Goal: Transaction & Acquisition: Book appointment/travel/reservation

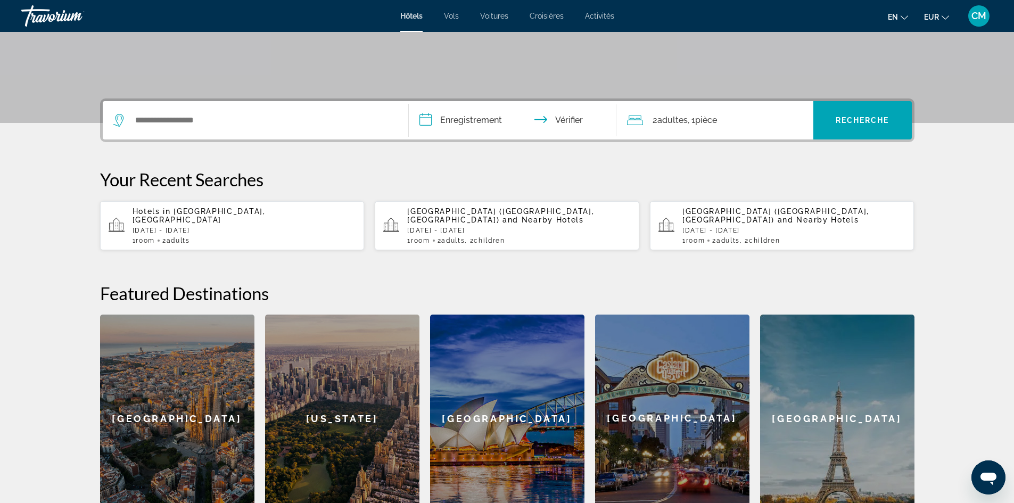
scroll to position [53, 0]
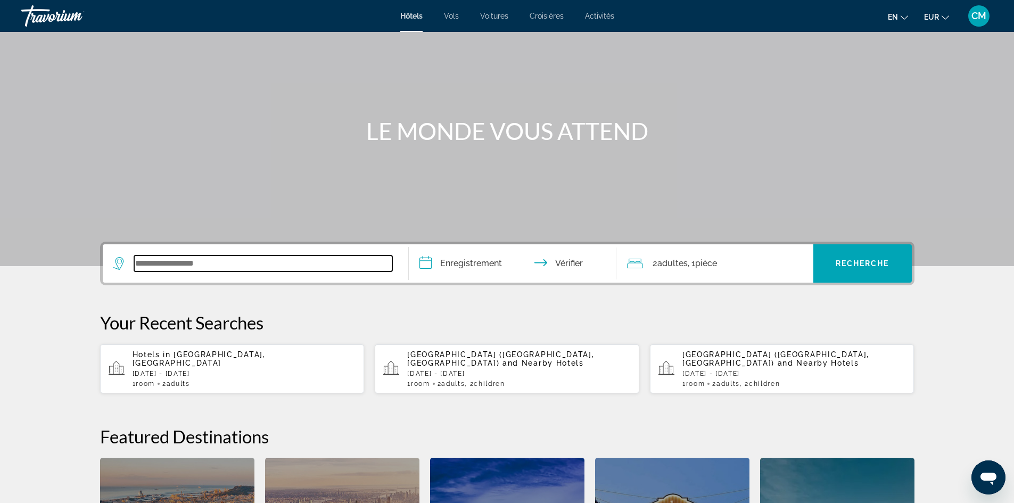
click at [212, 259] on input "Widget de recherche" at bounding box center [263, 264] width 258 height 16
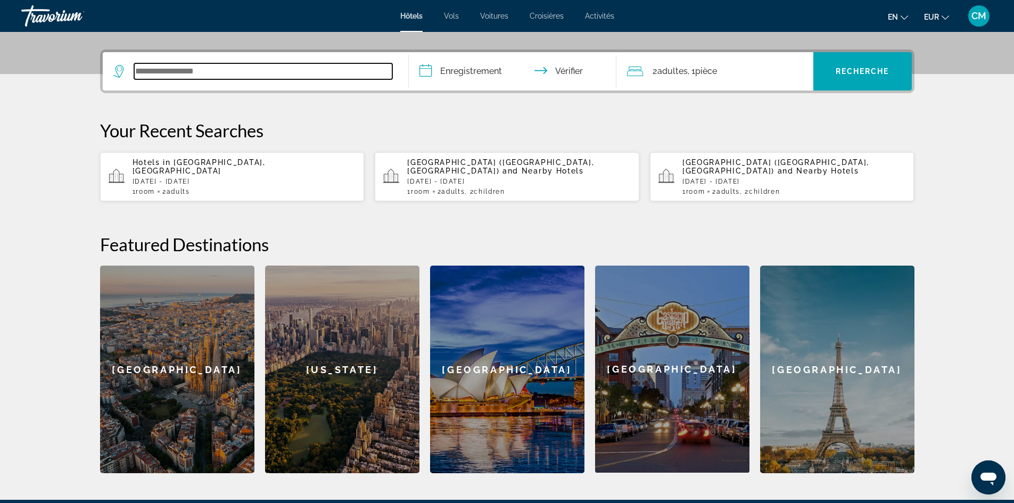
scroll to position [260, 0]
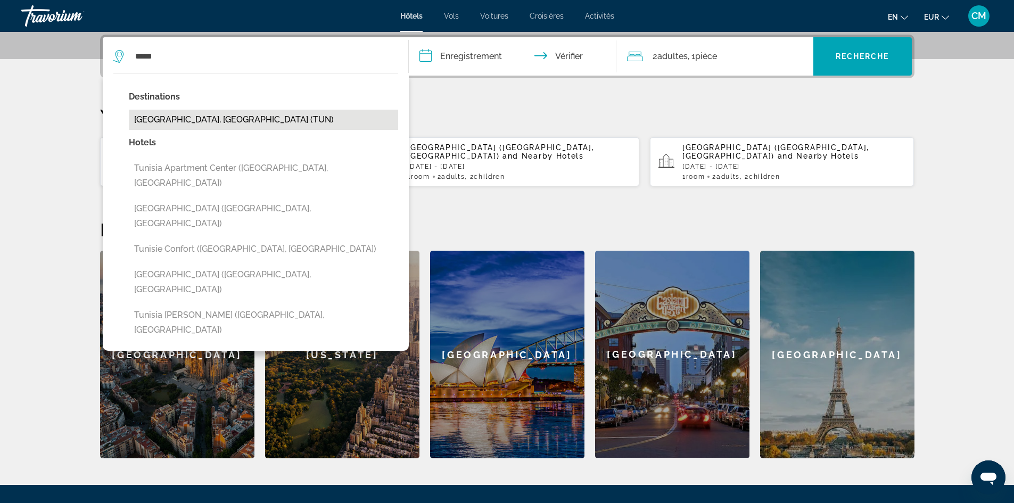
click at [189, 117] on button "[GEOGRAPHIC_DATA], [GEOGRAPHIC_DATA] (TUN)" at bounding box center [263, 120] width 269 height 20
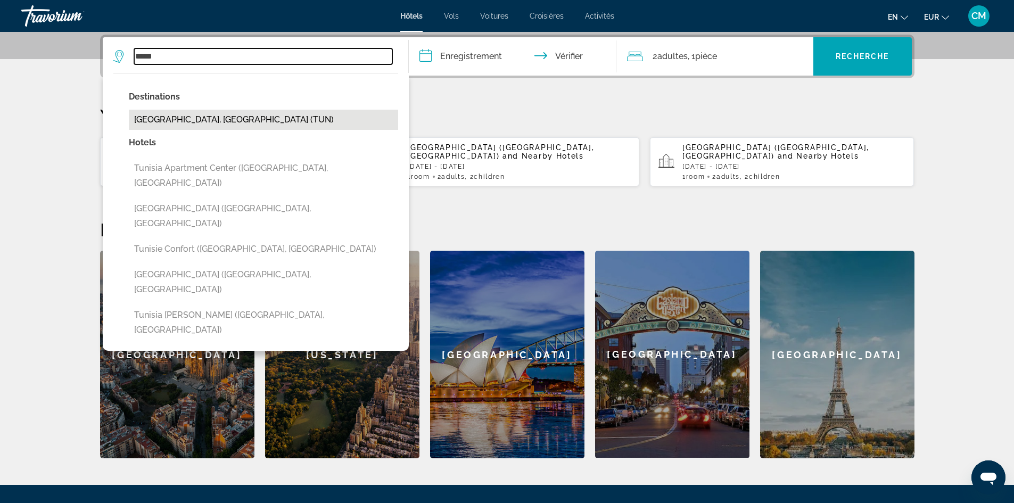
type input "**********"
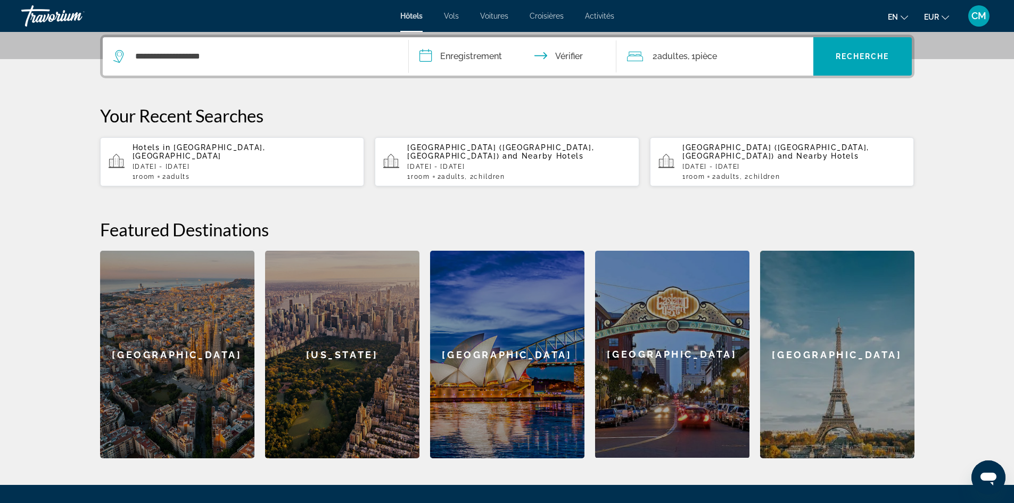
click at [462, 54] on input "**********" at bounding box center [515, 58] width 212 height 42
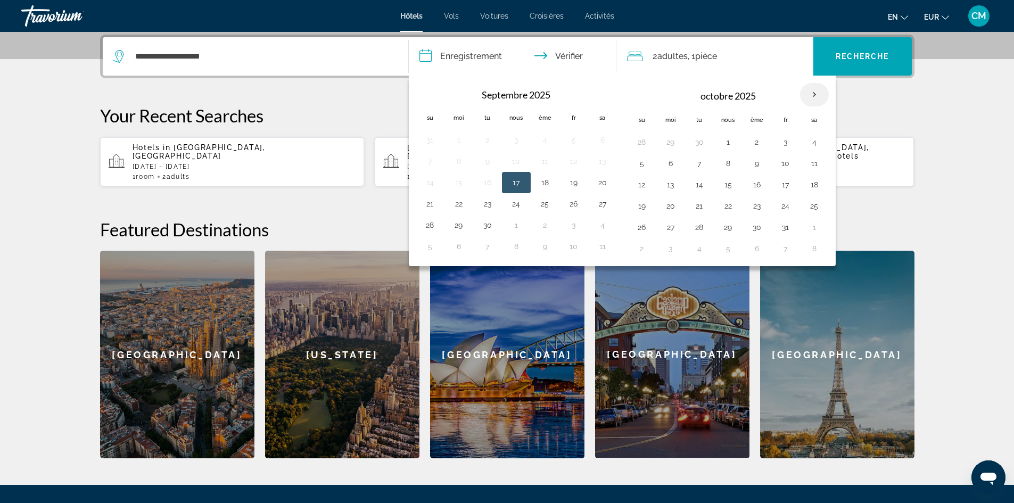
click at [812, 92] on th "Mois prochain" at bounding box center [814, 94] width 29 height 23
click at [814, 92] on th "Mois prochain" at bounding box center [814, 94] width 29 height 23
click at [675, 203] on button "20" at bounding box center [670, 206] width 17 height 15
click at [819, 205] on button "25" at bounding box center [814, 206] width 17 height 15
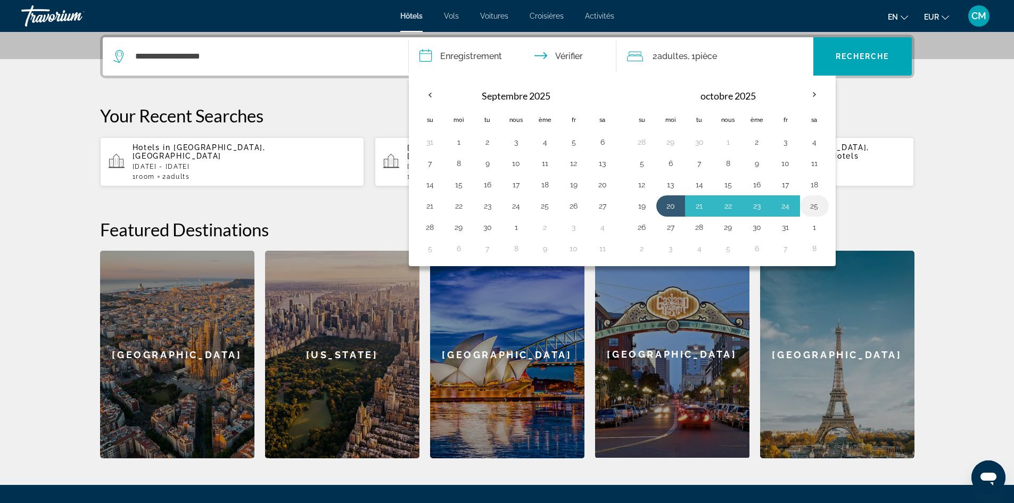
type input "**********"
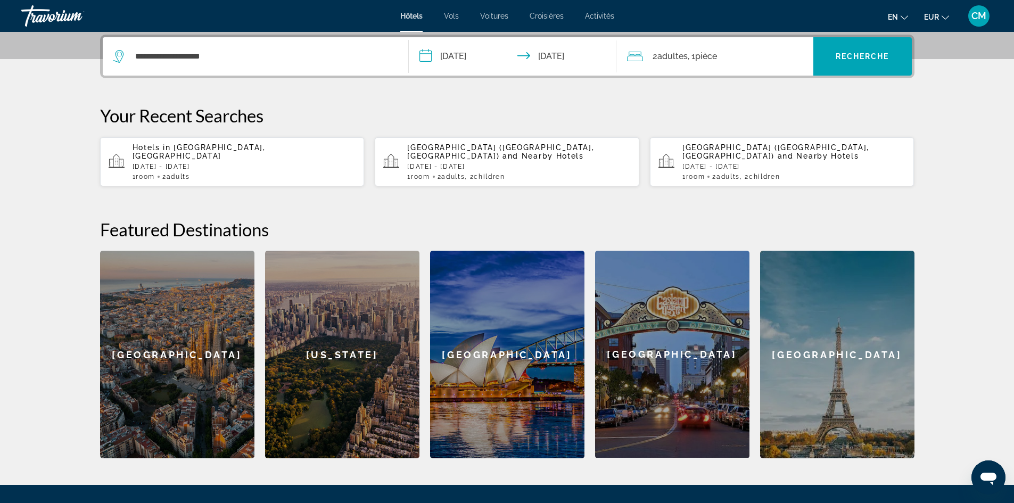
click at [753, 61] on div "2 adultes Adulte , 1 pièce chambres" at bounding box center [720, 56] width 186 height 15
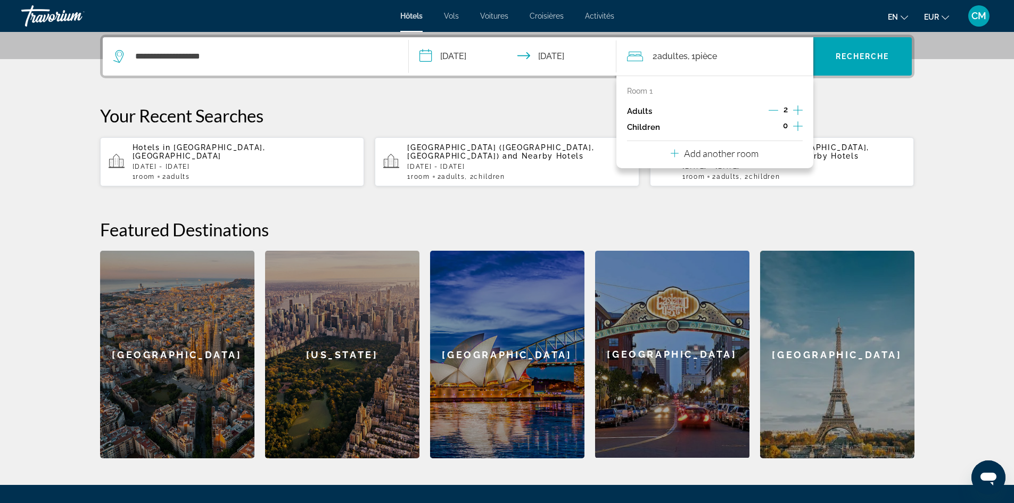
click at [795, 125] on icon "Increment children" at bounding box center [798, 126] width 10 height 13
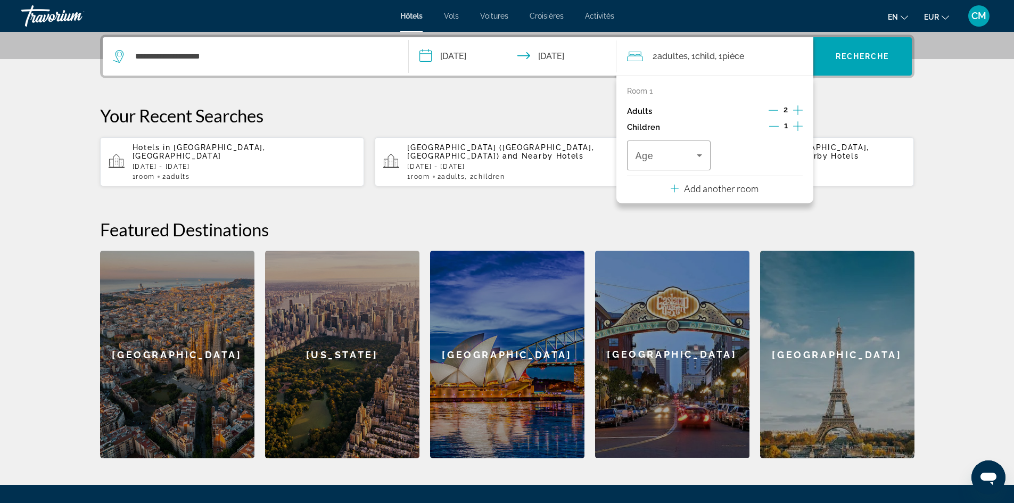
click at [795, 125] on icon "Increment children" at bounding box center [798, 126] width 10 height 13
click at [689, 152] on span "Travelers: 2 adults, 2 children" at bounding box center [667, 155] width 62 height 13
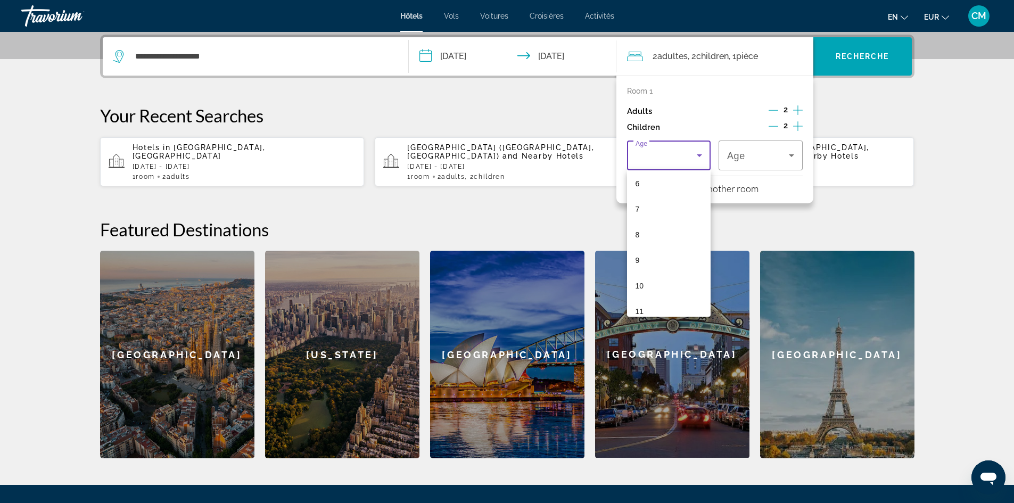
scroll to position [160, 0]
click at [682, 274] on mat-option "10" at bounding box center [669, 284] width 84 height 26
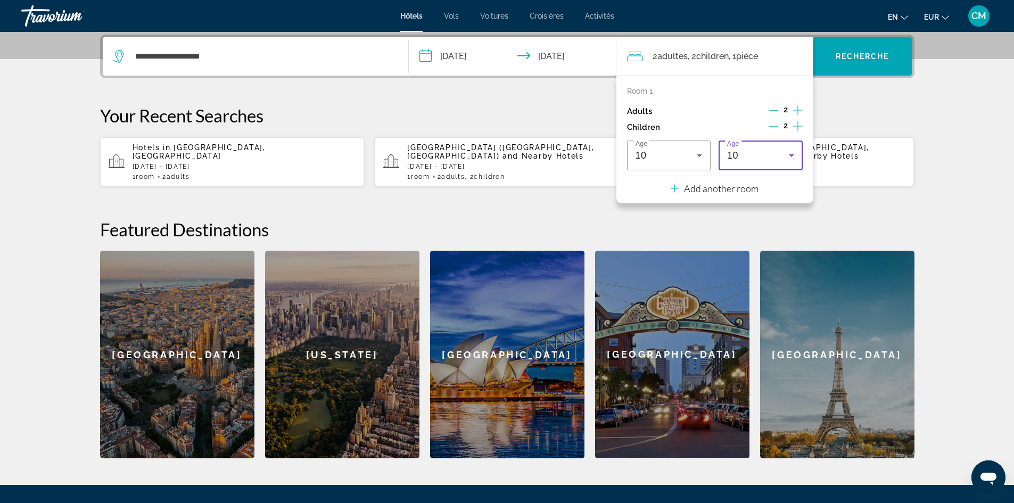
click at [777, 159] on div "10" at bounding box center [758, 155] width 62 height 13
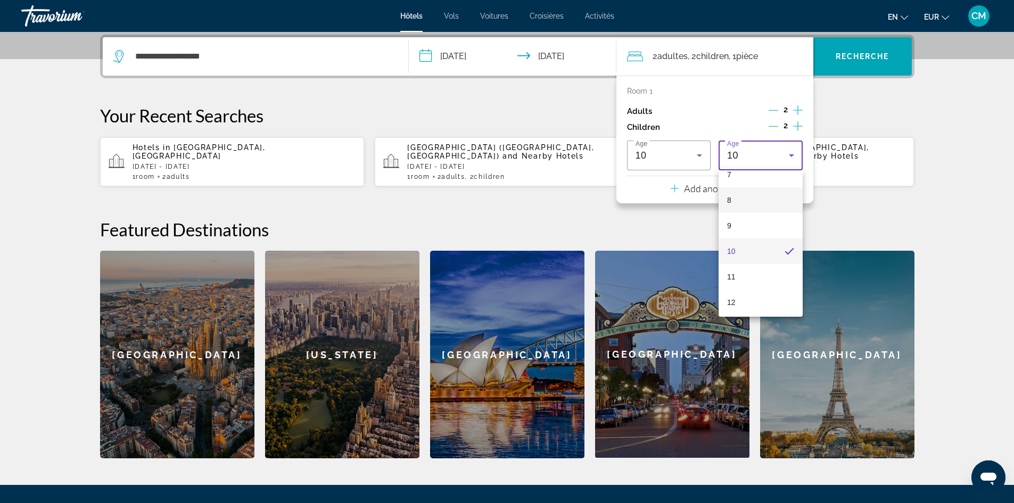
scroll to position [322, 0]
click at [772, 268] on mat-option "16" at bounding box center [761, 274] width 84 height 26
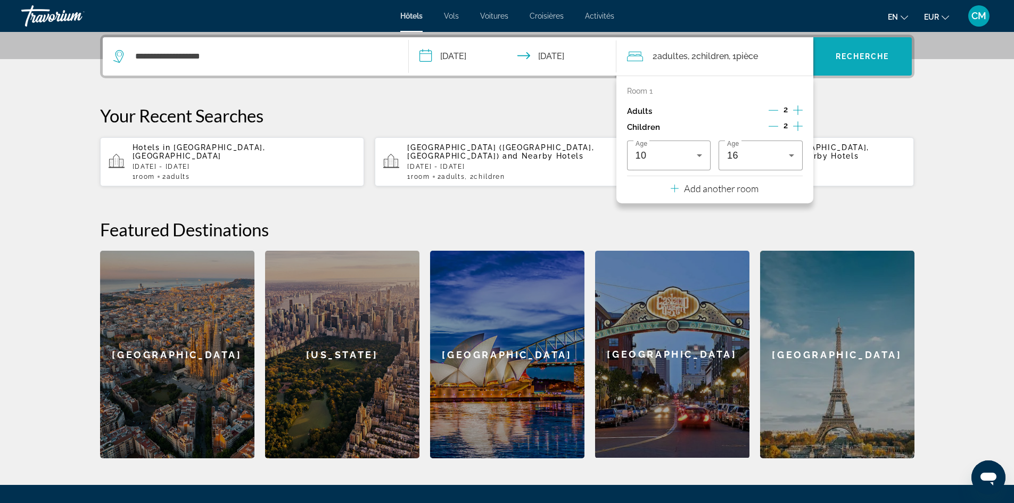
click at [868, 50] on span "Widget de recherche" at bounding box center [863, 57] width 99 height 26
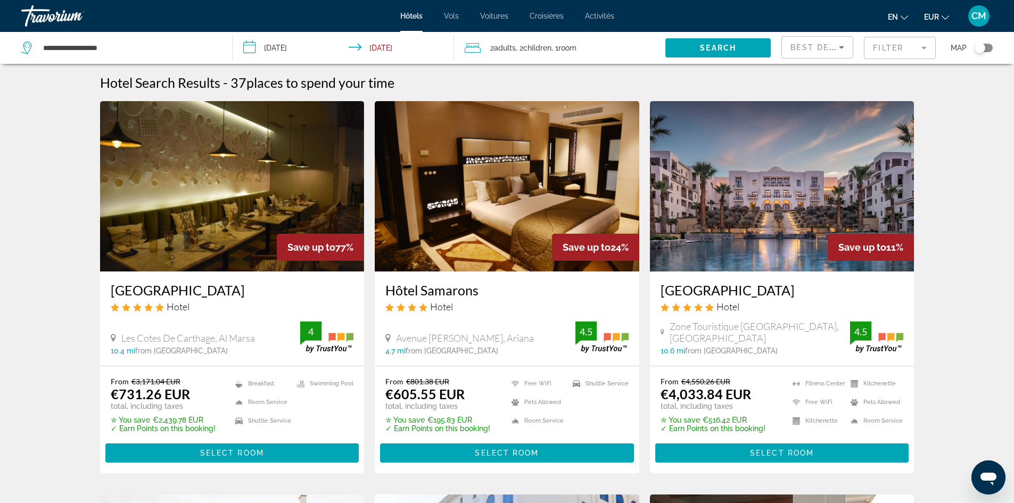
click at [823, 52] on div "Best Deals" at bounding box center [815, 47] width 48 height 13
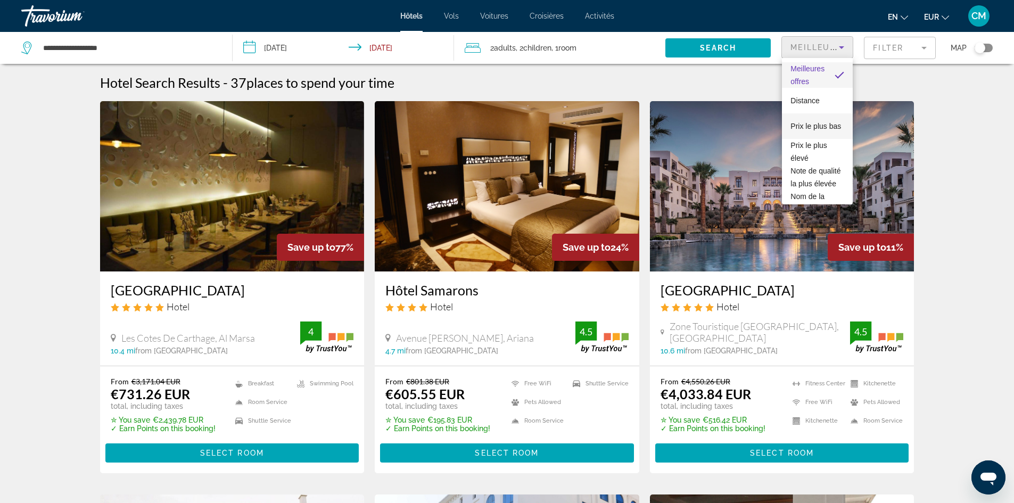
click at [821, 122] on font "Prix ​​le plus bas" at bounding box center [816, 126] width 51 height 9
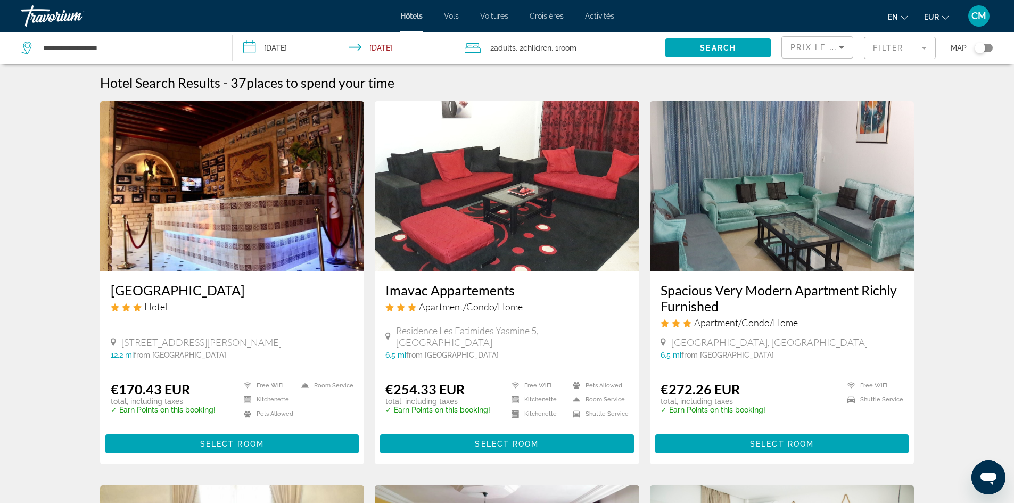
click at [304, 43] on input "**********" at bounding box center [346, 49] width 226 height 35
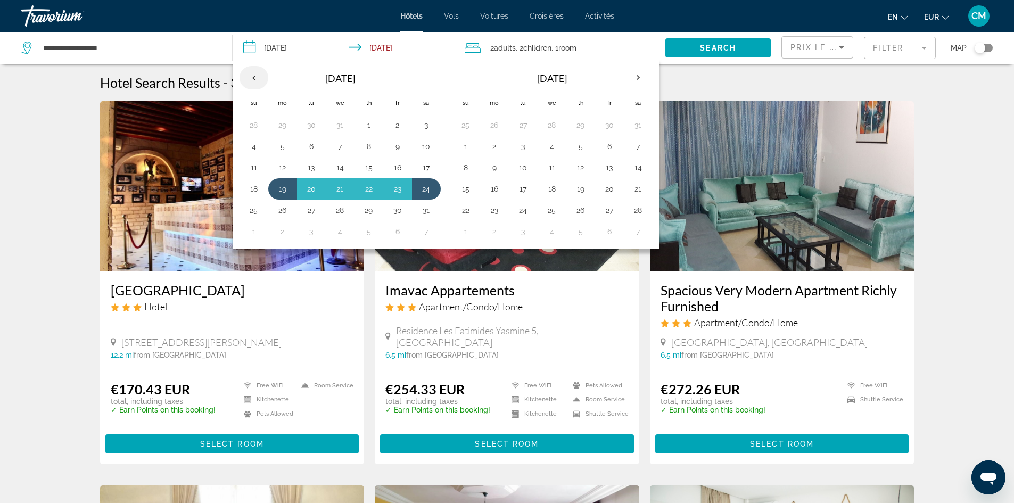
click at [255, 76] on th "Previous month" at bounding box center [254, 77] width 29 height 23
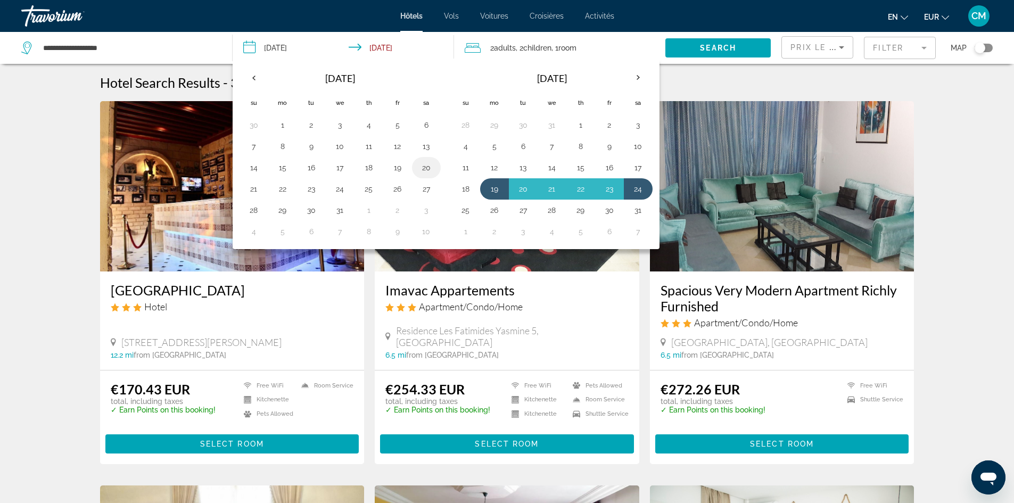
click at [422, 170] on button "20" at bounding box center [426, 167] width 17 height 15
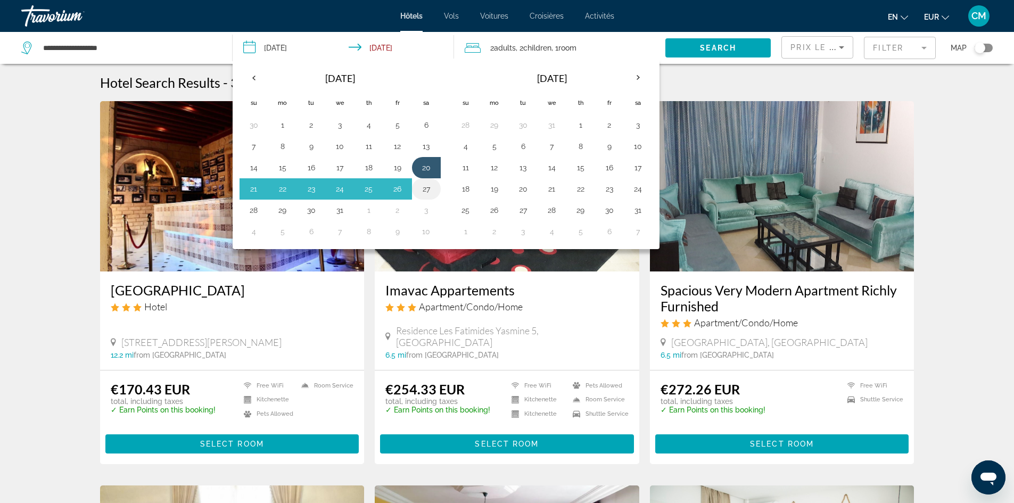
click at [425, 189] on button "27" at bounding box center [426, 189] width 17 height 15
type input "**********"
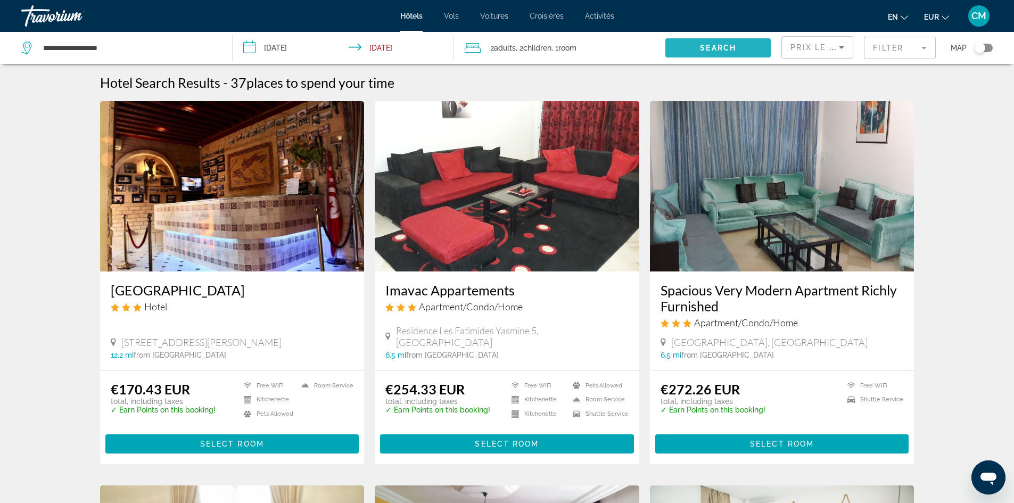
click at [718, 44] on span "Search" at bounding box center [718, 48] width 36 height 9
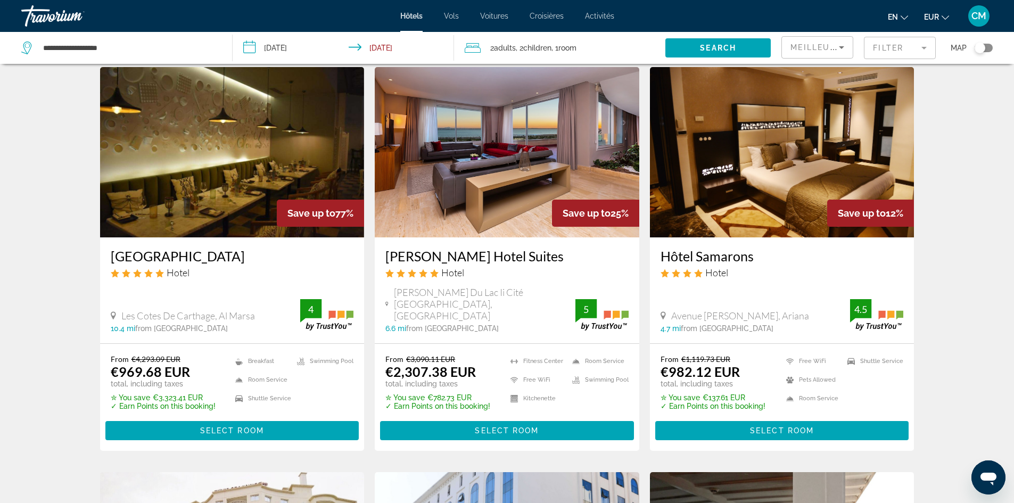
scroll to position [53, 0]
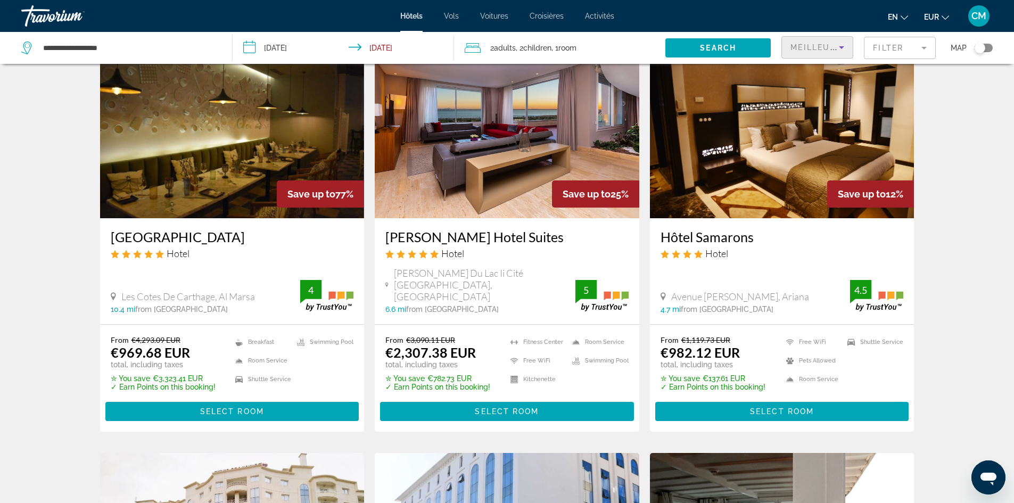
click at [816, 51] on span "Meilleures offres" at bounding box center [838, 47] width 94 height 9
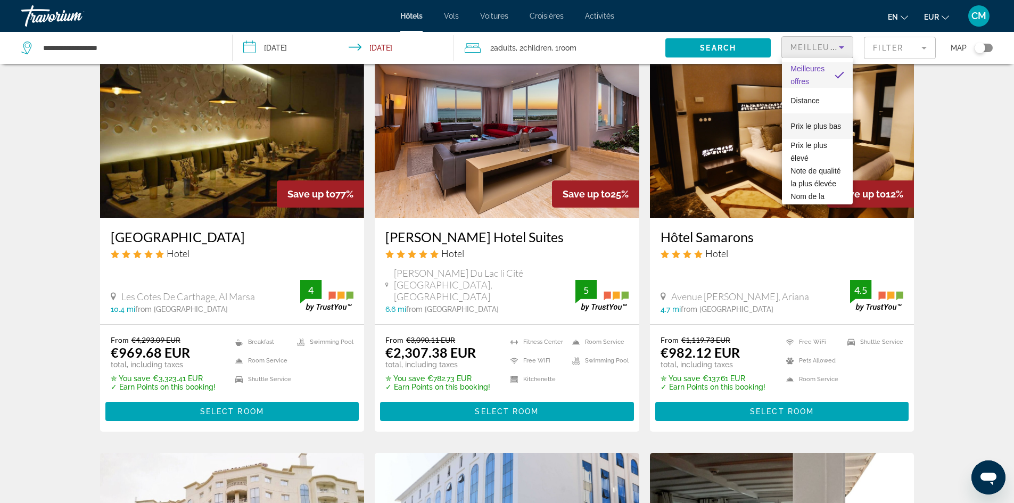
click at [816, 120] on span "Prix ​​le plus bas" at bounding box center [816, 126] width 51 height 13
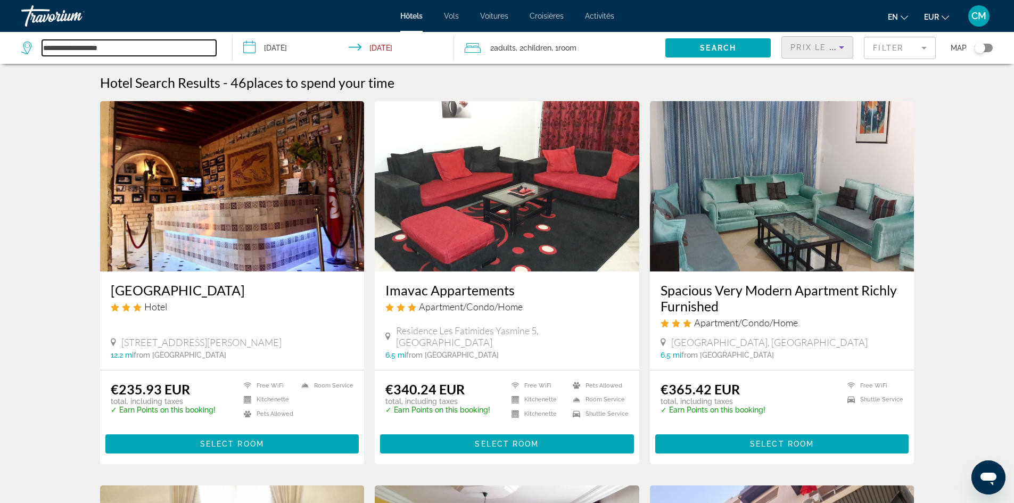
click at [138, 54] on input "**********" at bounding box center [129, 48] width 174 height 16
type input "*"
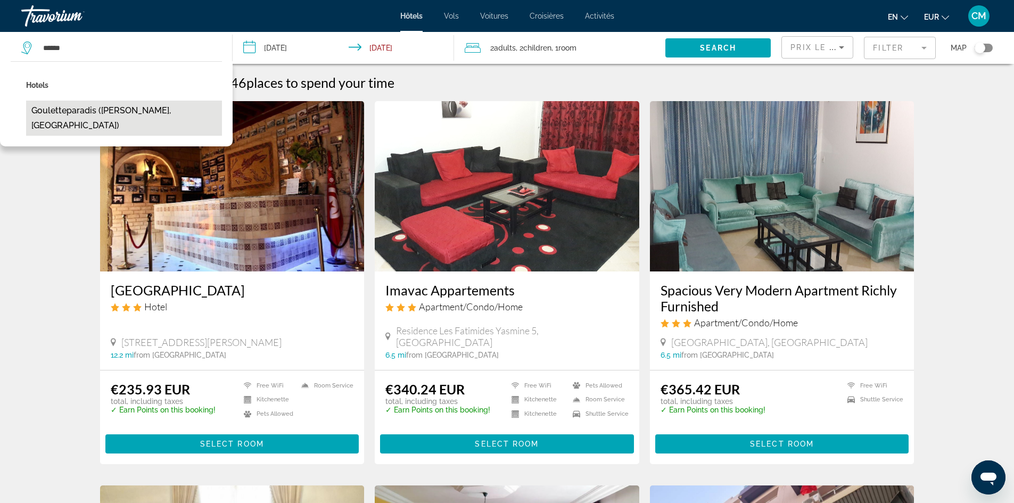
click at [128, 117] on button "Gouletteparadis ([PERSON_NAME], [GEOGRAPHIC_DATA])" at bounding box center [124, 118] width 196 height 35
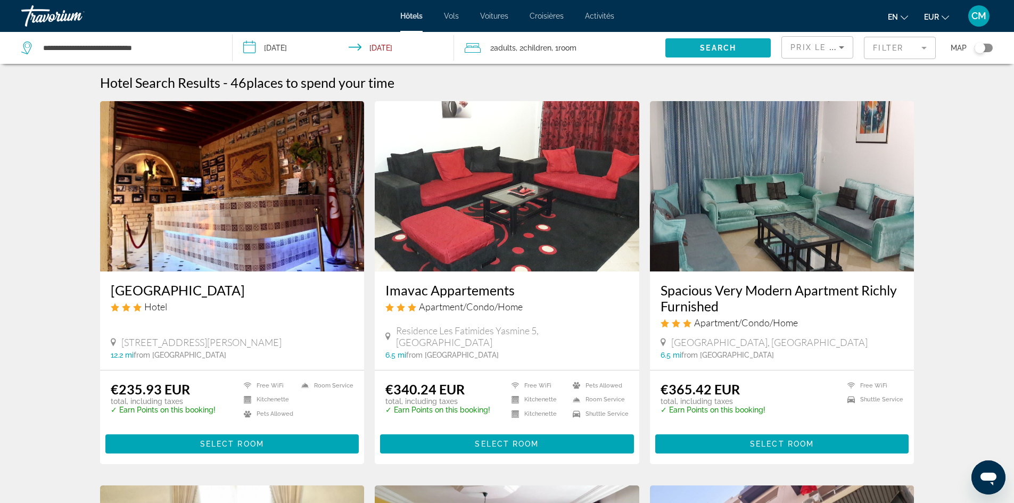
click at [718, 43] on span "Search widget" at bounding box center [718, 48] width 105 height 26
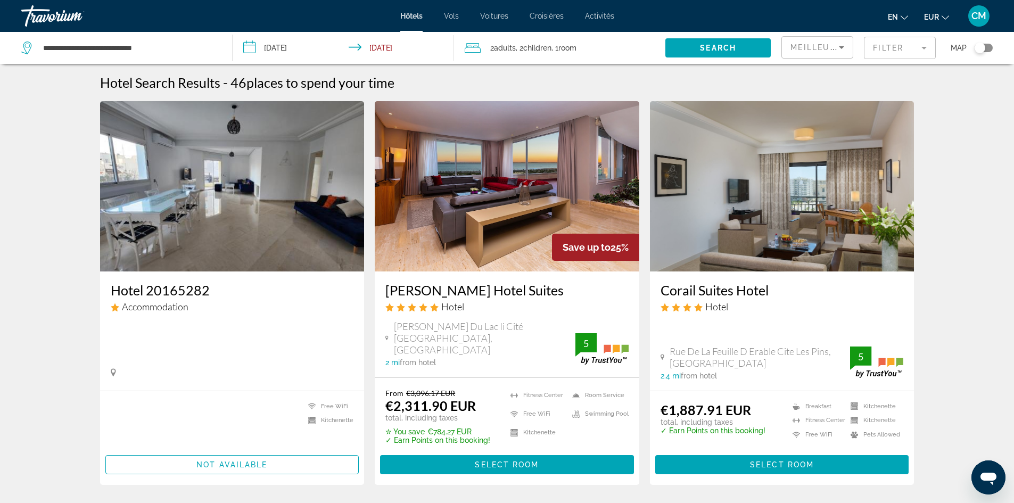
click at [805, 51] on span "Meilleures offres" at bounding box center [838, 47] width 94 height 9
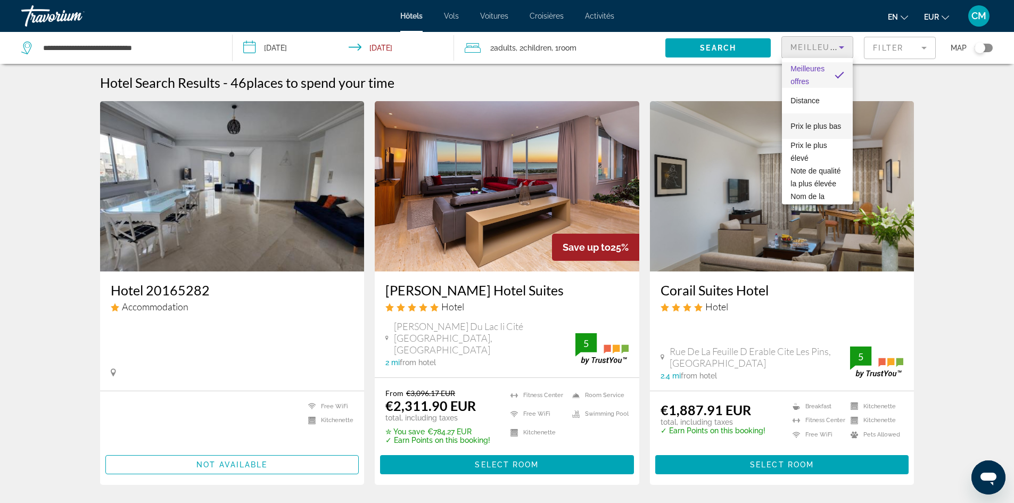
click at [802, 122] on font "Prix ​​le plus bas" at bounding box center [816, 126] width 51 height 9
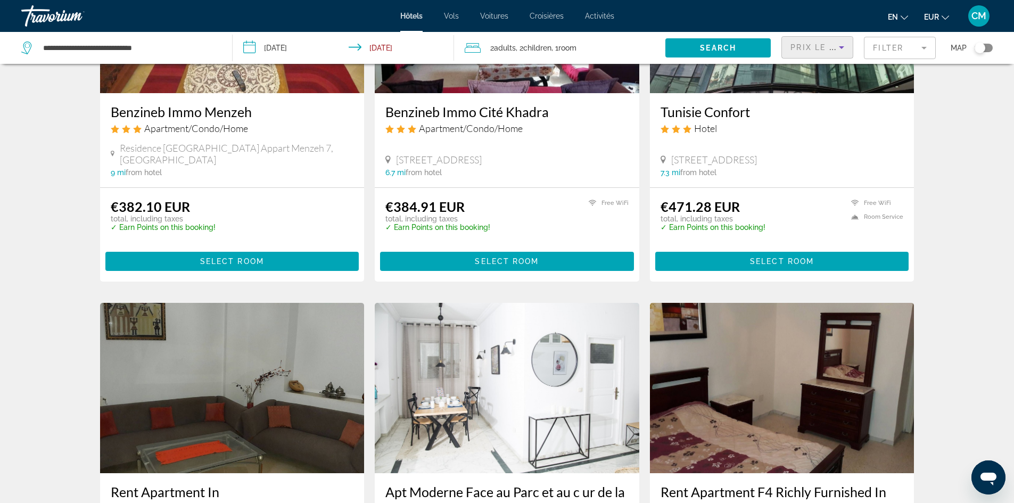
scroll to position [436, 0]
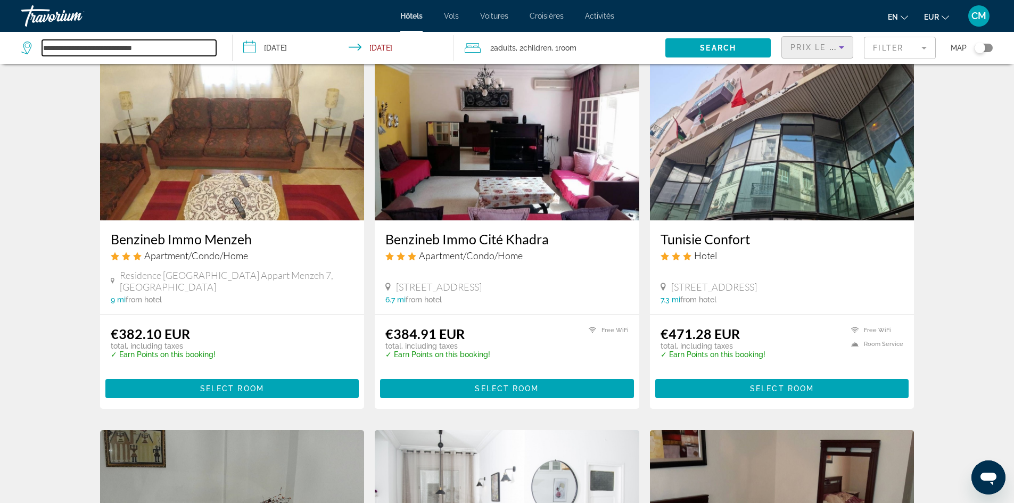
click at [170, 42] on input "**********" at bounding box center [129, 48] width 174 height 16
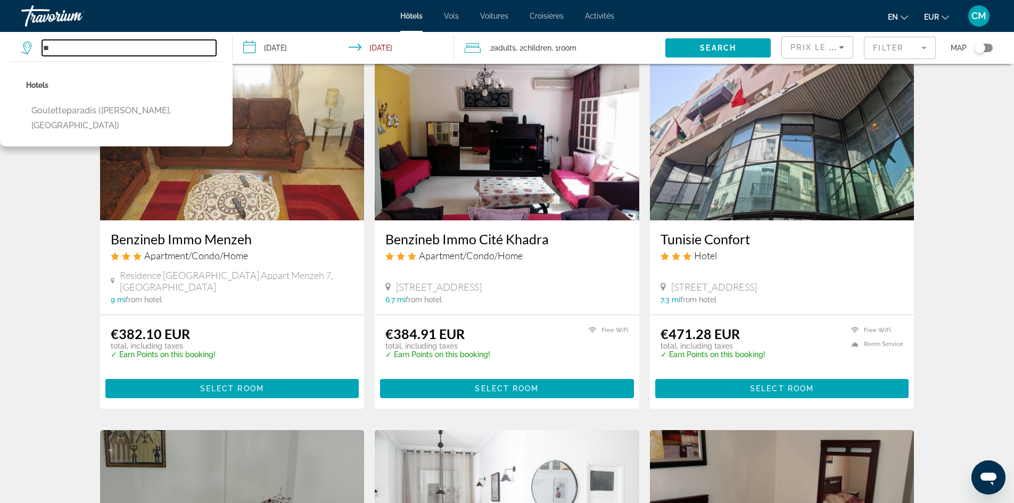
type input "*"
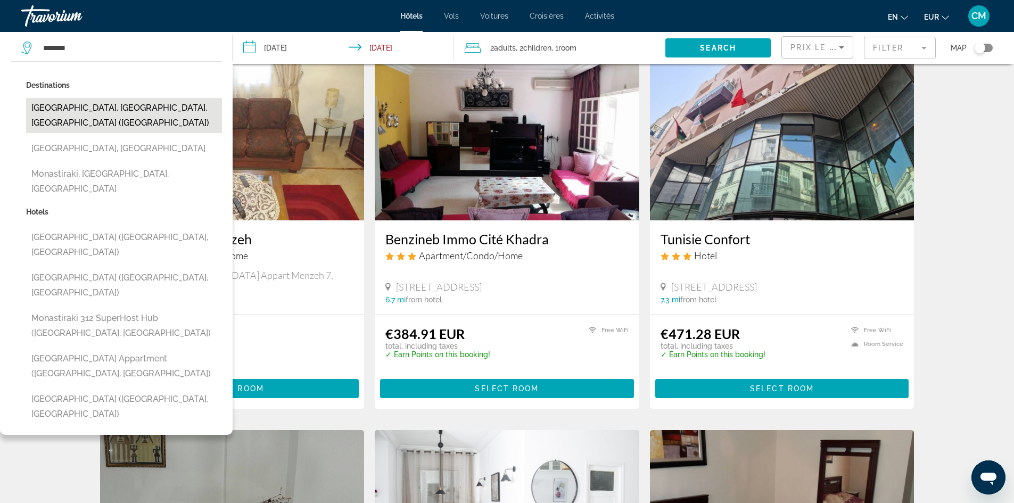
click at [104, 112] on button "[GEOGRAPHIC_DATA], [GEOGRAPHIC_DATA], [GEOGRAPHIC_DATA] ([GEOGRAPHIC_DATA])" at bounding box center [124, 115] width 196 height 35
type input "**********"
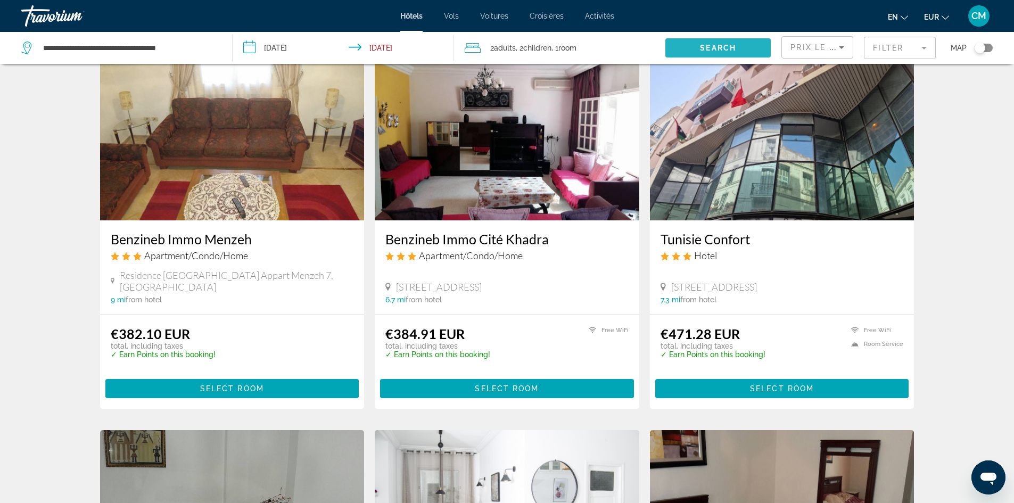
click at [713, 46] on span "Search" at bounding box center [718, 48] width 36 height 9
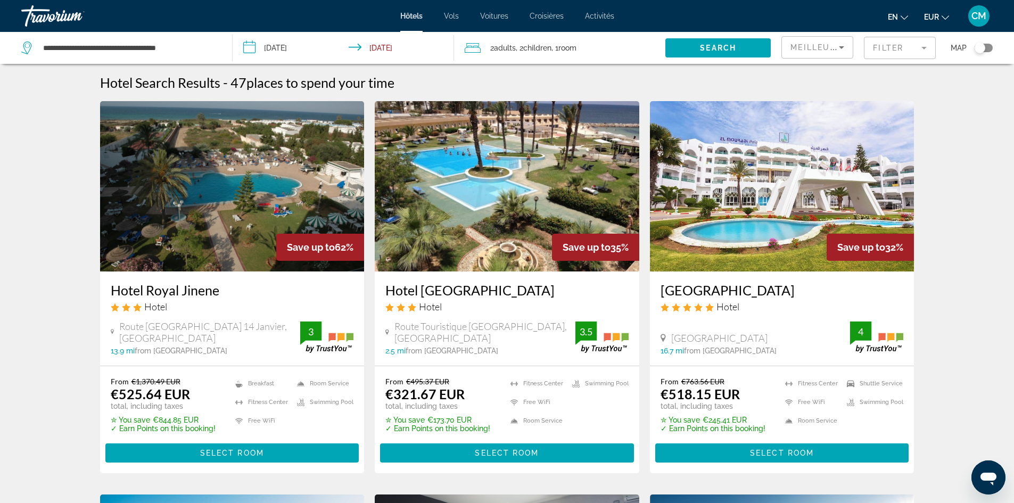
click at [842, 54] on div "Meilleures offres" at bounding box center [818, 52] width 54 height 30
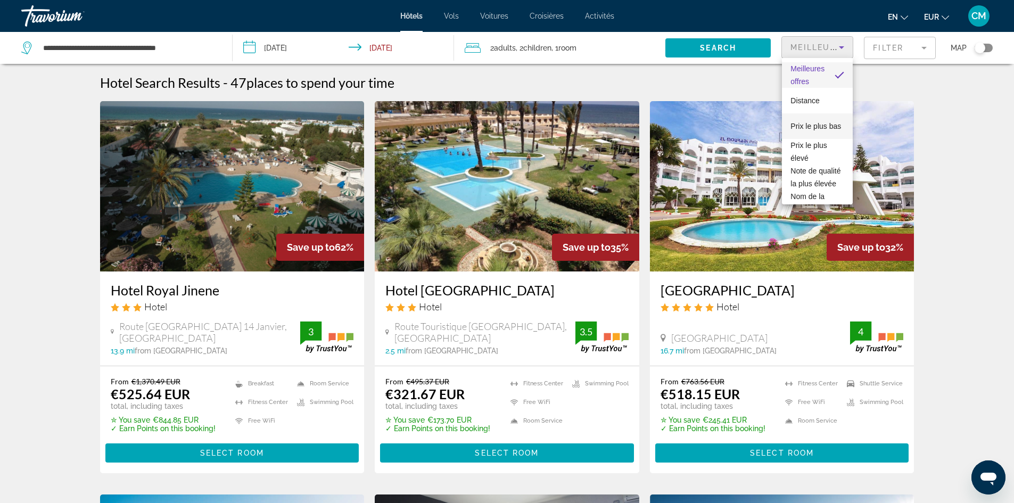
click at [820, 122] on font "Prix ​​le plus bas" at bounding box center [816, 126] width 51 height 9
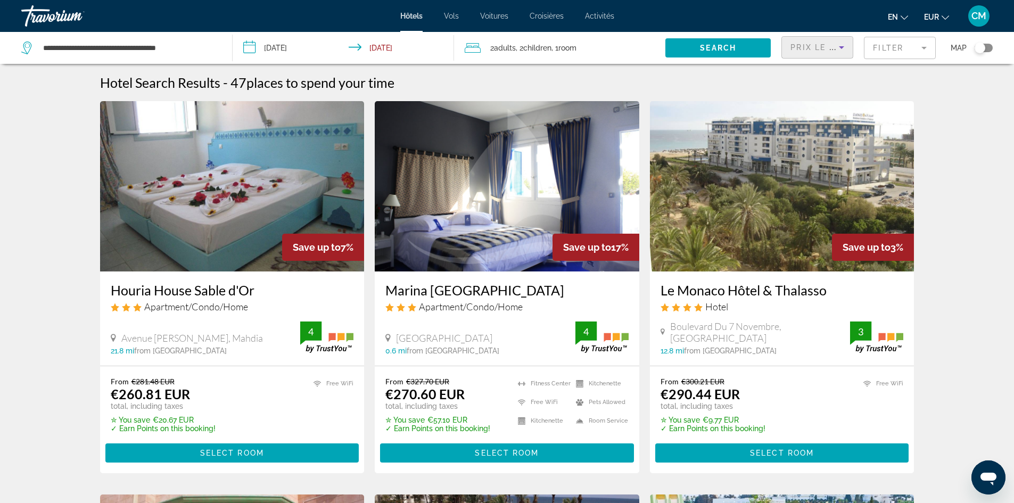
click at [263, 179] on img "Contenu principal" at bounding box center [232, 186] width 265 height 170
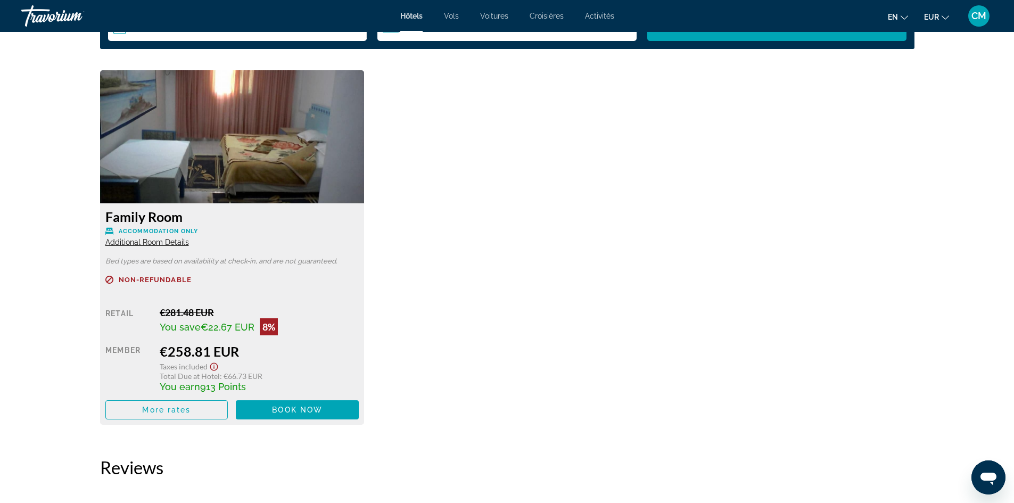
scroll to position [1438, 0]
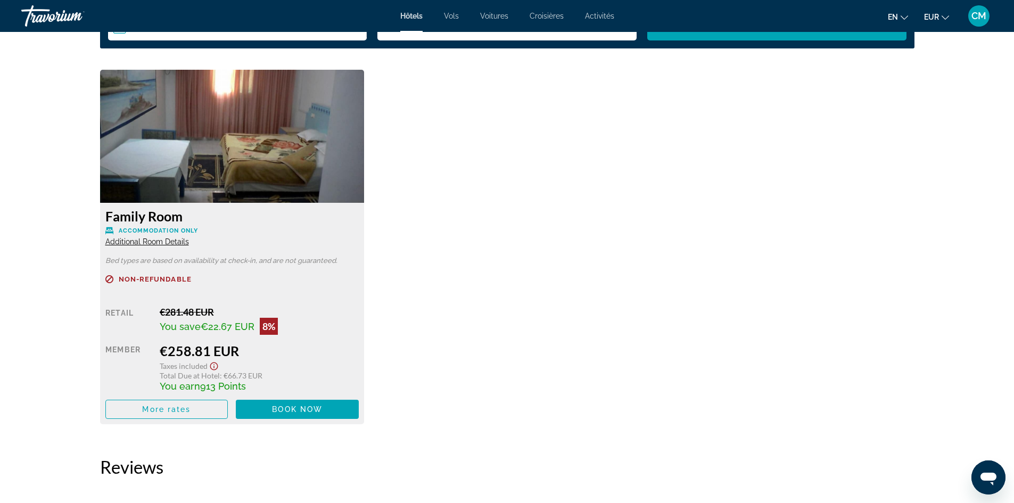
click at [908, 15] on ul "en Anglais Espagnol Français italien Portugais russe EUR USD ($) MXN ([GEOGRAPH…" at bounding box center [926, 15] width 77 height 17
click at [904, 15] on icon "Changer de langue" at bounding box center [904, 17] width 7 height 7
click at [892, 65] on button "Français" at bounding box center [878, 70] width 44 height 14
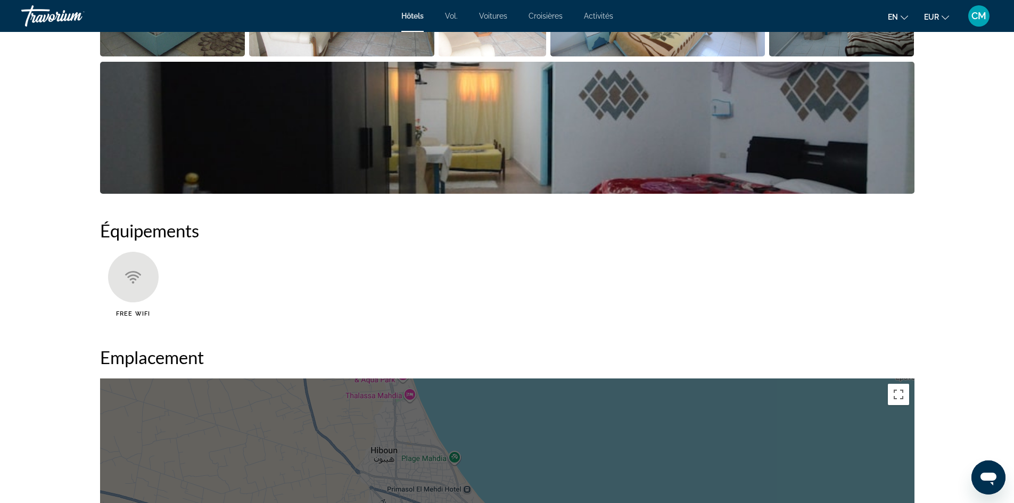
scroll to position [373, 0]
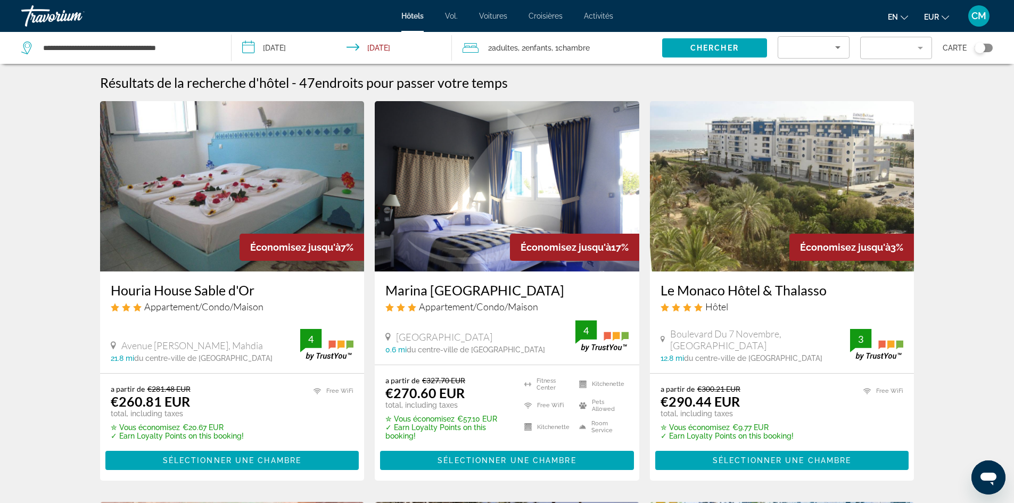
click at [494, 291] on h3 "Marina [GEOGRAPHIC_DATA]" at bounding box center [507, 290] width 243 height 16
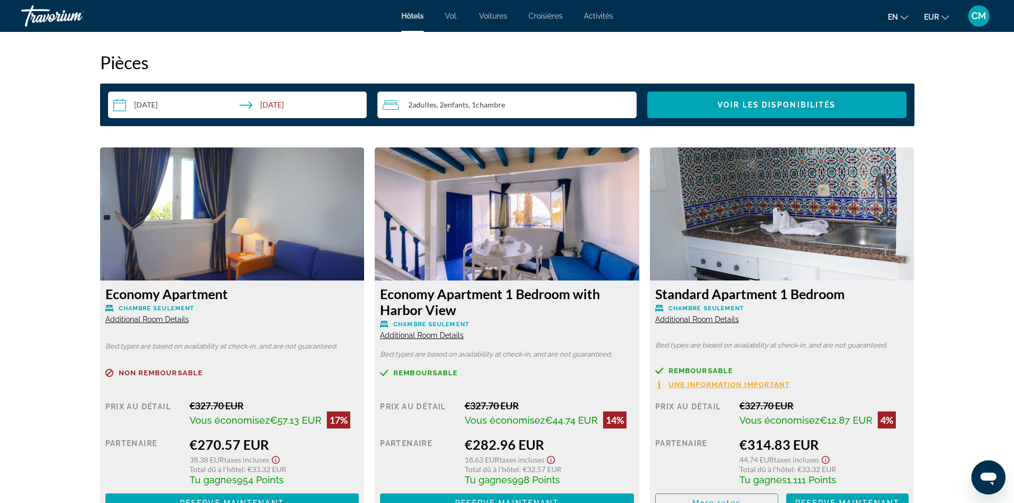
scroll to position [1331, 0]
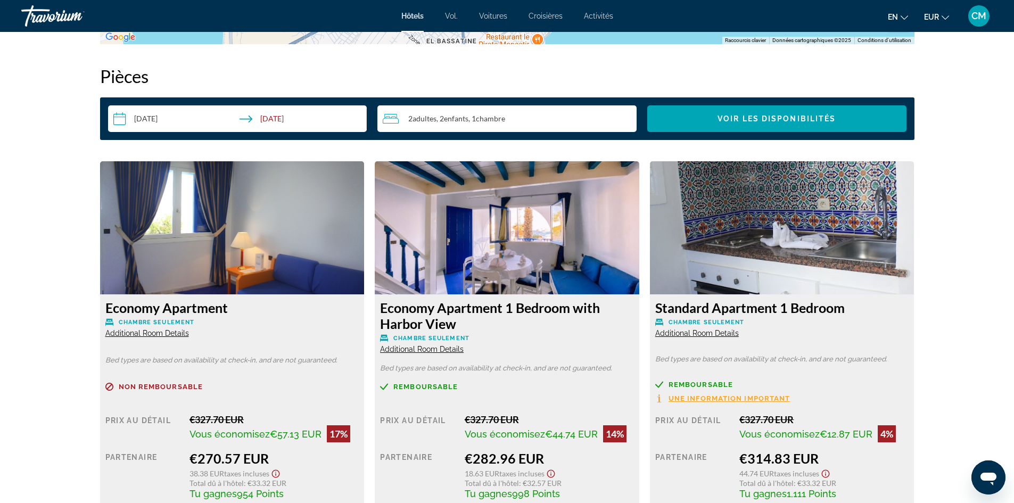
click at [218, 242] on img "Contenu principal" at bounding box center [232, 227] width 265 height 133
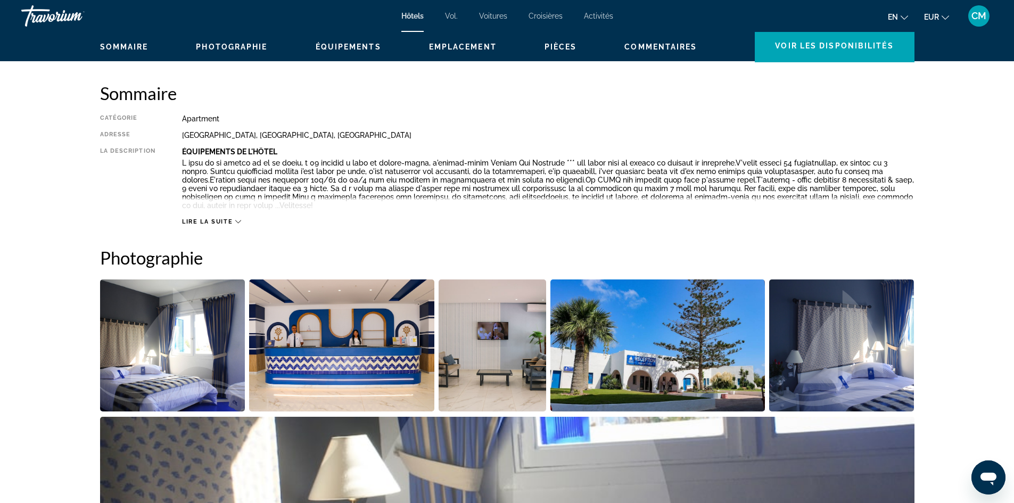
scroll to position [266, 0]
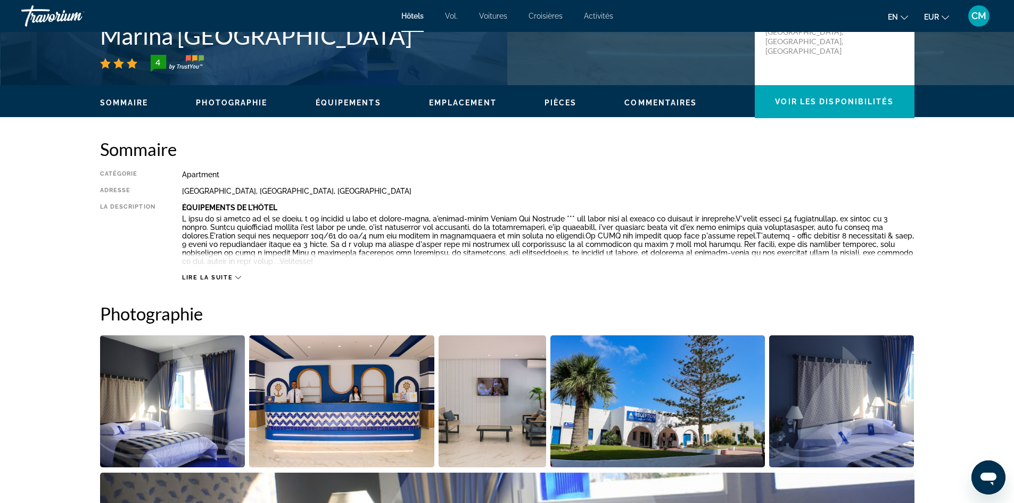
click at [235, 275] on div "Lire la suite" at bounding box center [211, 277] width 59 height 7
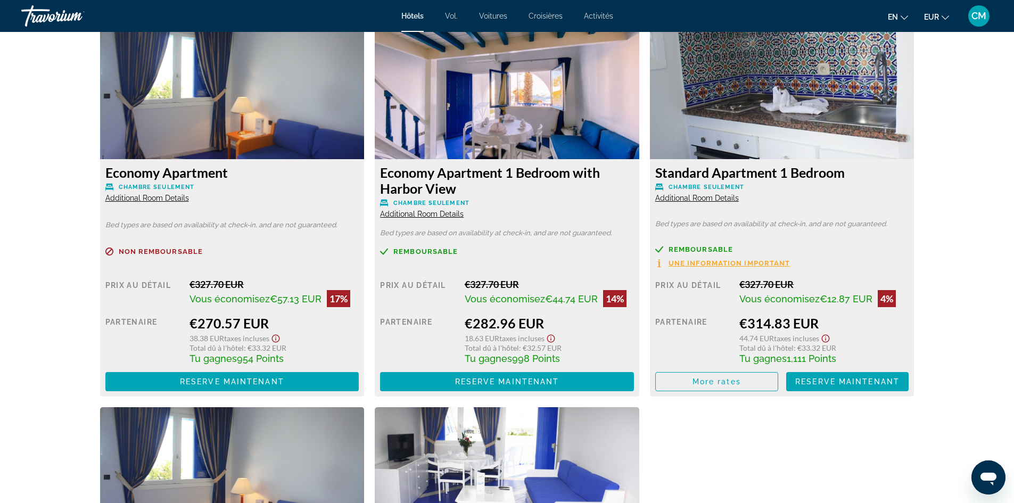
scroll to position [1491, 0]
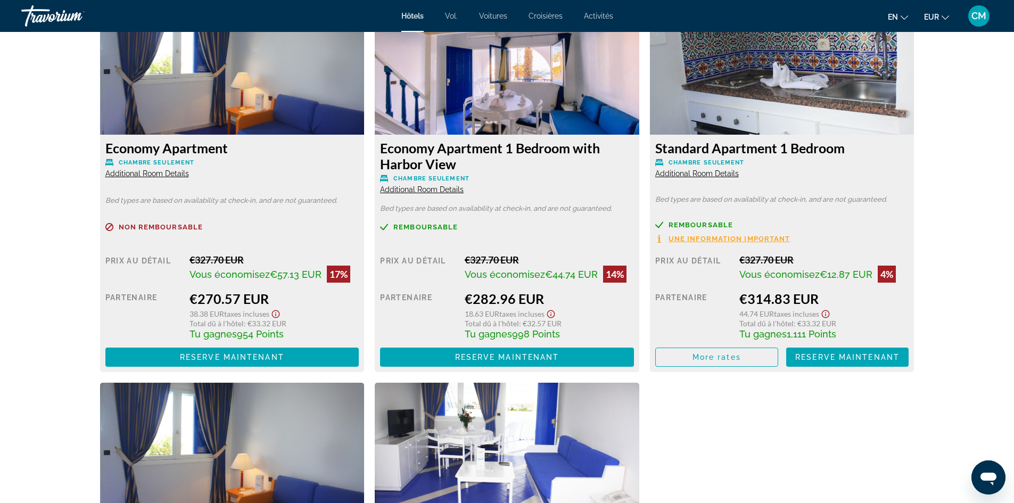
click at [229, 87] on img "Contenu principal" at bounding box center [232, 68] width 265 height 133
click at [201, 146] on h3 "Economy Apartment" at bounding box center [232, 148] width 254 height 16
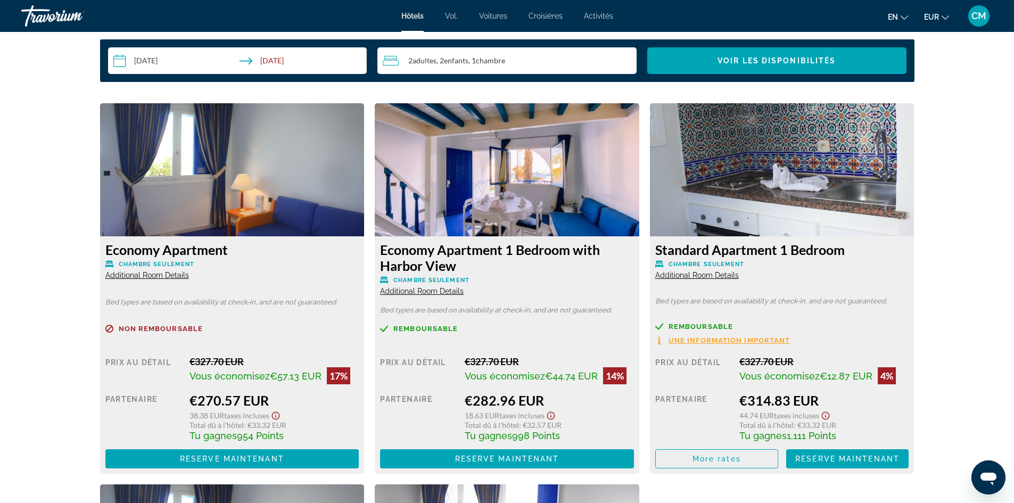
scroll to position [1385, 0]
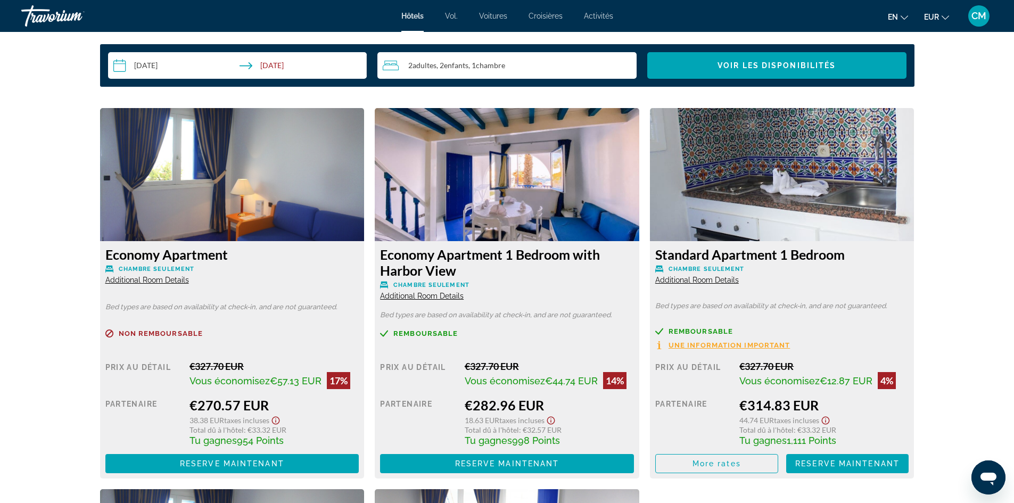
click at [597, 231] on img "Contenu principal" at bounding box center [507, 174] width 265 height 133
click at [569, 246] on div "Economy Apartment 1 Bedroom with Harbor View Chambre seulement Additional Room …" at bounding box center [507, 360] width 265 height 238
click at [568, 247] on h3 "Economy Apartment 1 Bedroom with Harbor View" at bounding box center [507, 263] width 254 height 32
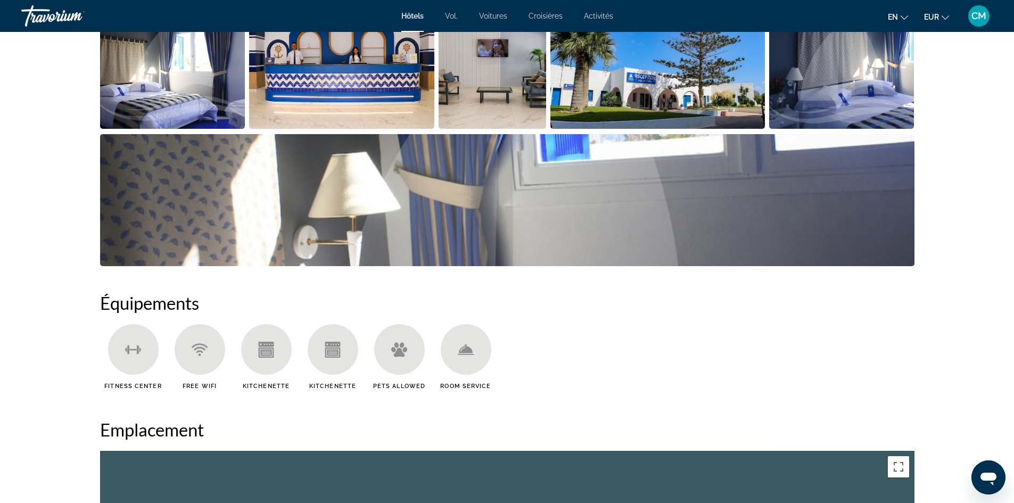
scroll to position [479, 0]
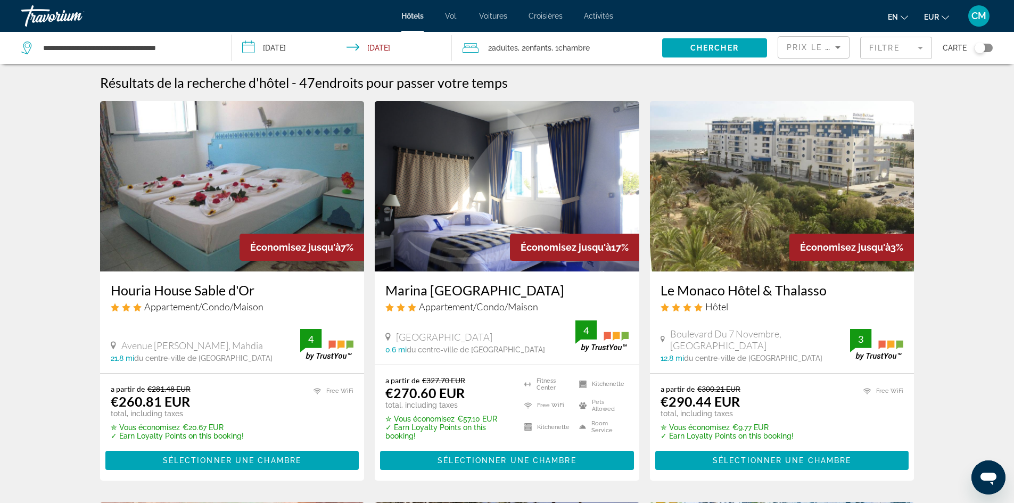
click at [808, 47] on span "Prix le plus bas" at bounding box center [829, 47] width 84 height 9
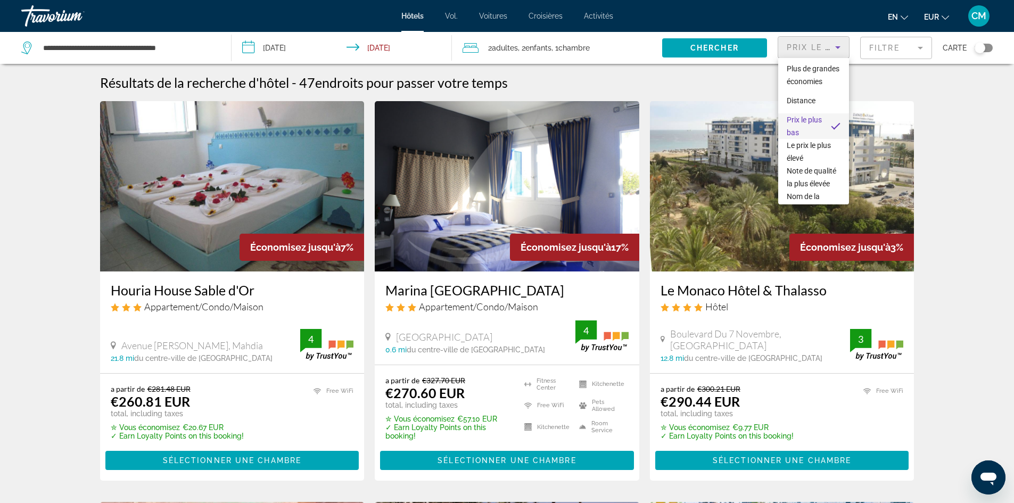
click at [889, 52] on div at bounding box center [507, 251] width 1014 height 503
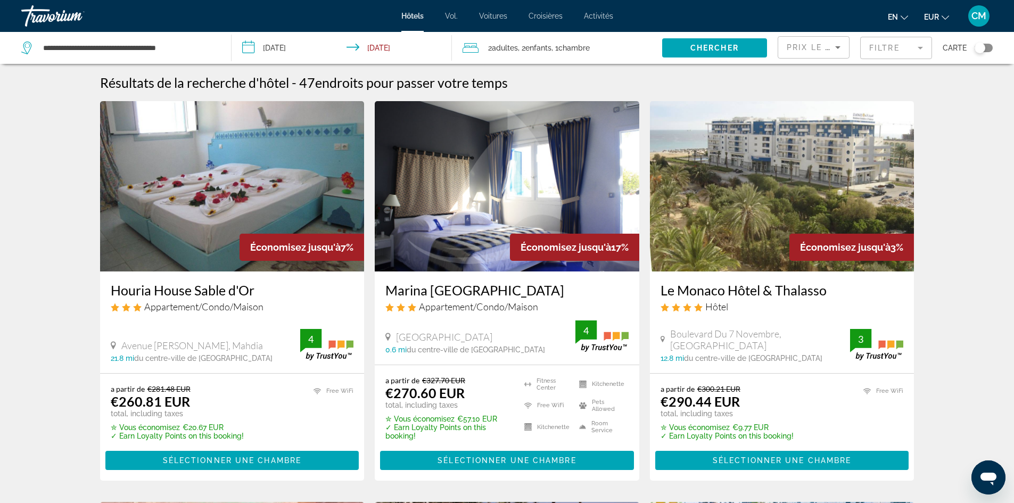
click at [889, 52] on mat-form-field "Filtre" at bounding box center [897, 48] width 72 height 22
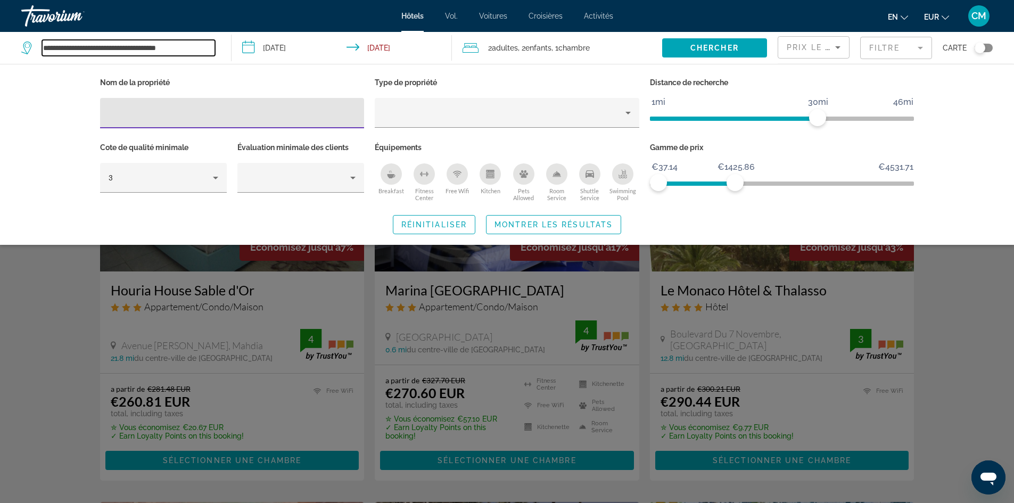
click at [148, 44] on input "**********" at bounding box center [128, 48] width 173 height 16
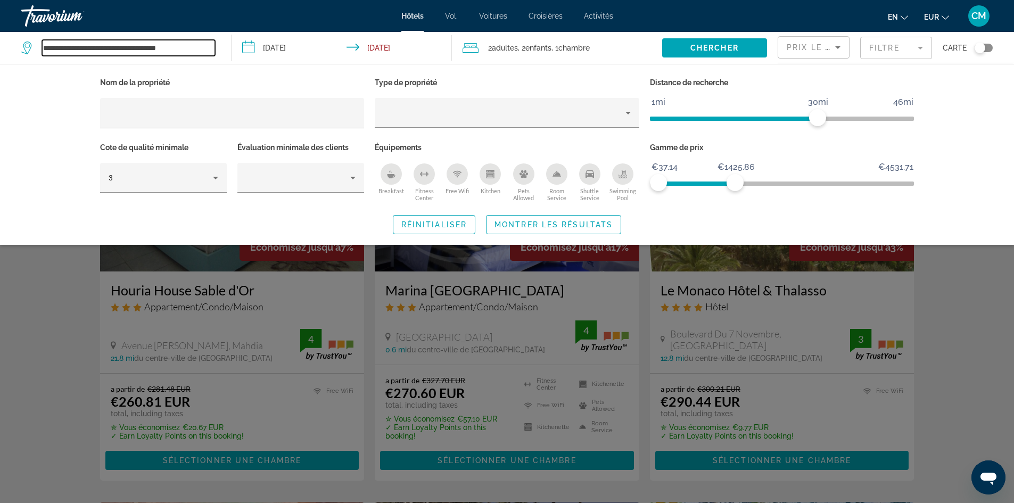
click at [194, 45] on input "**********" at bounding box center [128, 48] width 173 height 16
type input "*"
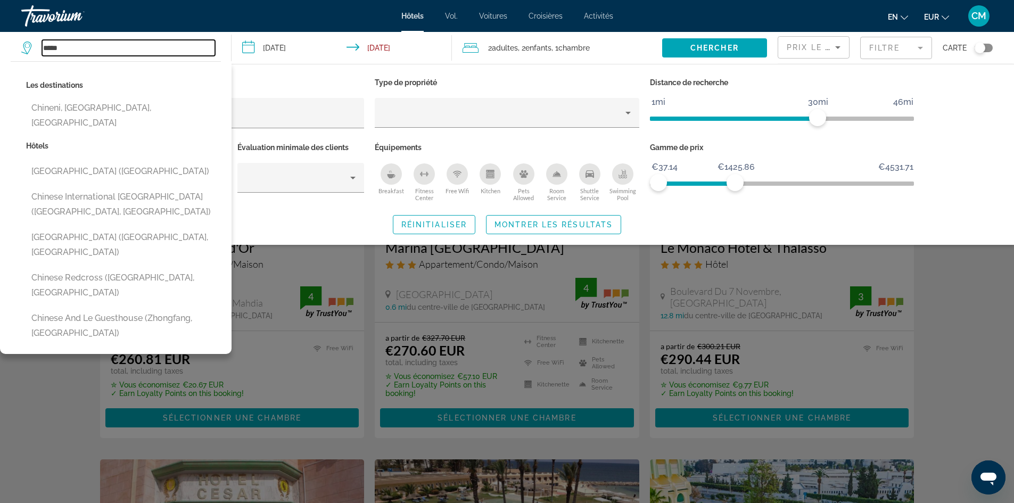
scroll to position [107, 0]
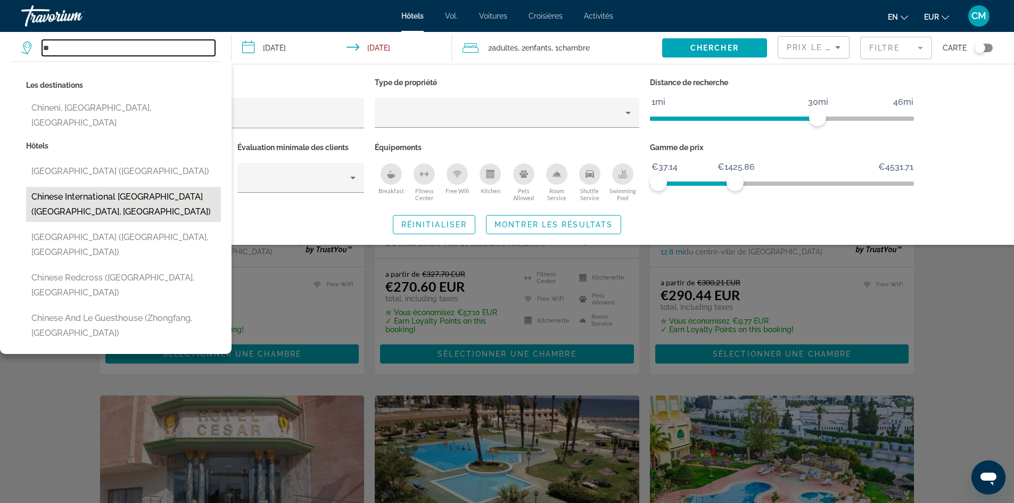
type input "*"
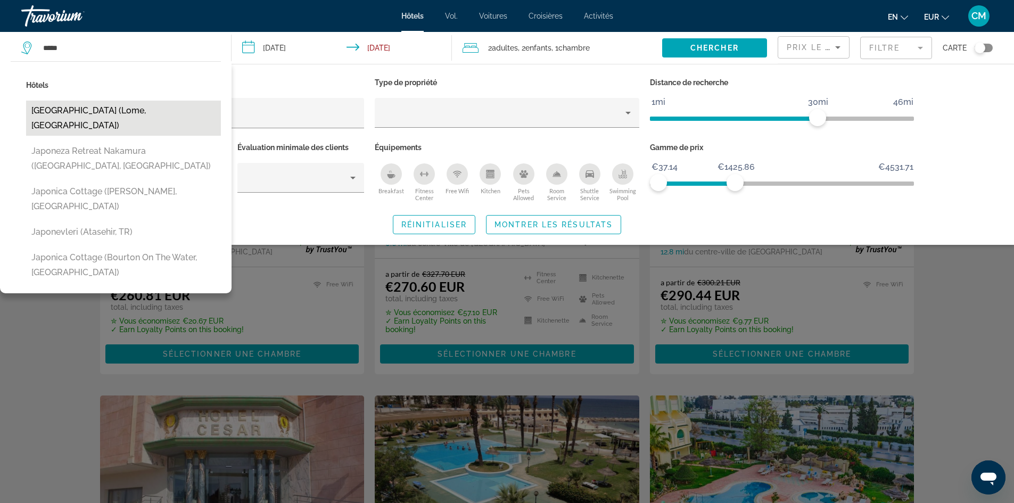
click at [107, 109] on button "[GEOGRAPHIC_DATA] (Lome, [GEOGRAPHIC_DATA])" at bounding box center [123, 118] width 195 height 35
type input "**********"
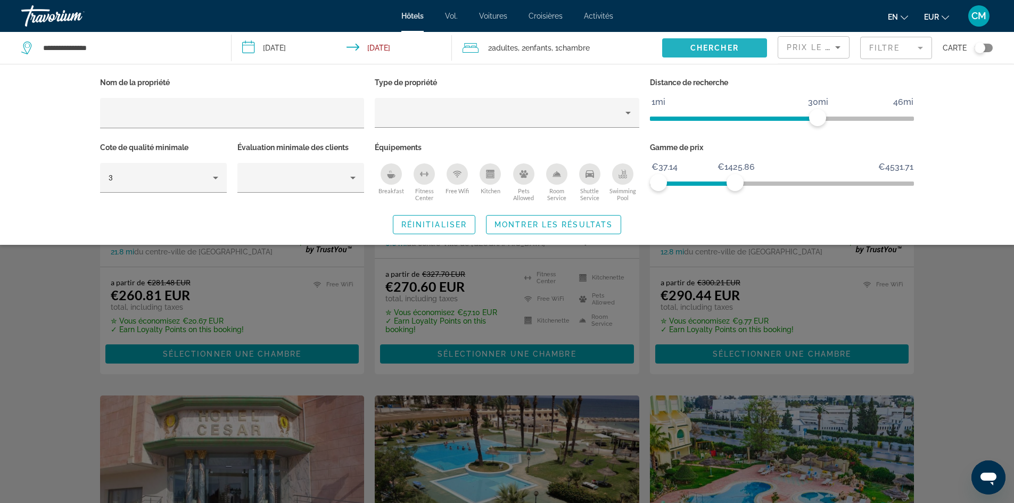
click at [732, 45] on span "Chercher" at bounding box center [715, 48] width 48 height 9
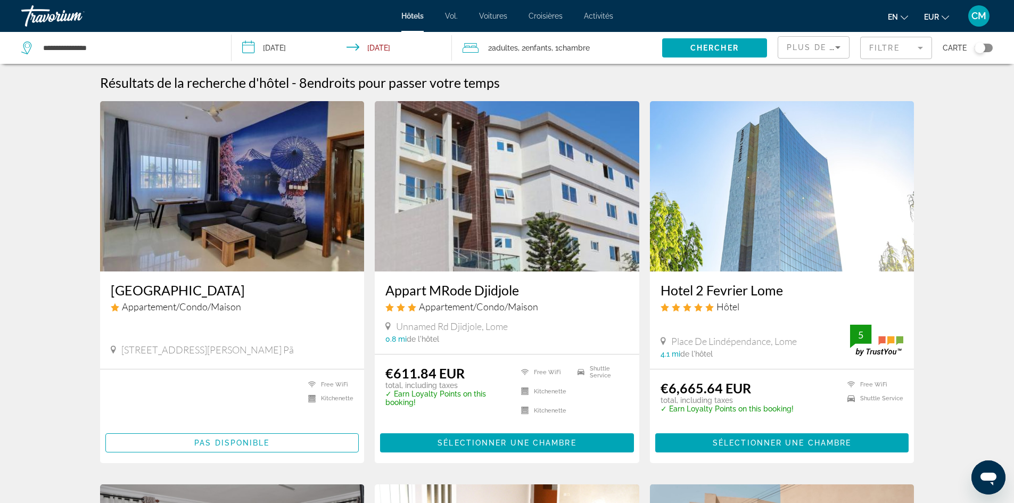
click at [821, 45] on span "Plus de grandes économies" at bounding box center [858, 47] width 143 height 9
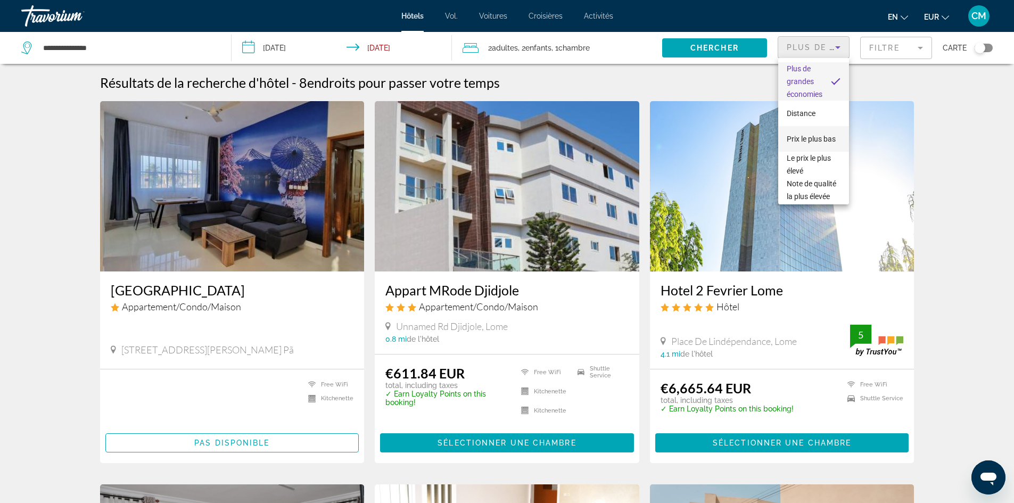
click at [806, 135] on font "Prix ​​le plus bas" at bounding box center [811, 139] width 49 height 9
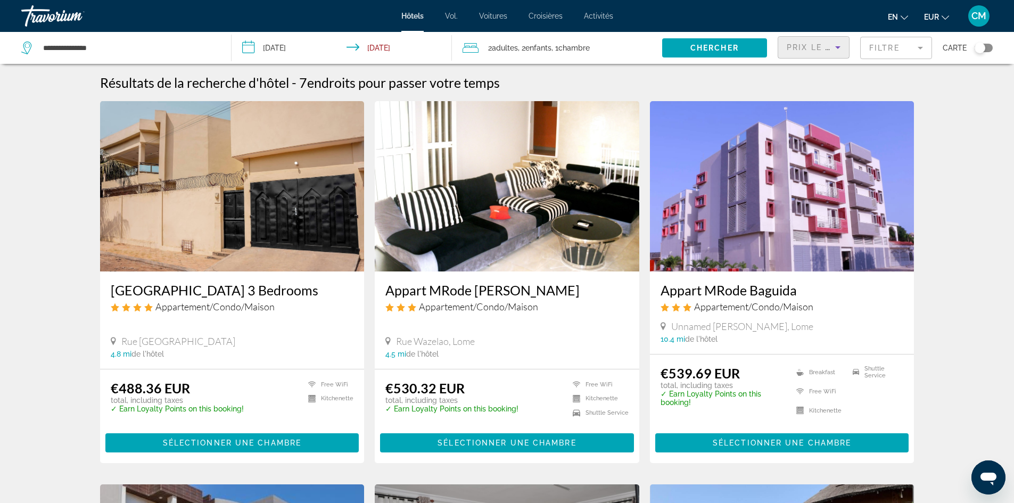
click at [249, 203] on img "Contenu principal" at bounding box center [232, 186] width 265 height 170
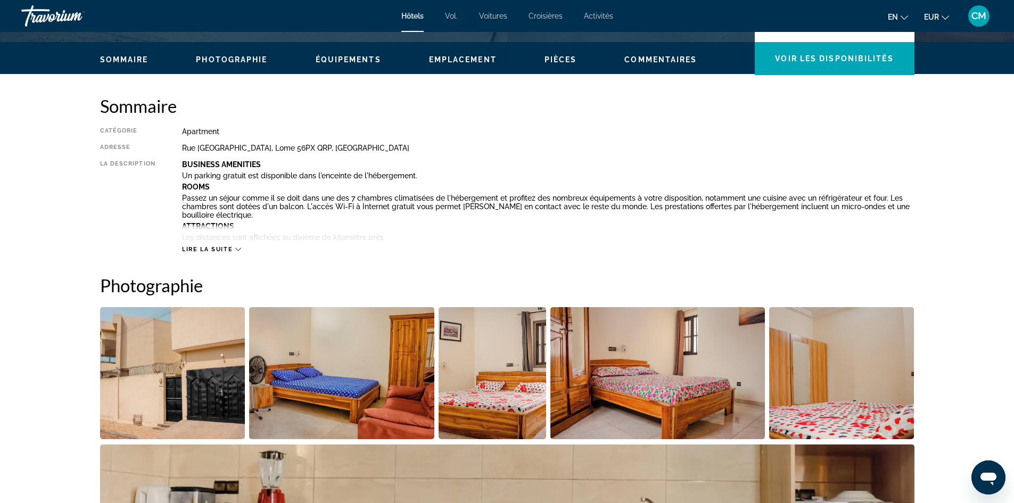
scroll to position [479, 0]
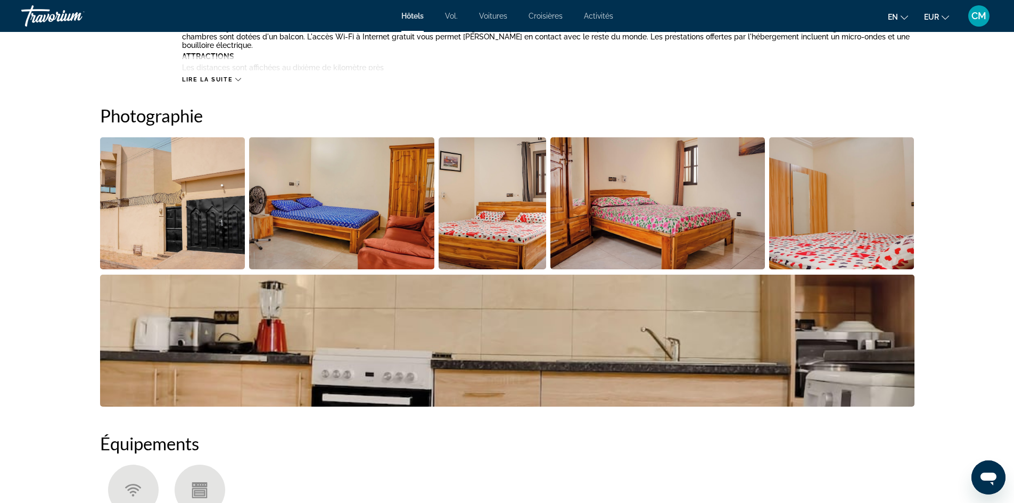
click at [239, 78] on icon "Contenu principal" at bounding box center [238, 80] width 6 height 6
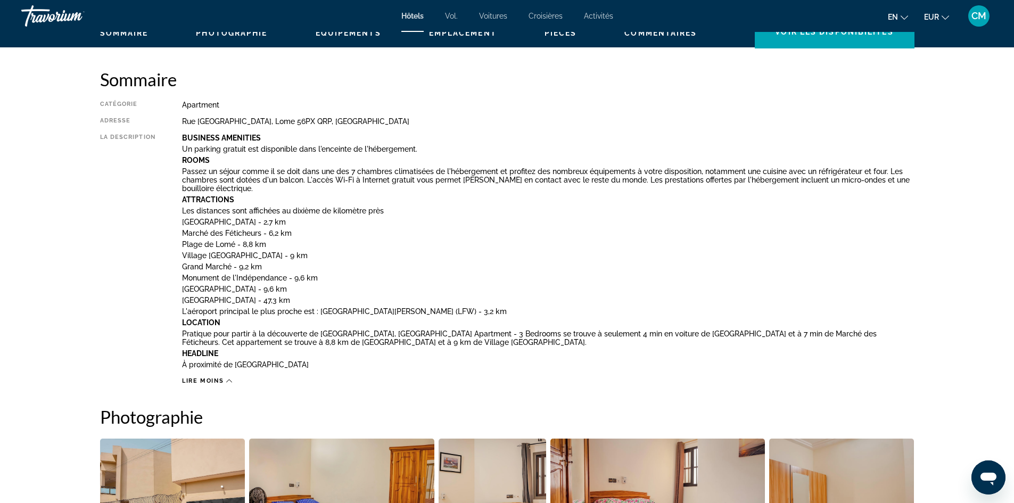
scroll to position [334, 0]
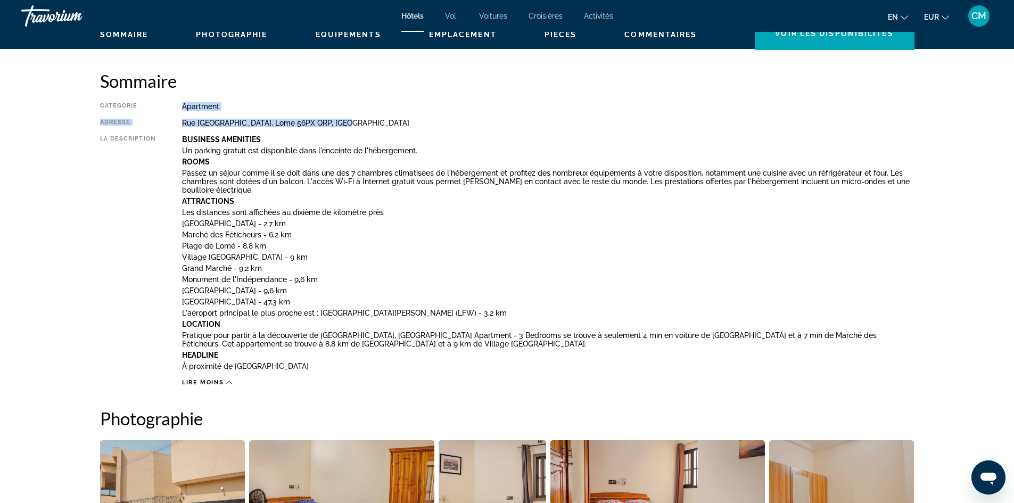
drag, startPoint x: 356, startPoint y: 121, endPoint x: 184, endPoint y: 106, distance: 172.1
click at [184, 106] on div "Catégorie Apartment Adresse [STREET_ADDRESS] QRP, [GEOGRAPHIC_DATA] La descript…" at bounding box center [507, 244] width 815 height 284
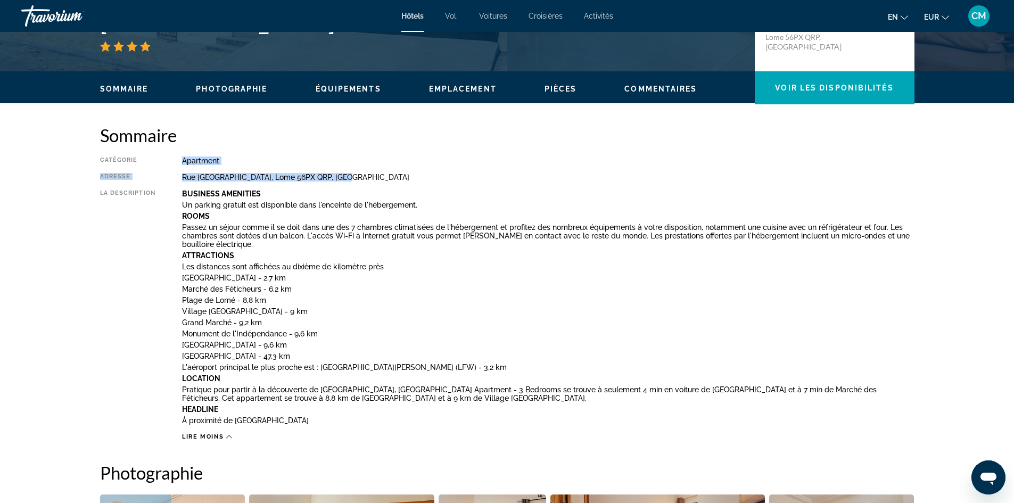
scroll to position [68, 0]
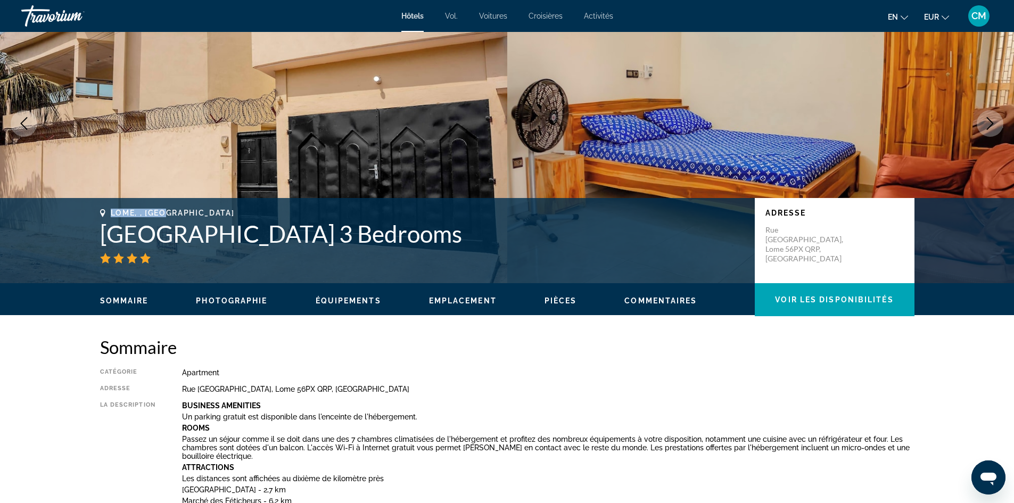
drag, startPoint x: 109, startPoint y: 208, endPoint x: 167, endPoint y: 213, distance: 58.2
click at [167, 213] on div "Lome, , [GEOGRAPHIC_DATA] 3 Bedrooms Adresse [STREET_ADDRESS]" at bounding box center [507, 240] width 1014 height 85
copy span "Lome, , [GEOGRAPHIC_DATA]"
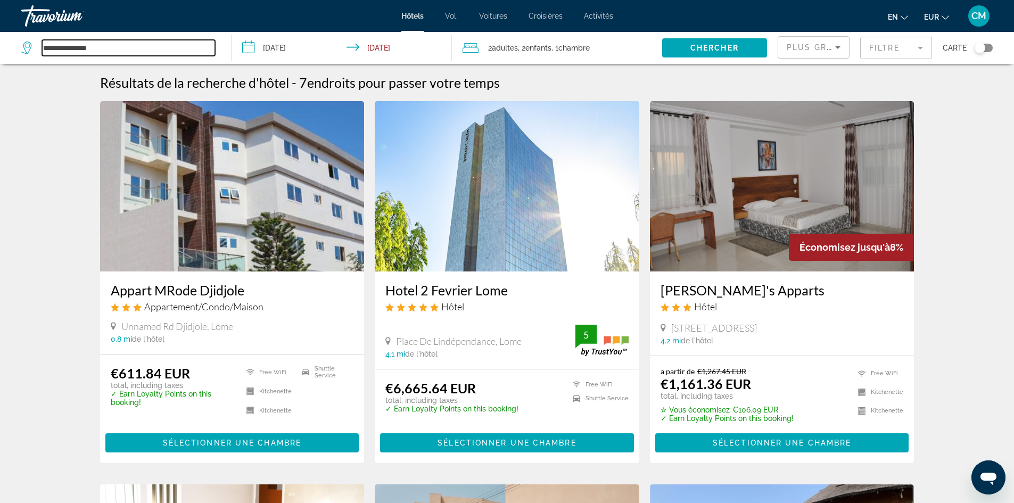
click at [105, 46] on input "**********" at bounding box center [128, 48] width 173 height 16
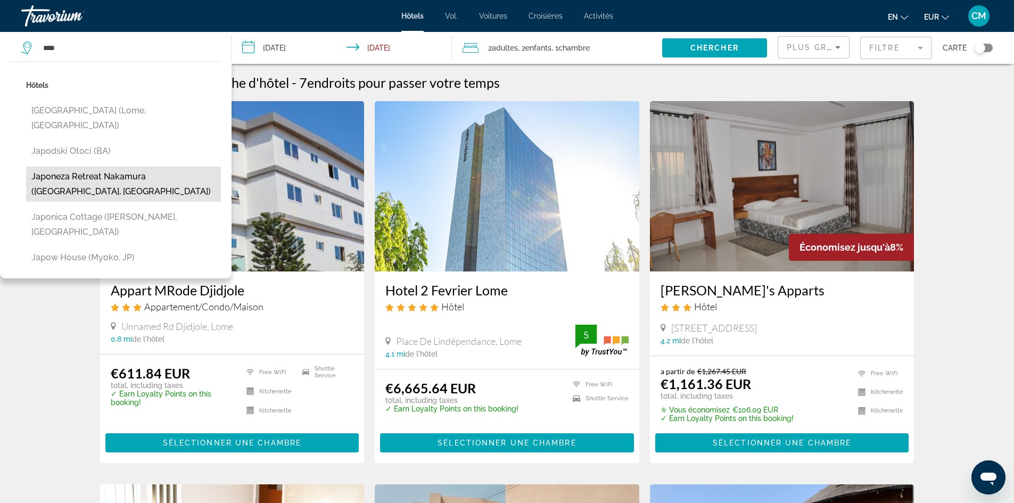
click at [149, 174] on button "Japoneza Retreat Nakamura ([GEOGRAPHIC_DATA], [GEOGRAPHIC_DATA])" at bounding box center [123, 184] width 195 height 35
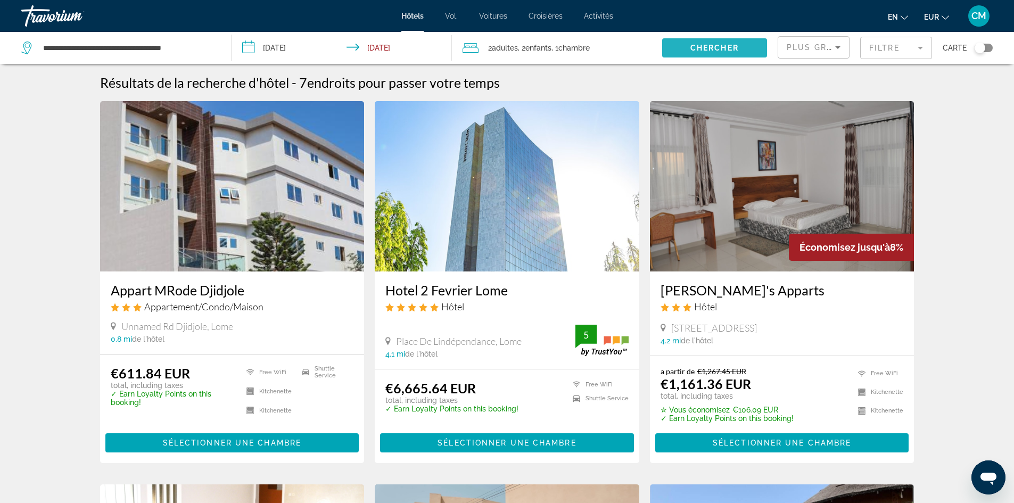
click at [730, 54] on span "Search widget" at bounding box center [714, 48] width 105 height 26
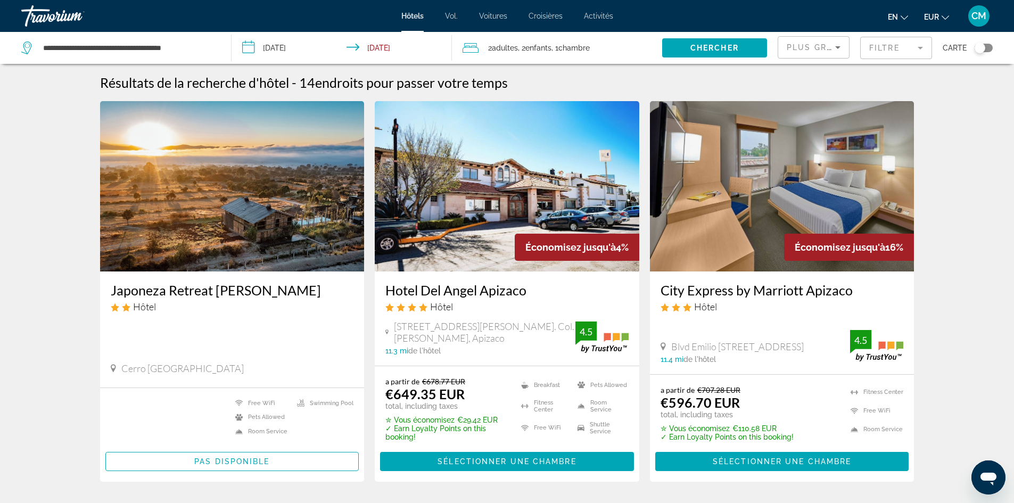
click at [837, 41] on icon "Sort by" at bounding box center [838, 47] width 13 height 13
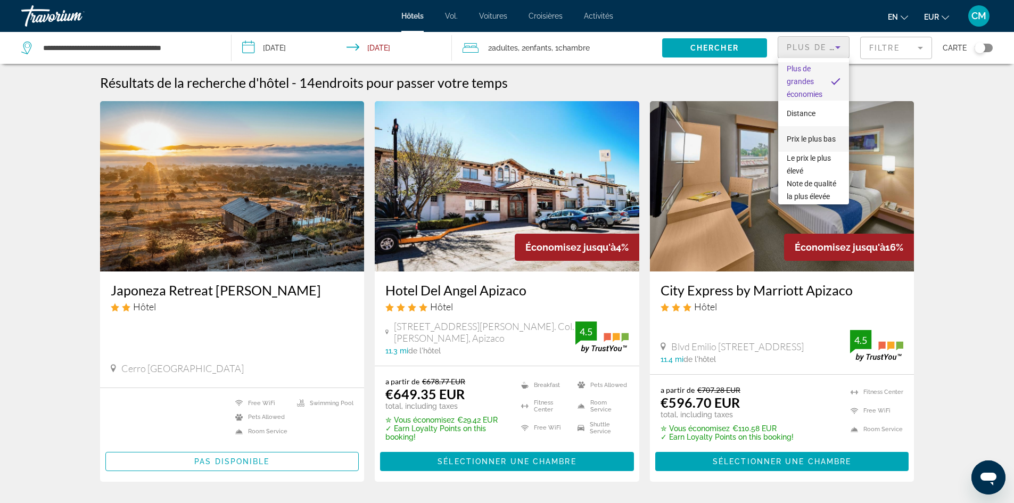
click at [815, 138] on span "Prix ​​le plus bas" at bounding box center [811, 139] width 49 height 13
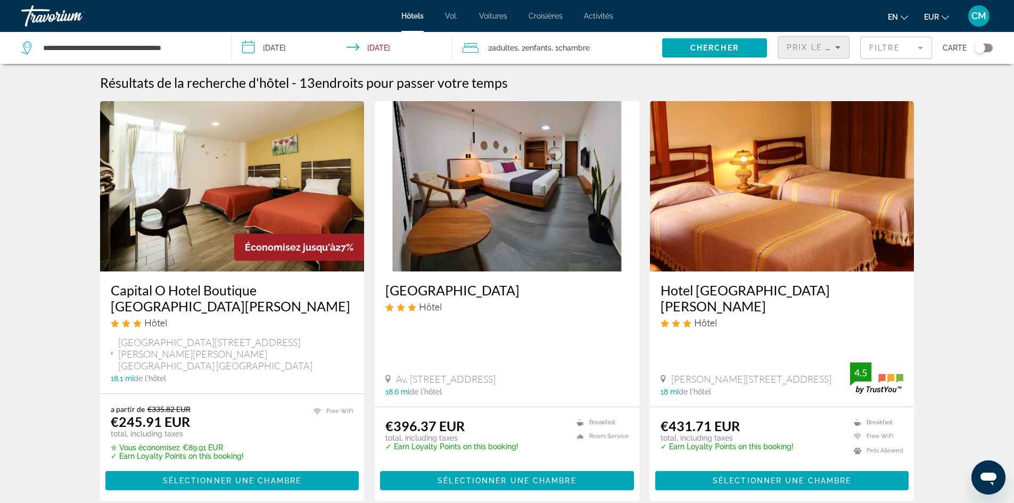
click at [220, 48] on app-destination-search "**********" at bounding box center [116, 48] width 232 height 32
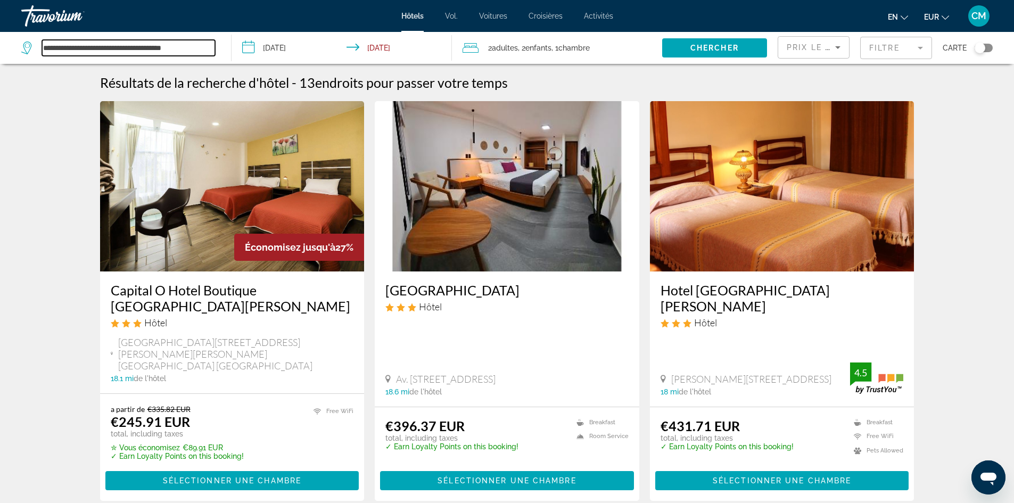
click at [208, 48] on input "**********" at bounding box center [128, 48] width 173 height 16
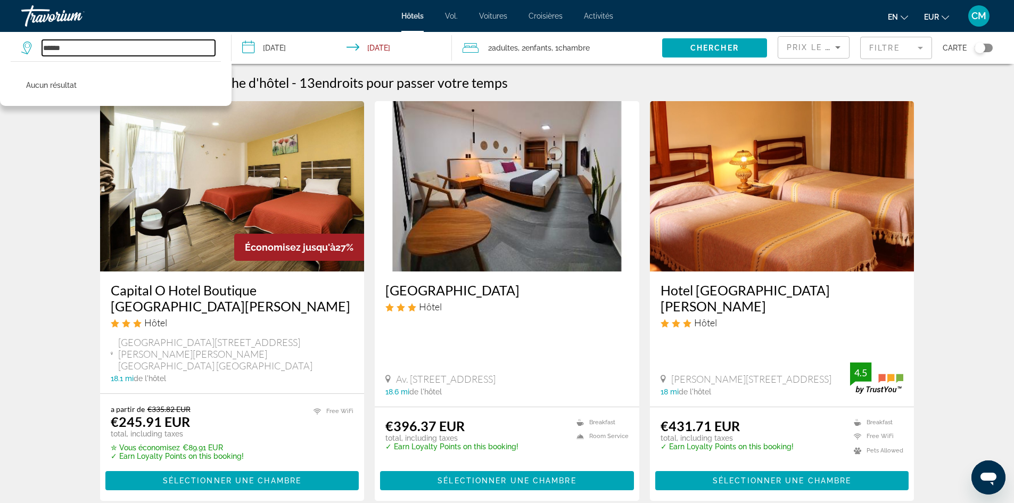
click at [101, 48] on input "******" at bounding box center [128, 48] width 173 height 16
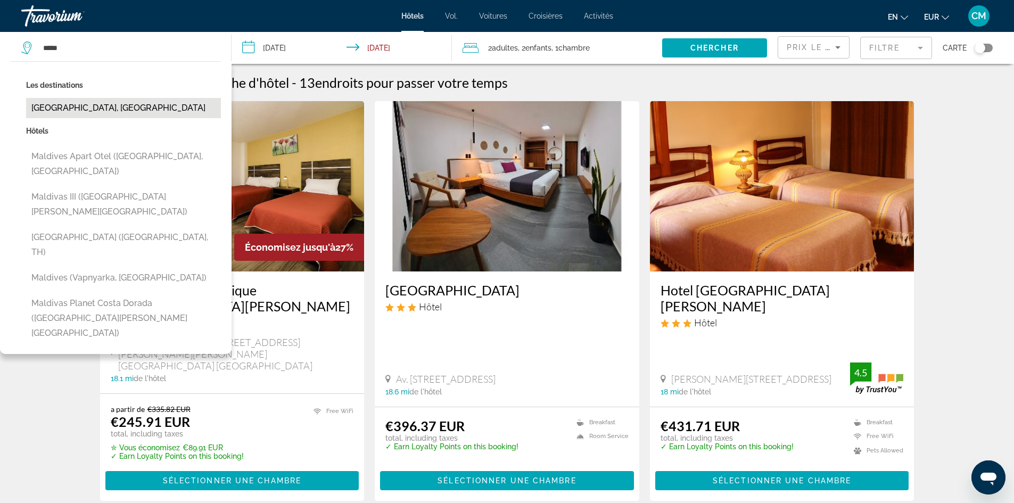
click at [91, 104] on button "[GEOGRAPHIC_DATA], [GEOGRAPHIC_DATA]" at bounding box center [123, 108] width 195 height 20
type input "**********"
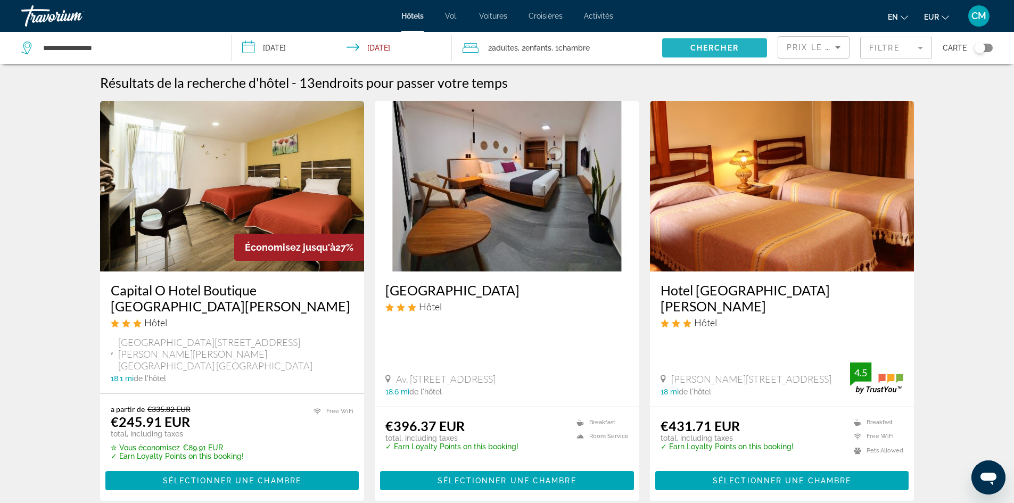
click at [734, 40] on span "Search widget" at bounding box center [714, 48] width 105 height 26
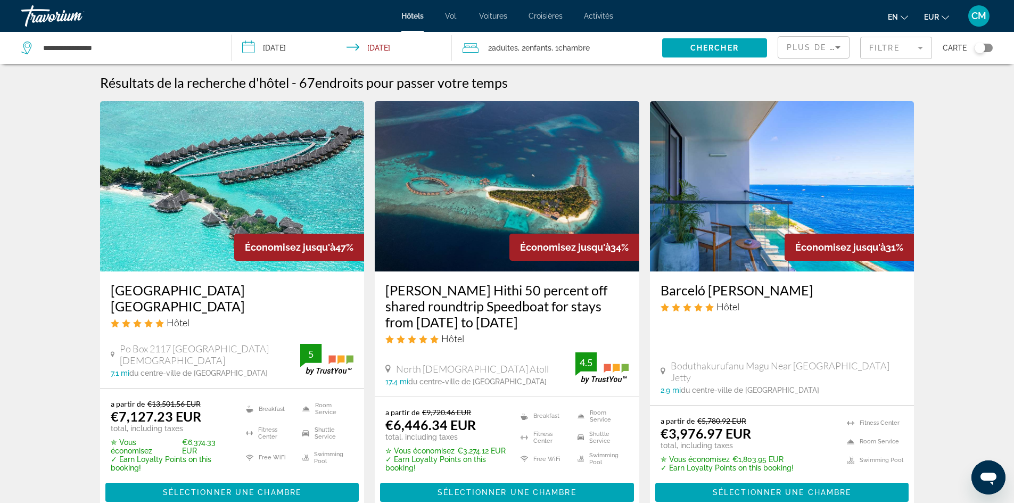
click at [802, 49] on span "Plus de grandes économies" at bounding box center [858, 47] width 143 height 9
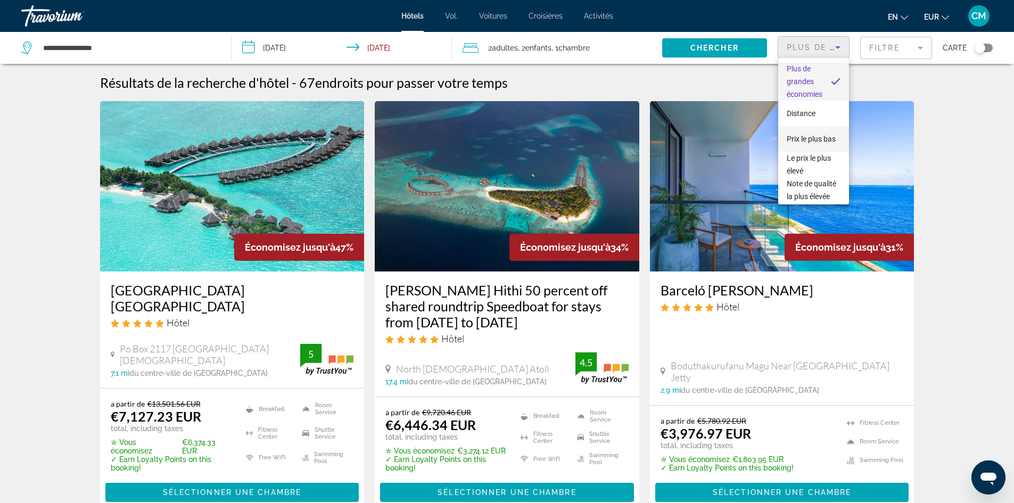
click at [809, 135] on font "Prix ​​le plus bas" at bounding box center [811, 139] width 49 height 9
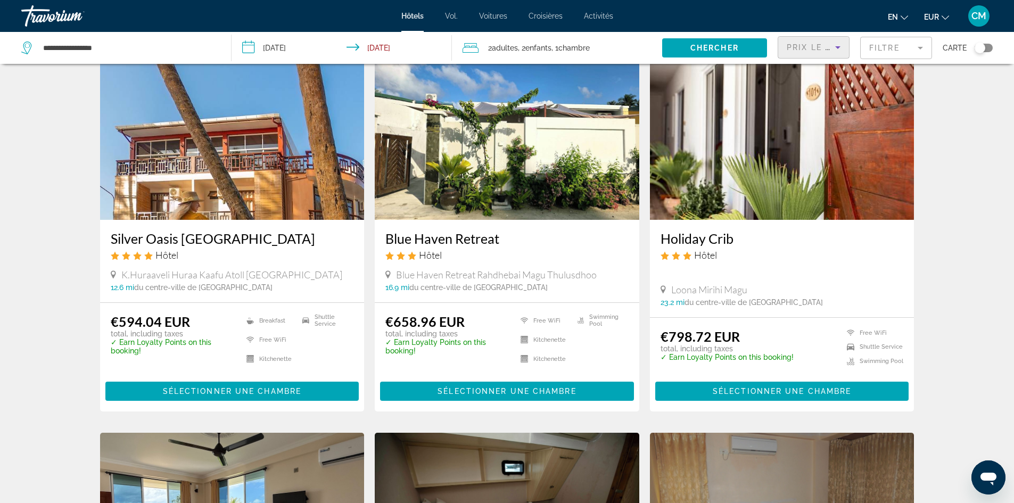
scroll to position [53, 0]
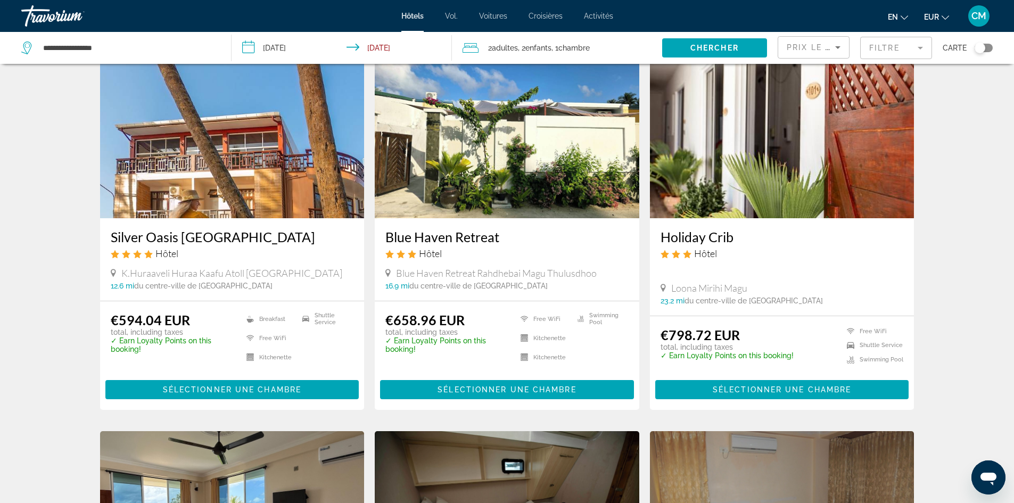
click at [212, 235] on h3 "Silver Oasis [GEOGRAPHIC_DATA]" at bounding box center [232, 237] width 243 height 16
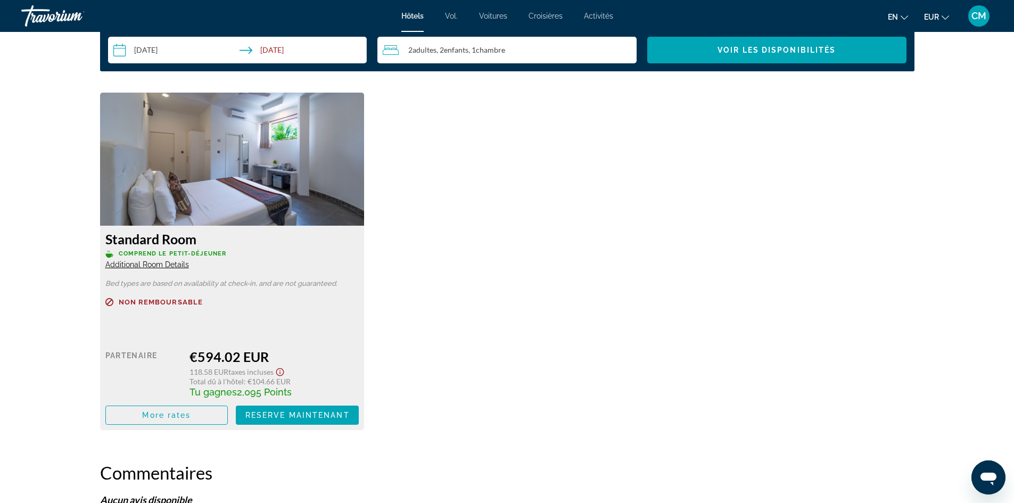
scroll to position [1410, 0]
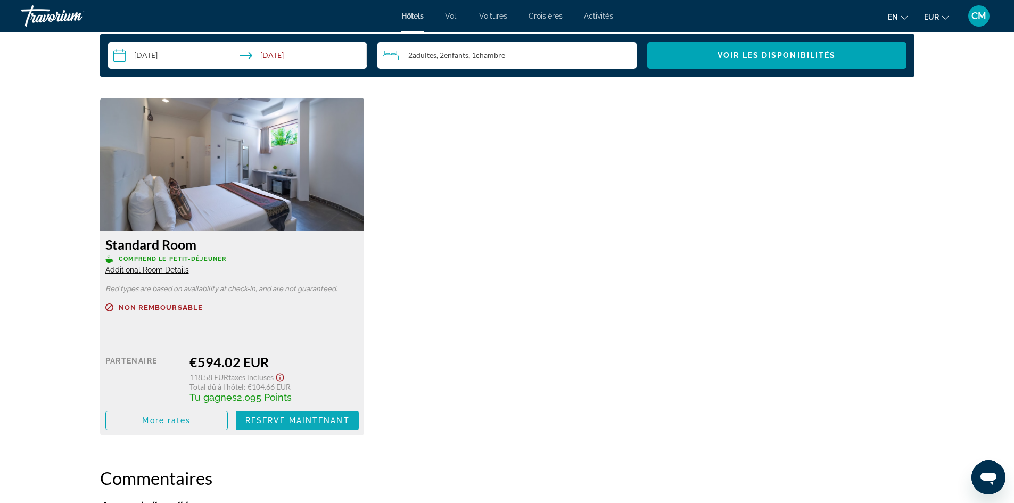
click at [316, 417] on span "Reserve maintenant" at bounding box center [297, 420] width 104 height 9
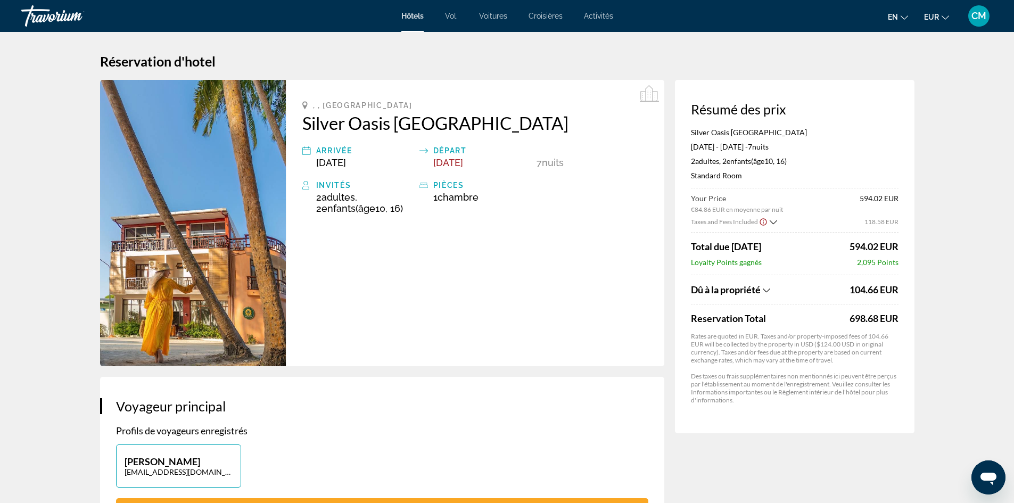
click at [767, 291] on icon "Show Taxes and Fees breakdown" at bounding box center [766, 290] width 7 height 4
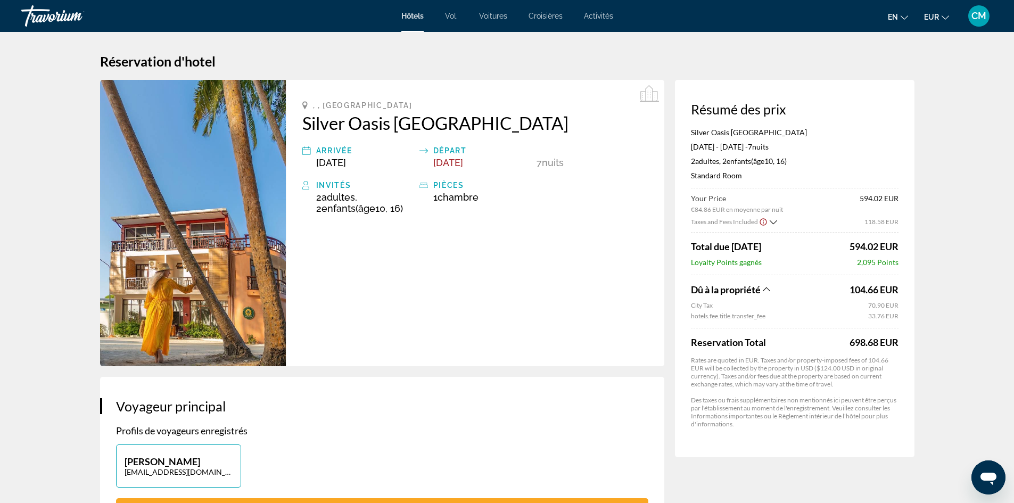
drag, startPoint x: 297, startPoint y: 118, endPoint x: 467, endPoint y: 120, distance: 169.9
click at [467, 120] on div ", , Maldives [GEOGRAPHIC_DATA] [GEOGRAPHIC_DATA] Arrivée [DATE] Départ [DATE] 7…" at bounding box center [475, 223] width 378 height 286
copy h2 "Silver Oasis [GEOGRAPHIC_DATA]"
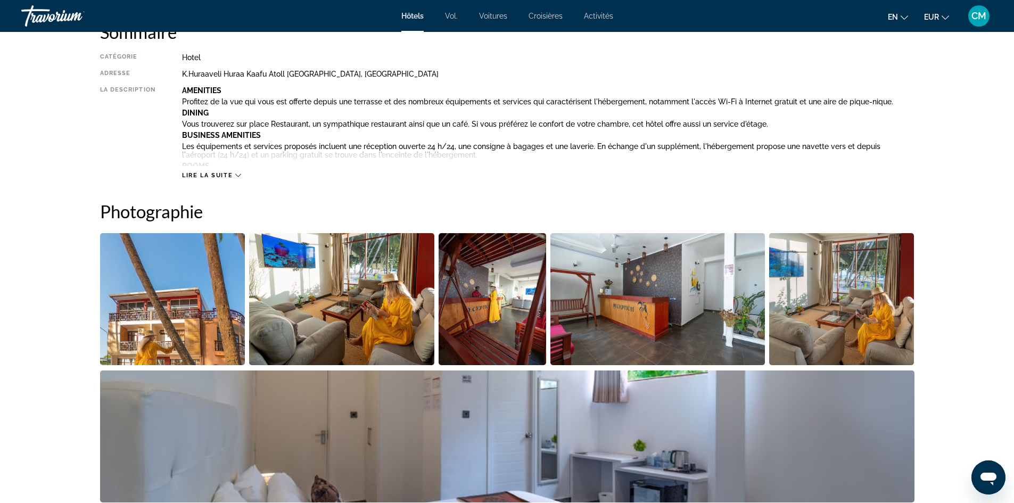
scroll to position [373, 0]
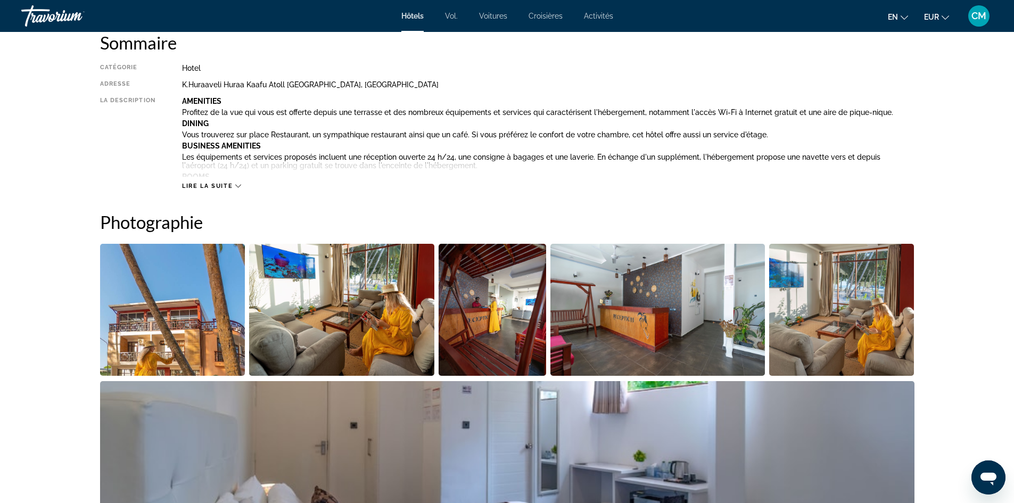
click at [239, 180] on div "Lire la suite" at bounding box center [548, 175] width 733 height 29
click at [239, 185] on icon "Contenu principal" at bounding box center [238, 186] width 6 height 6
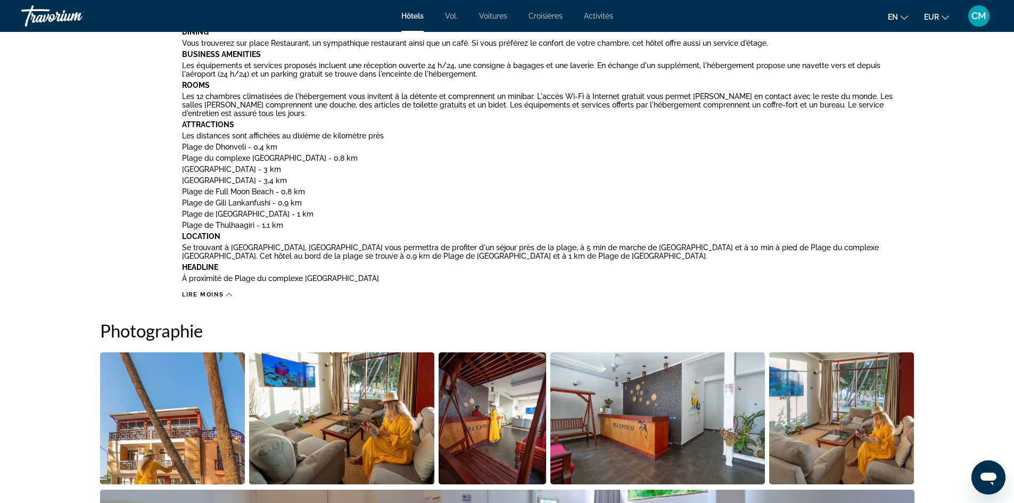
scroll to position [479, 0]
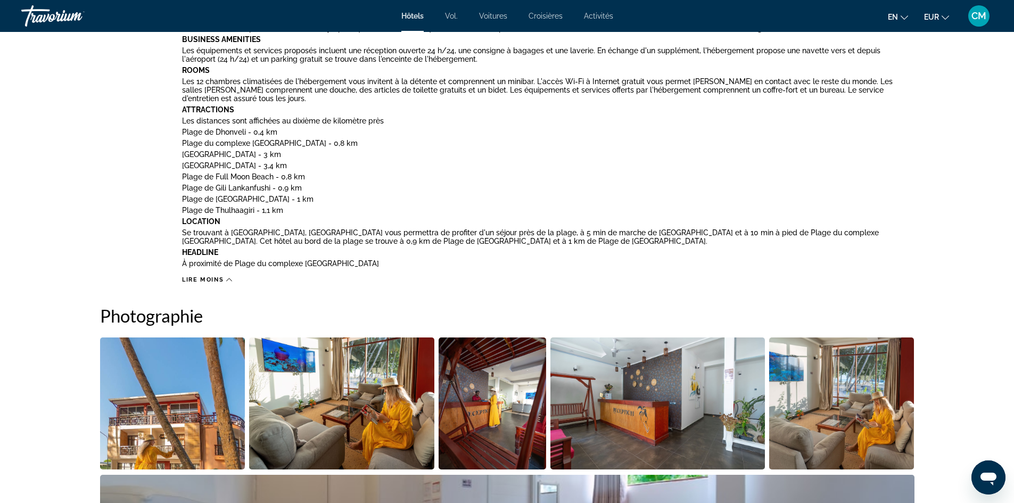
click at [162, 403] on img "Open full-screen image slider" at bounding box center [172, 404] width 145 height 132
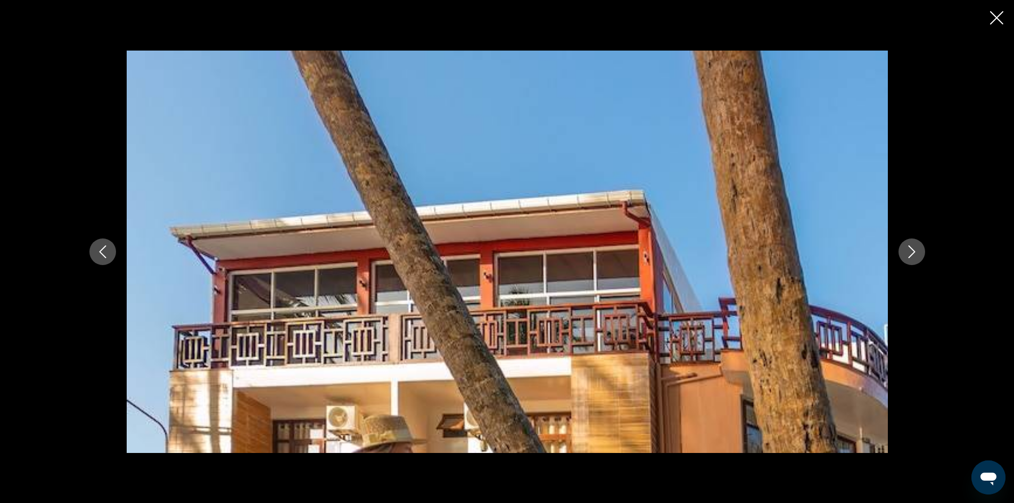
click at [909, 257] on icon "Next image" at bounding box center [911, 251] width 7 height 13
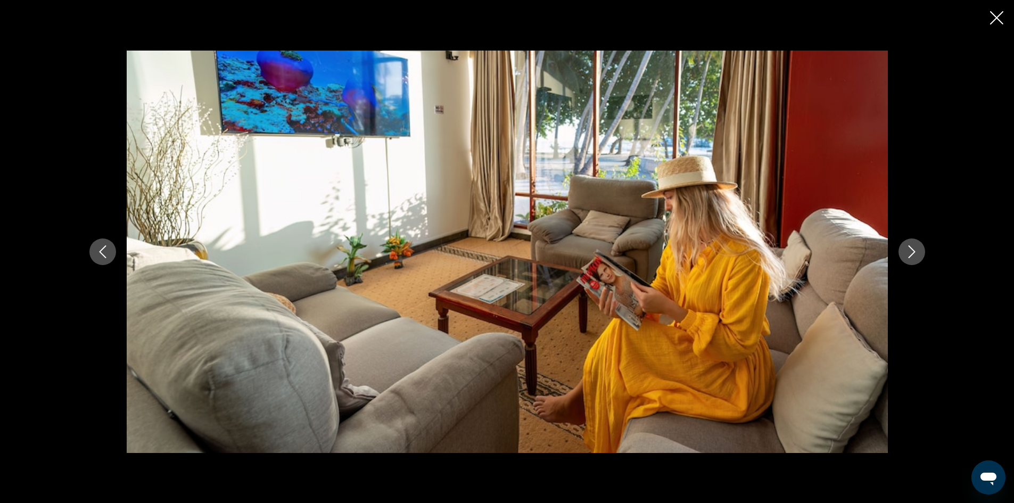
click at [909, 257] on icon "Next image" at bounding box center [911, 251] width 7 height 13
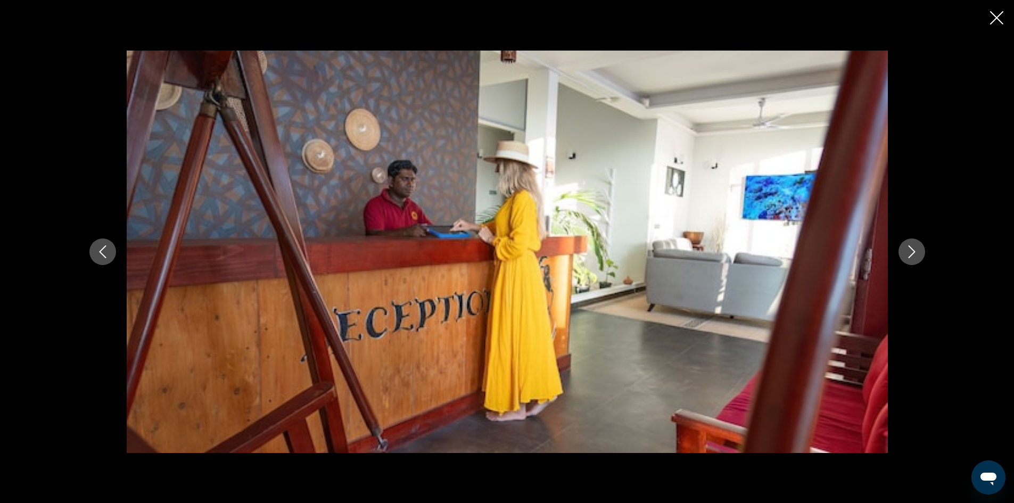
click at [909, 257] on icon "Next image" at bounding box center [911, 251] width 7 height 13
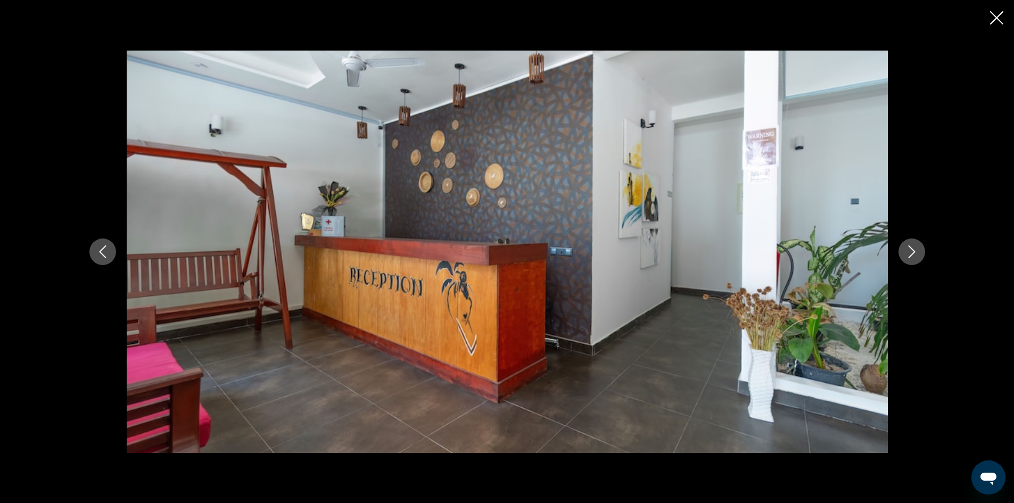
click at [909, 257] on icon "Next image" at bounding box center [911, 251] width 7 height 13
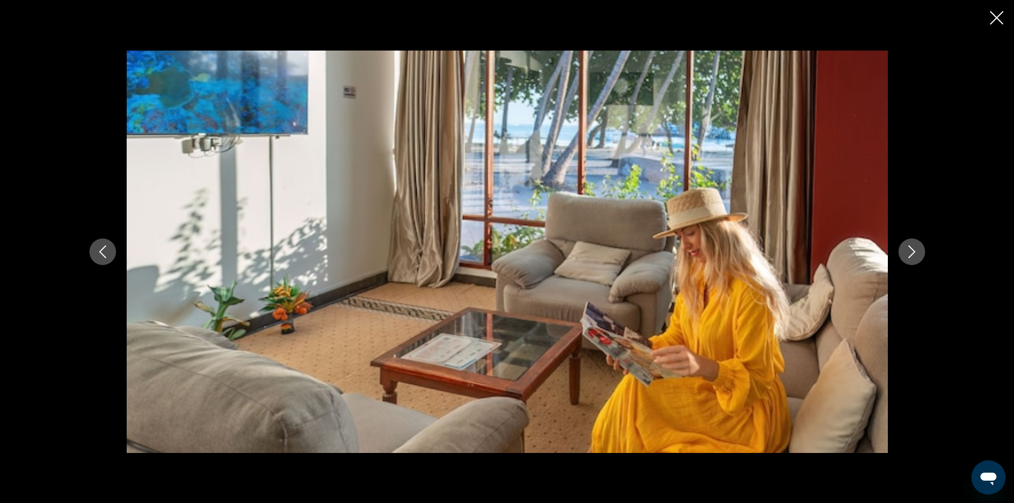
click at [909, 257] on icon "Next image" at bounding box center [911, 251] width 7 height 13
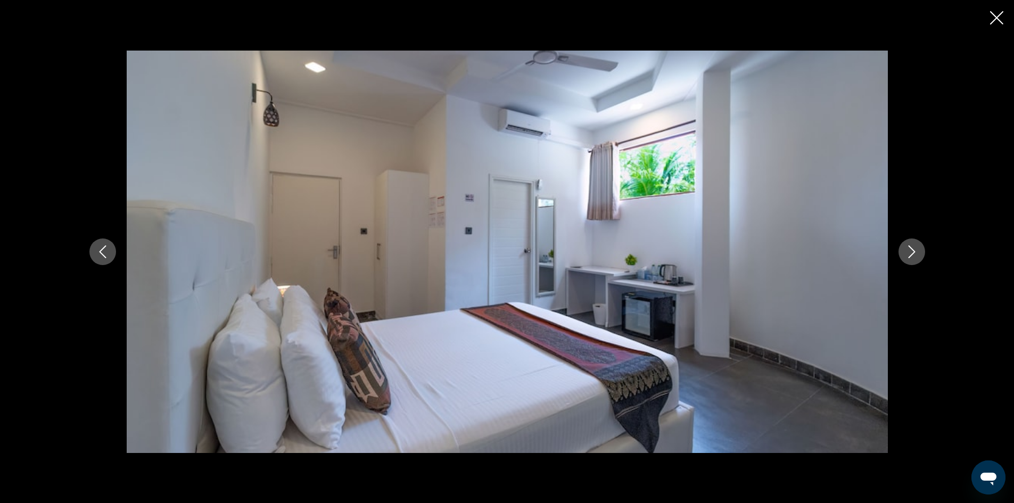
click at [909, 257] on icon "Next image" at bounding box center [911, 251] width 7 height 13
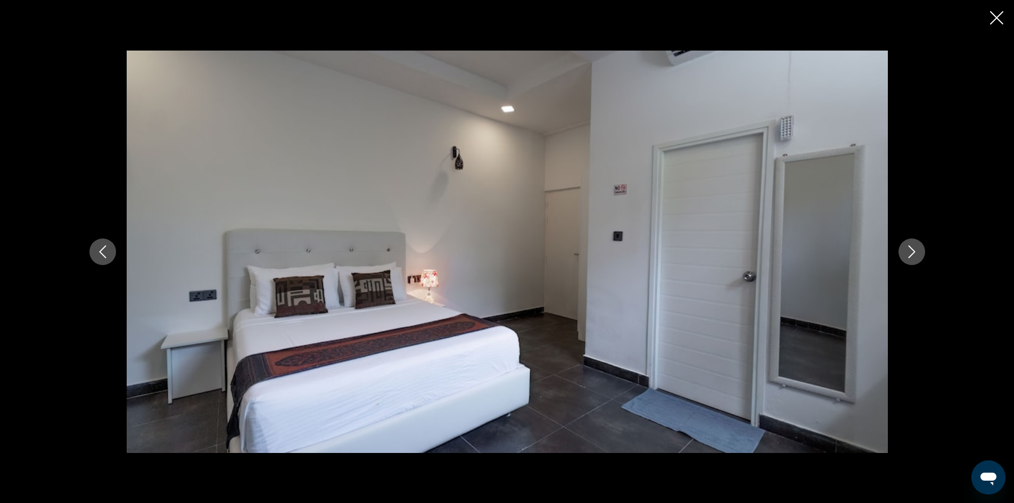
click at [910, 256] on icon "Next image" at bounding box center [912, 251] width 13 height 13
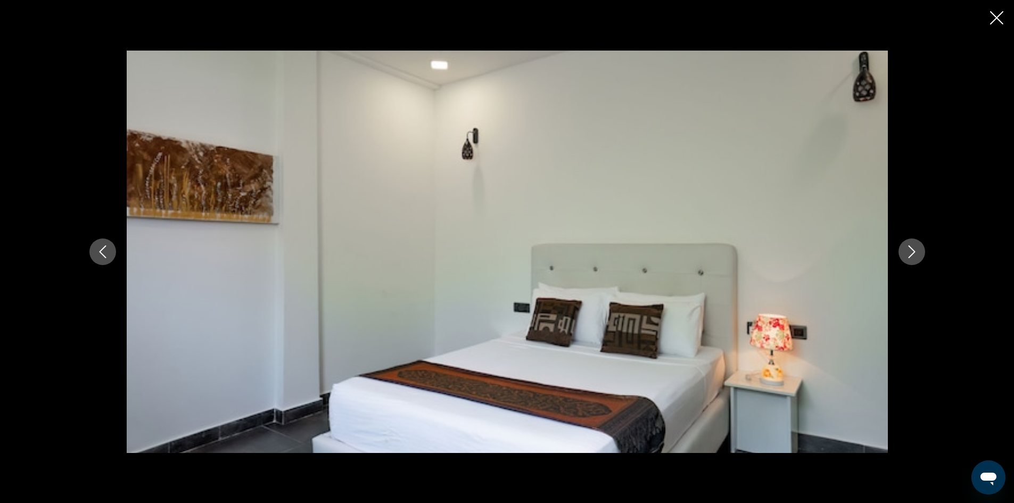
click at [910, 256] on icon "Next image" at bounding box center [912, 251] width 13 height 13
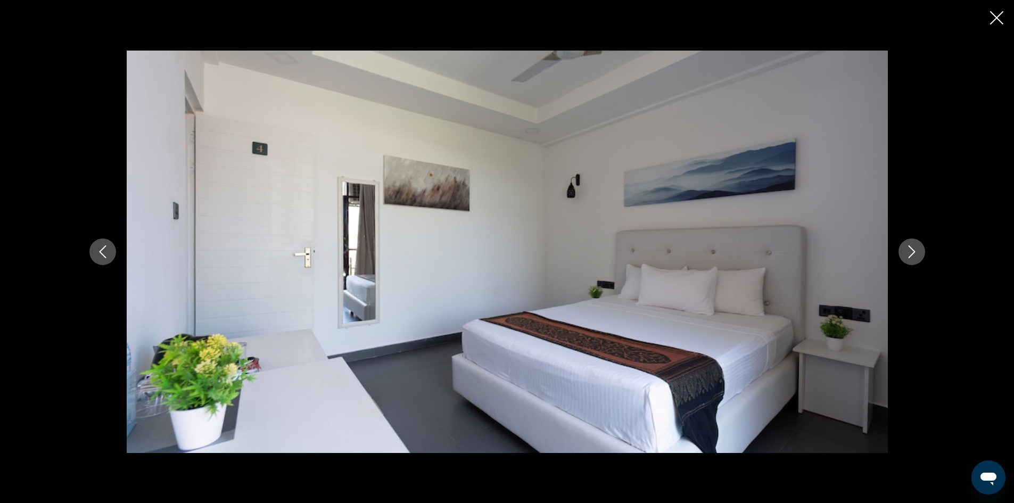
click at [910, 256] on icon "Next image" at bounding box center [912, 251] width 13 height 13
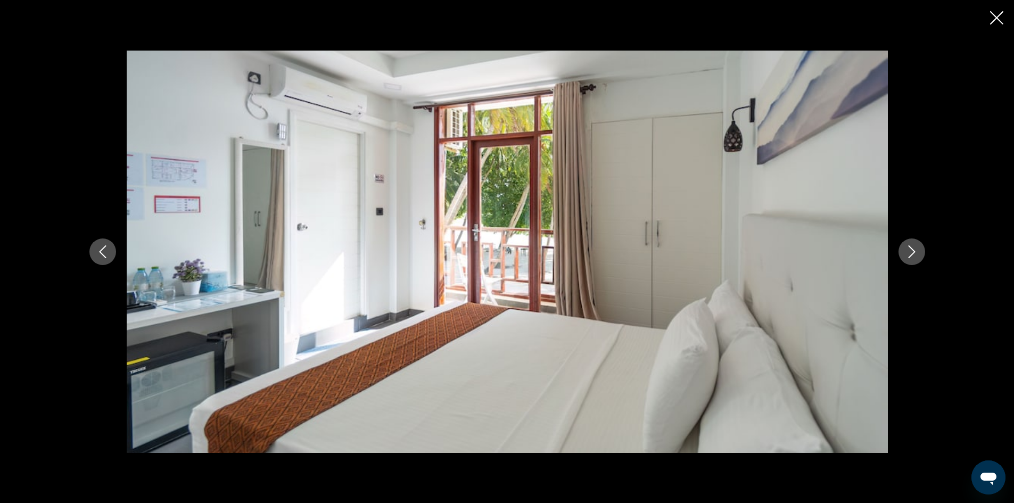
click at [910, 256] on icon "Next image" at bounding box center [912, 251] width 13 height 13
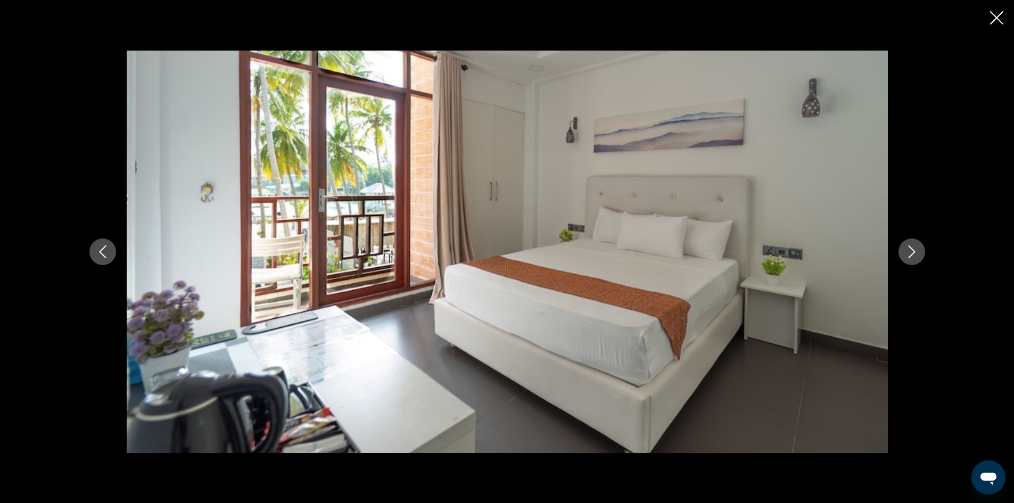
click at [910, 256] on icon "Next image" at bounding box center [912, 251] width 13 height 13
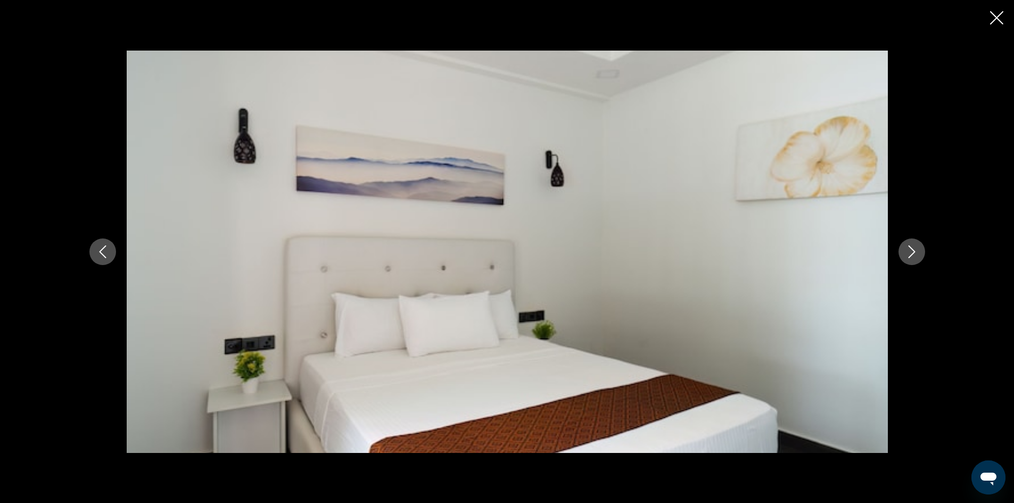
click at [911, 255] on icon "Next image" at bounding box center [912, 251] width 13 height 13
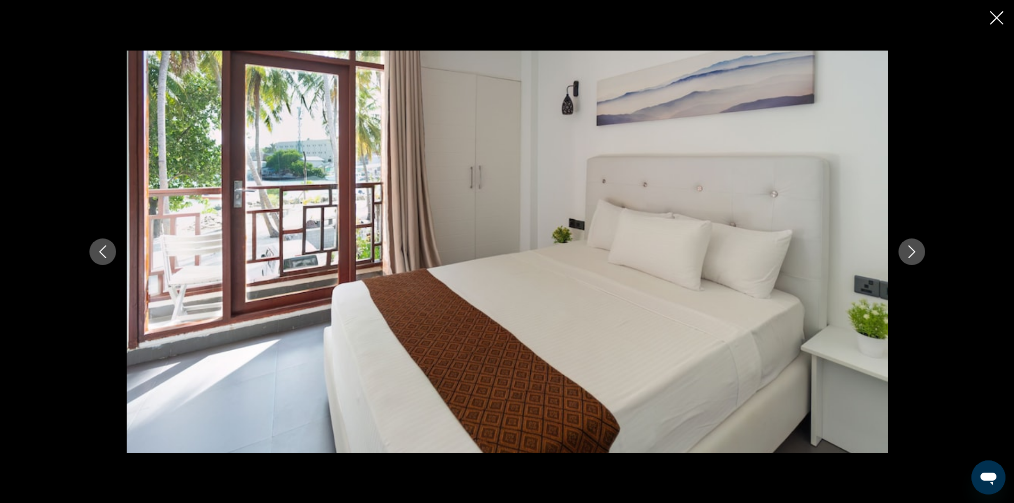
click at [911, 255] on icon "Next image" at bounding box center [912, 251] width 13 height 13
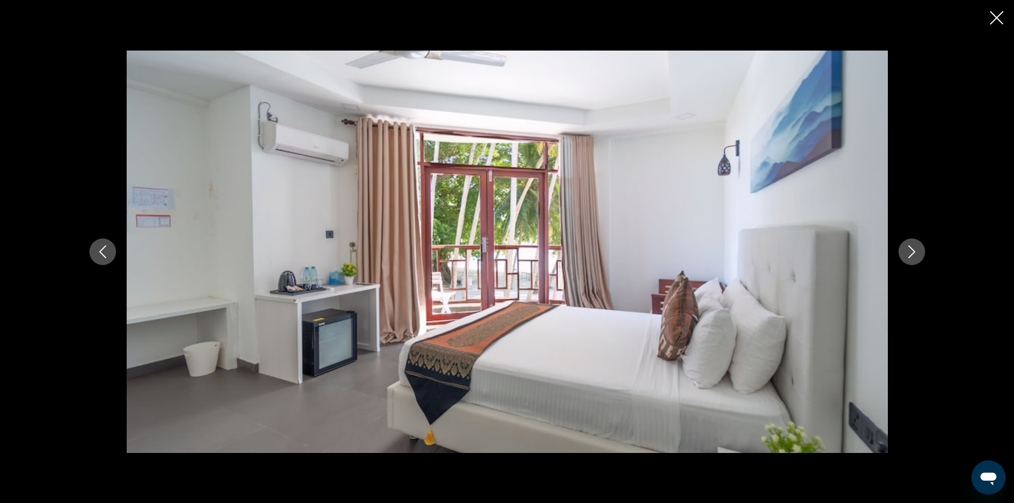
click at [911, 255] on icon "Next image" at bounding box center [912, 251] width 13 height 13
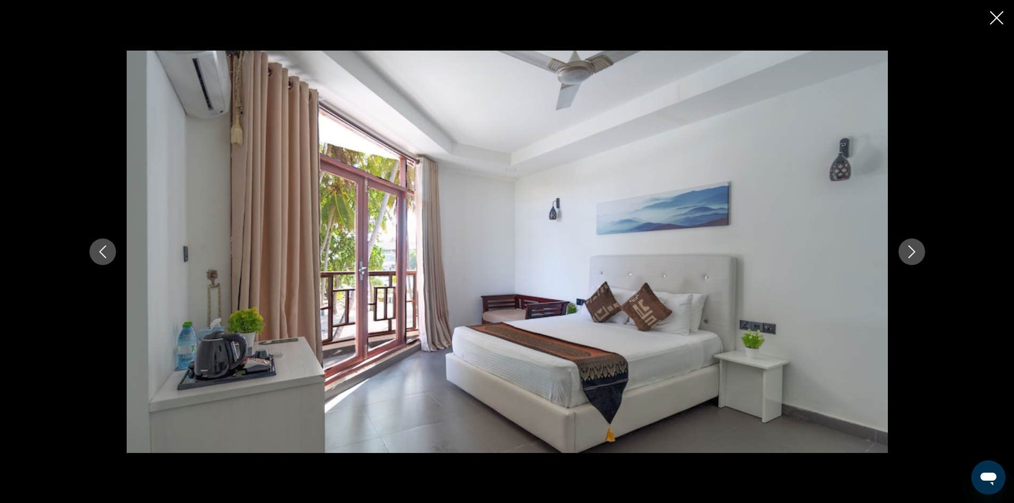
click at [911, 253] on icon "Next image" at bounding box center [912, 251] width 13 height 13
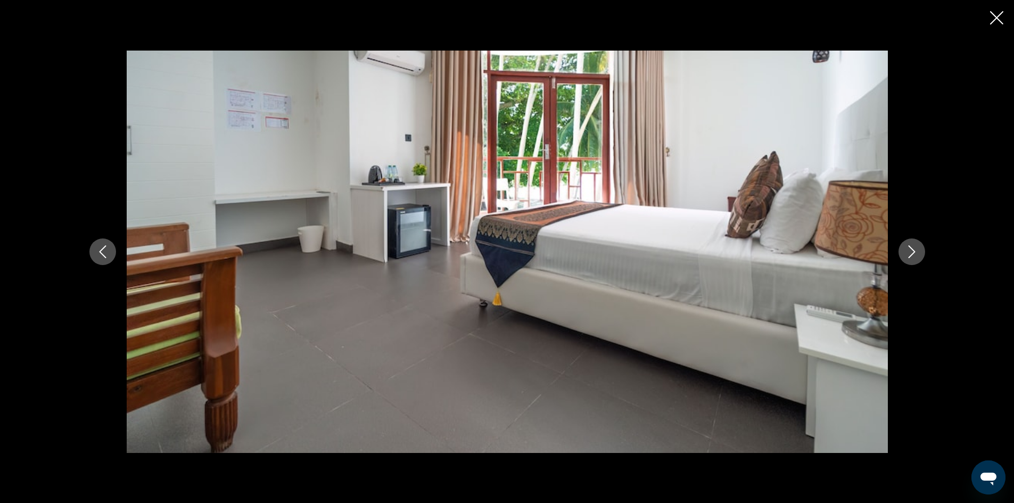
click at [911, 253] on icon "Next image" at bounding box center [912, 251] width 13 height 13
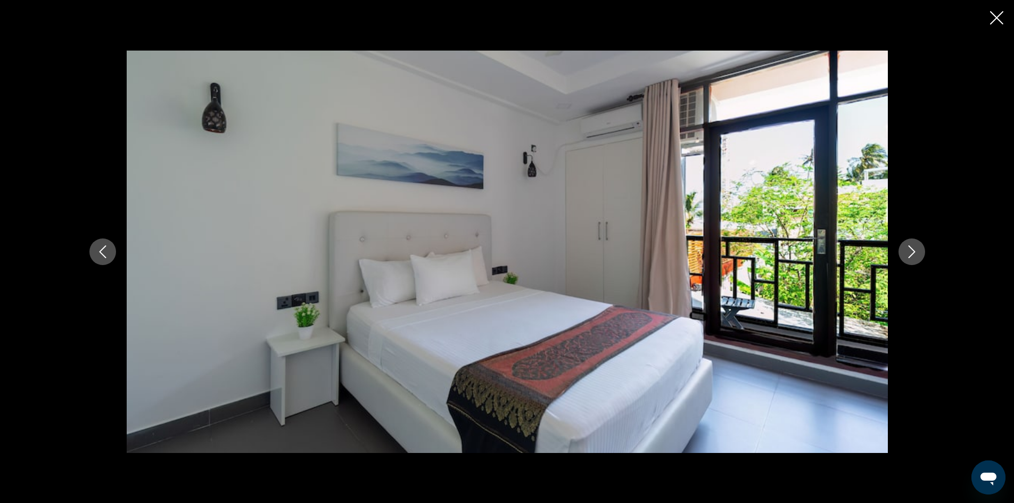
click at [911, 253] on icon "Next image" at bounding box center [912, 251] width 13 height 13
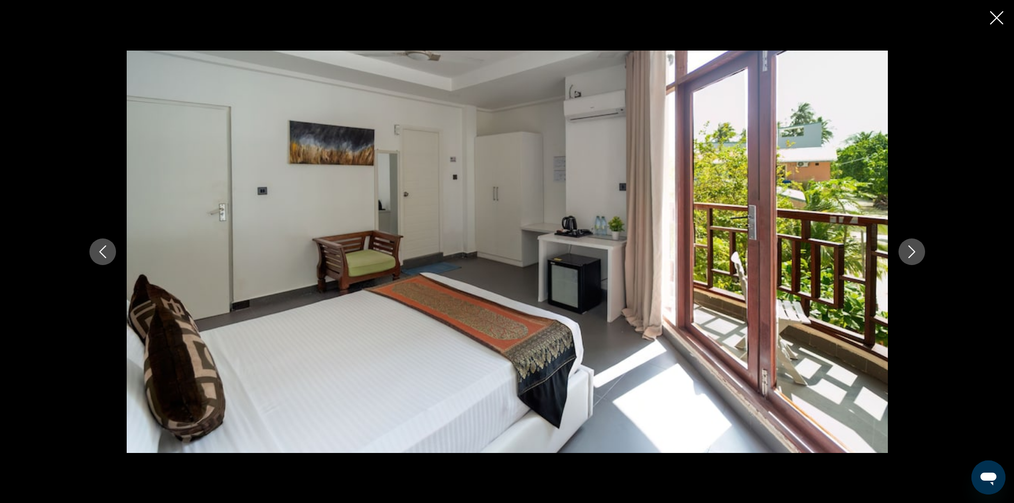
click at [911, 253] on icon "Next image" at bounding box center [912, 251] width 13 height 13
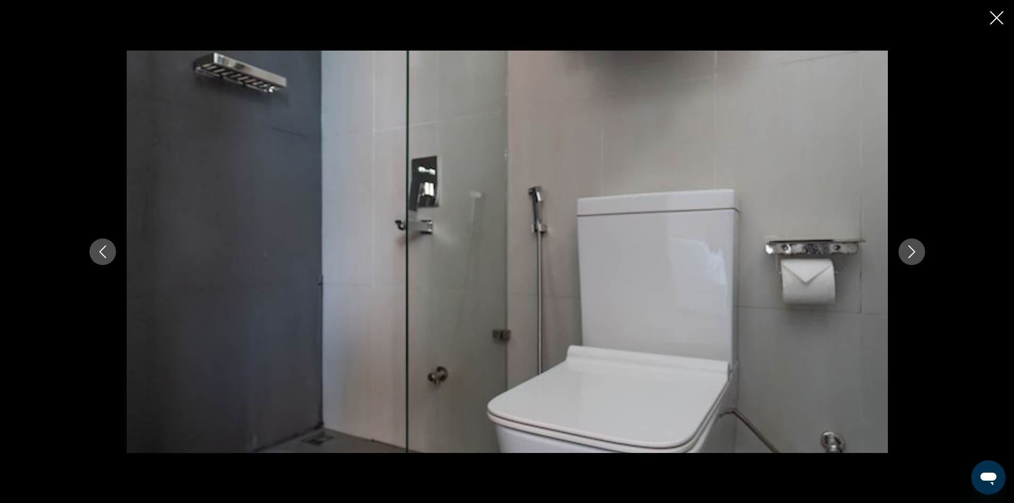
click at [911, 253] on icon "Next image" at bounding box center [912, 251] width 13 height 13
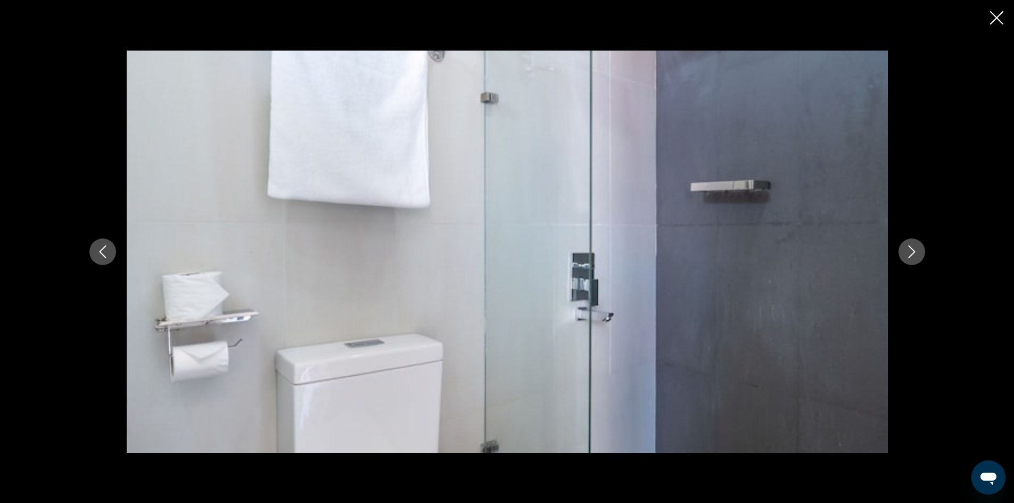
click at [911, 253] on icon "Next image" at bounding box center [912, 251] width 13 height 13
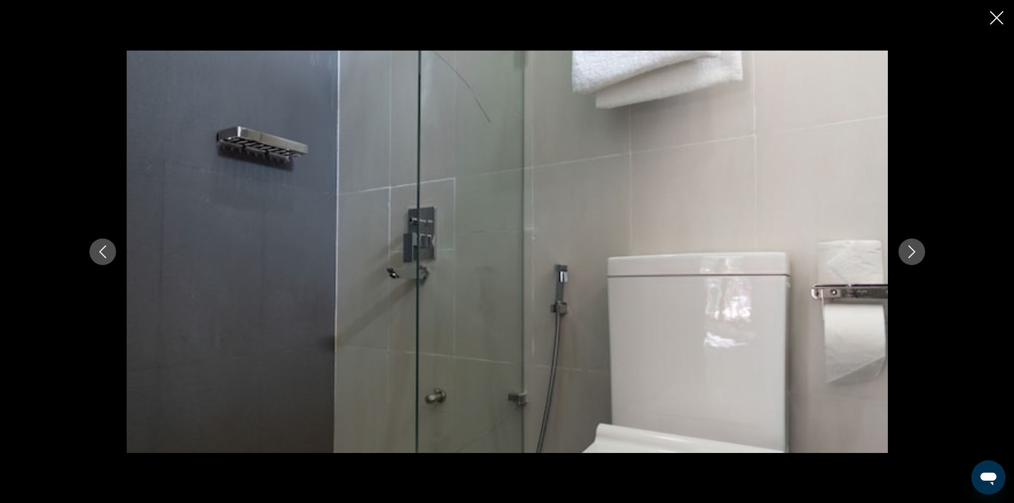
click at [911, 253] on icon "Next image" at bounding box center [912, 251] width 13 height 13
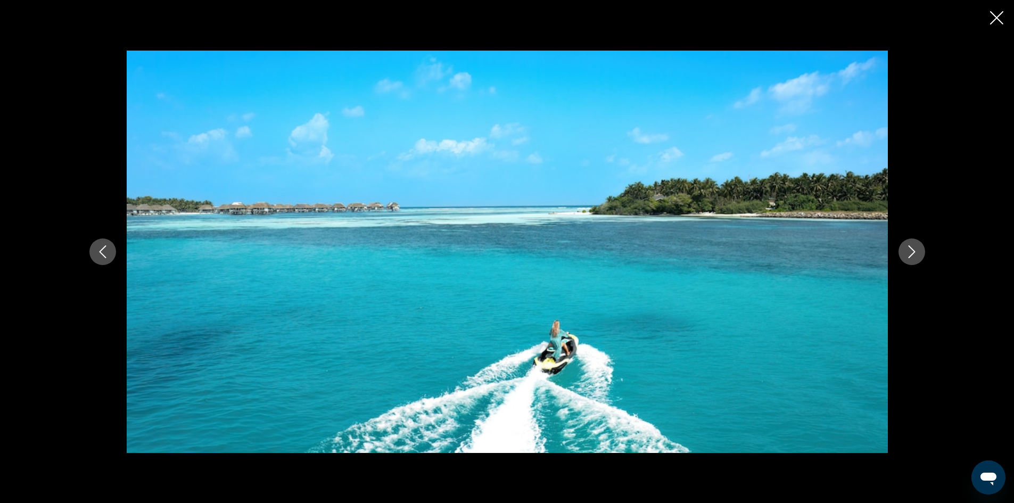
click at [911, 252] on icon "Next image" at bounding box center [912, 251] width 13 height 13
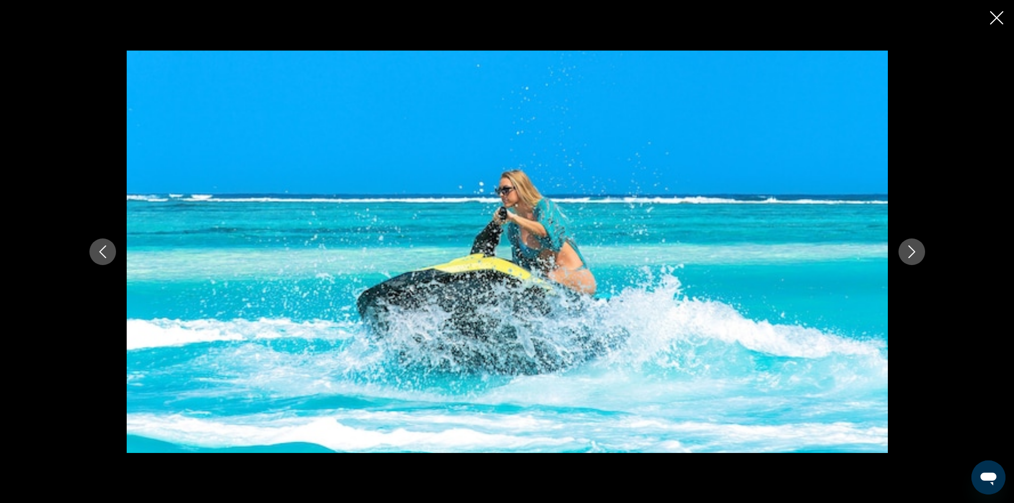
click at [911, 252] on icon "Next image" at bounding box center [912, 251] width 13 height 13
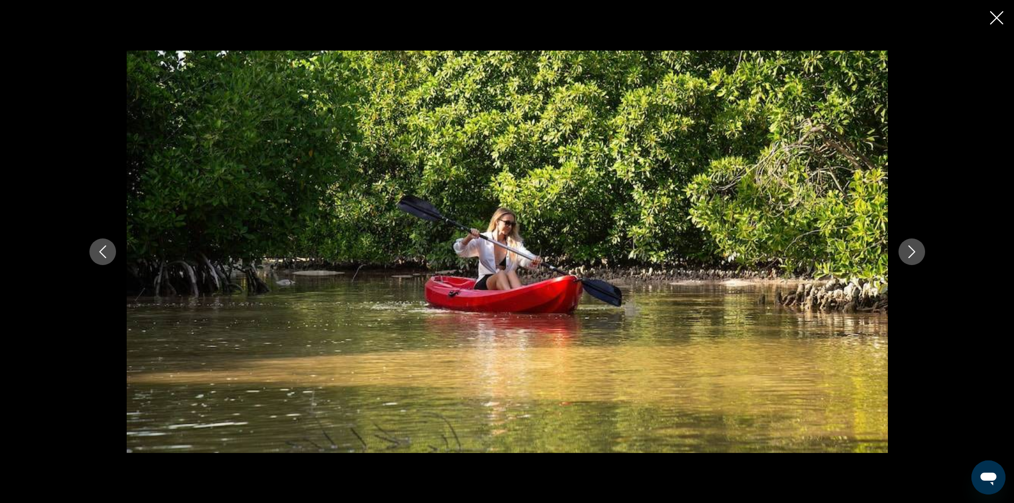
click at [911, 252] on icon "Next image" at bounding box center [912, 251] width 13 height 13
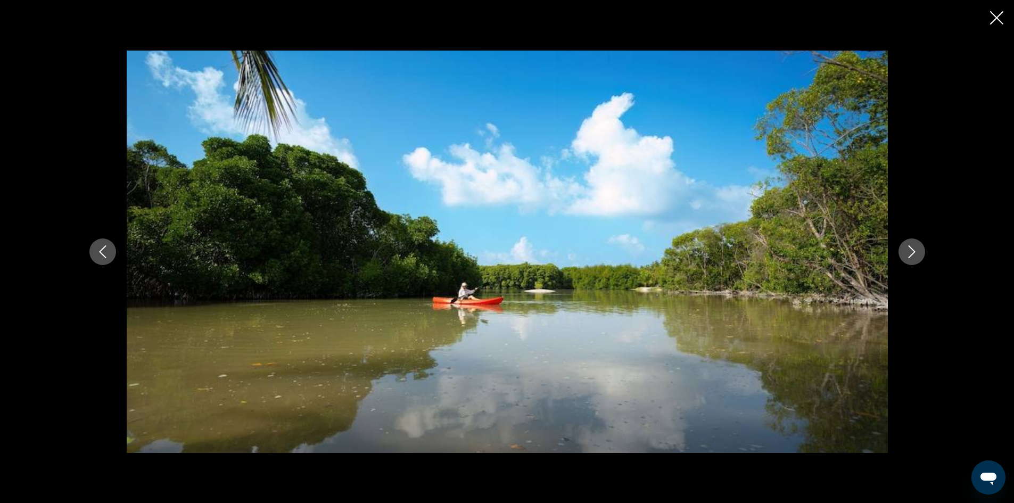
click at [911, 252] on icon "Next image" at bounding box center [912, 251] width 13 height 13
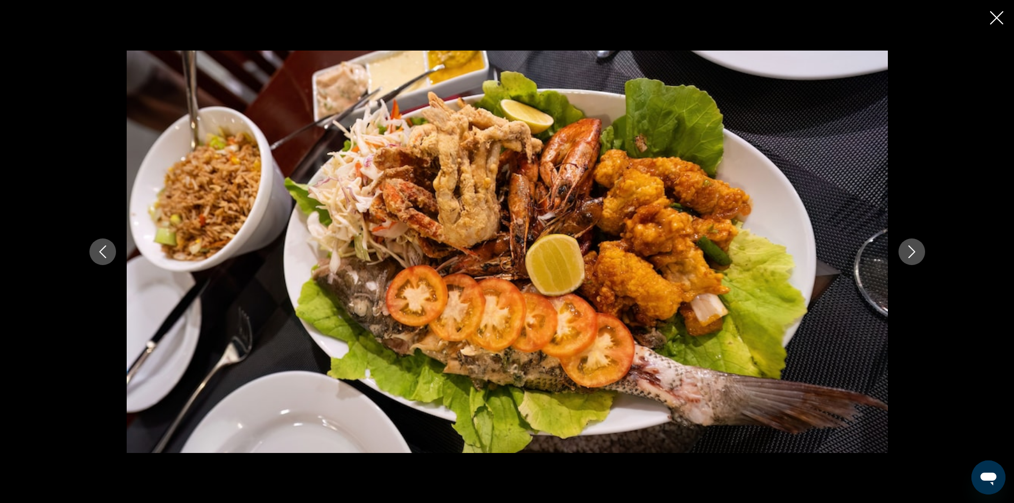
click at [911, 252] on icon "Next image" at bounding box center [912, 251] width 13 height 13
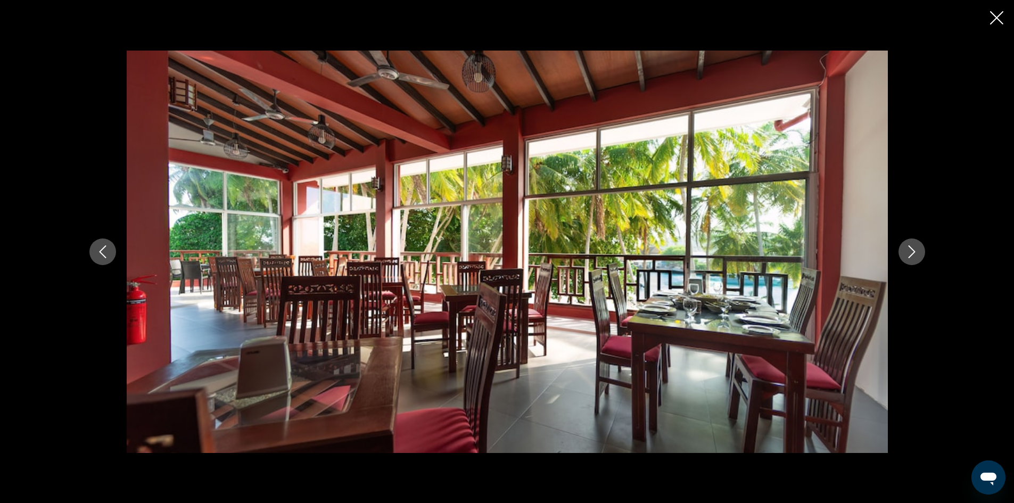
click at [911, 252] on icon "Next image" at bounding box center [912, 251] width 13 height 13
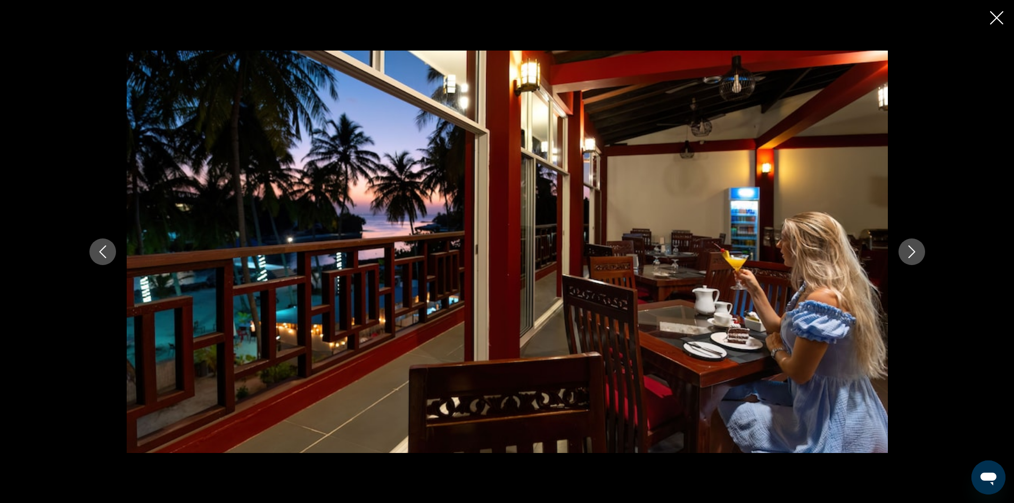
click at [911, 252] on icon "Next image" at bounding box center [912, 251] width 13 height 13
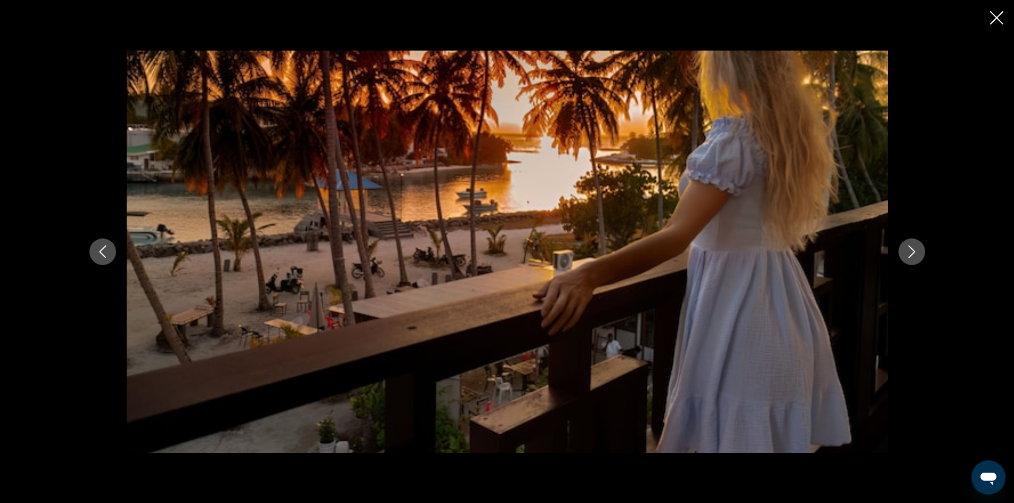
click at [911, 252] on icon "Next image" at bounding box center [912, 251] width 13 height 13
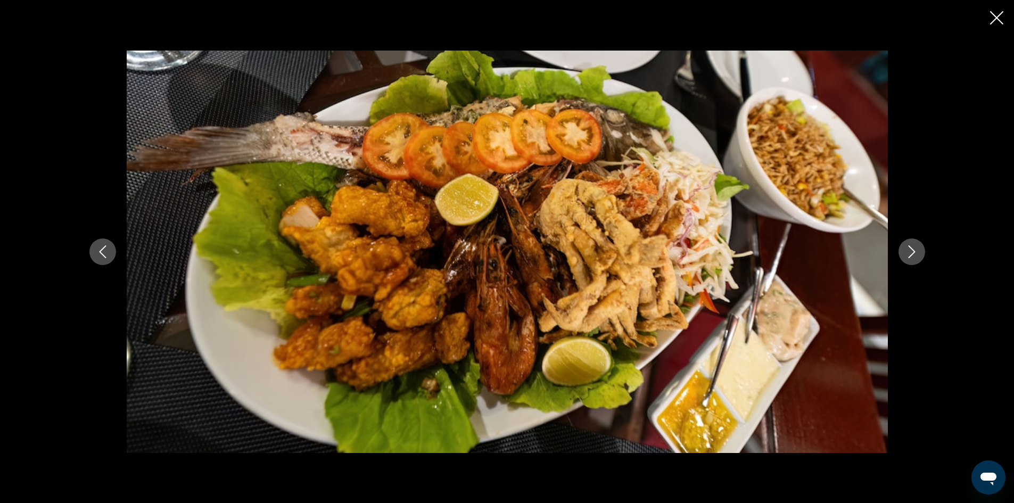
click at [911, 252] on icon "Next image" at bounding box center [912, 251] width 13 height 13
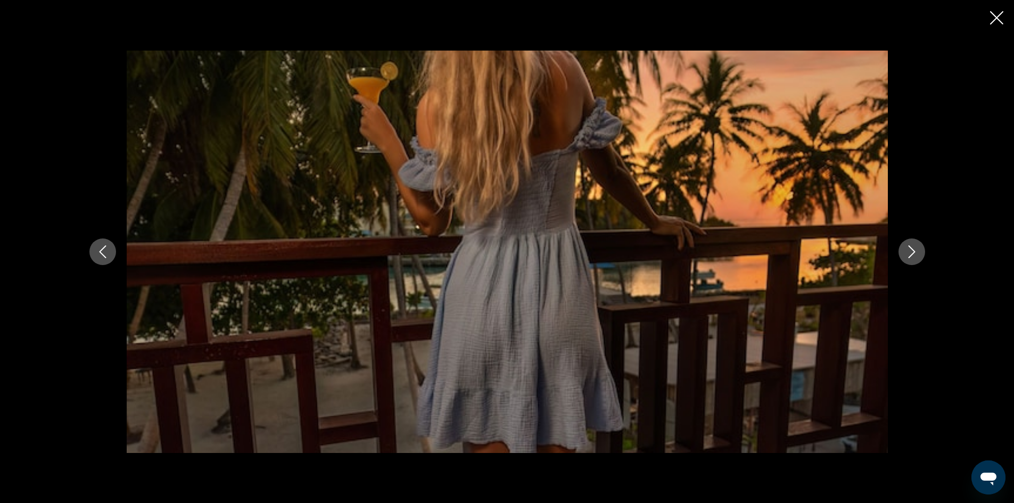
click at [911, 252] on icon "Next image" at bounding box center [912, 251] width 13 height 13
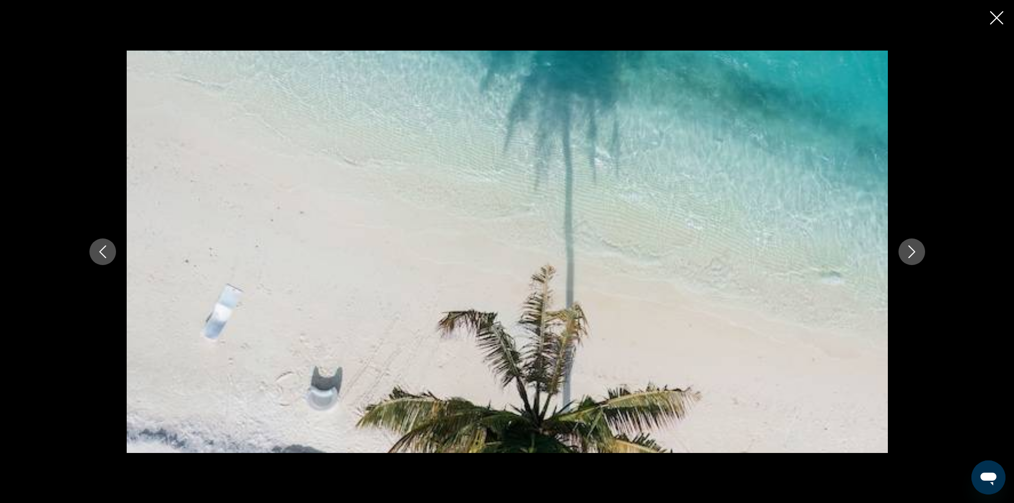
click at [911, 252] on icon "Next image" at bounding box center [912, 251] width 13 height 13
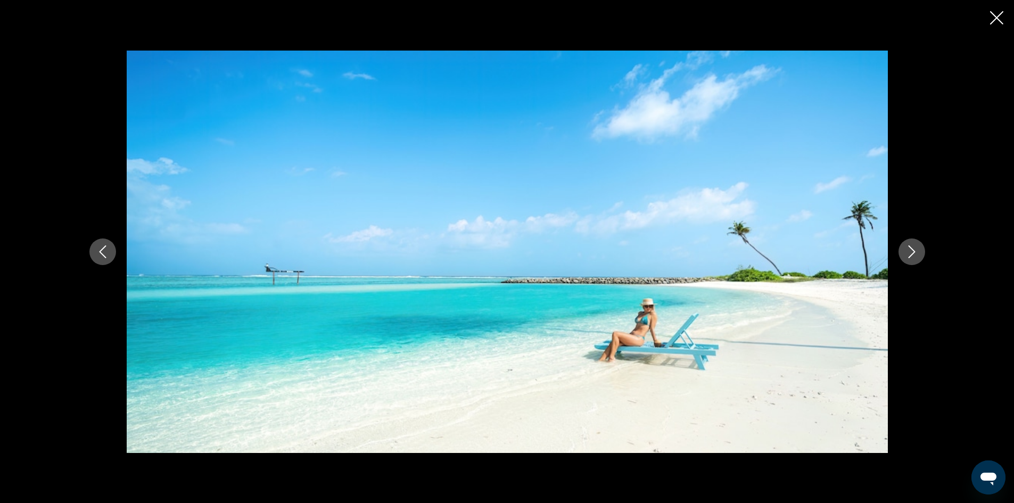
click at [911, 252] on icon "Next image" at bounding box center [912, 251] width 13 height 13
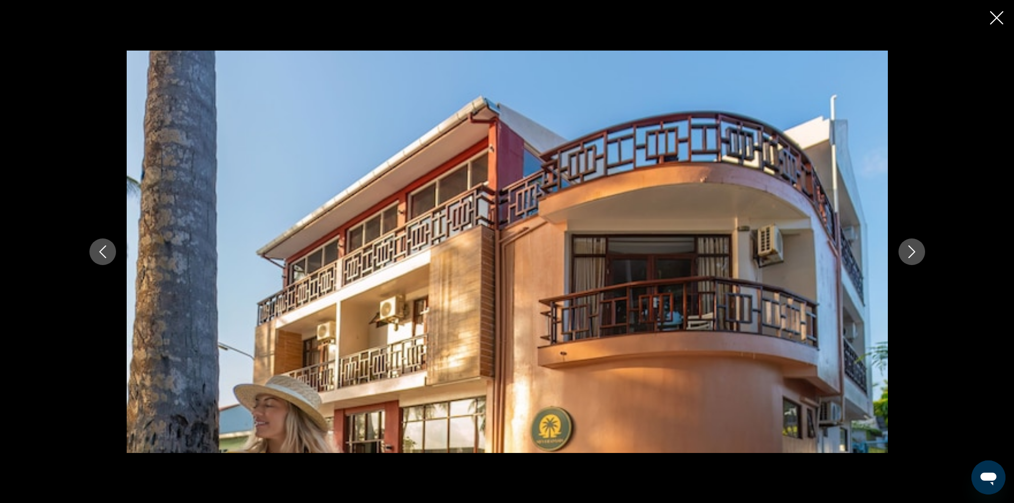
click at [911, 252] on icon "Next image" at bounding box center [912, 251] width 13 height 13
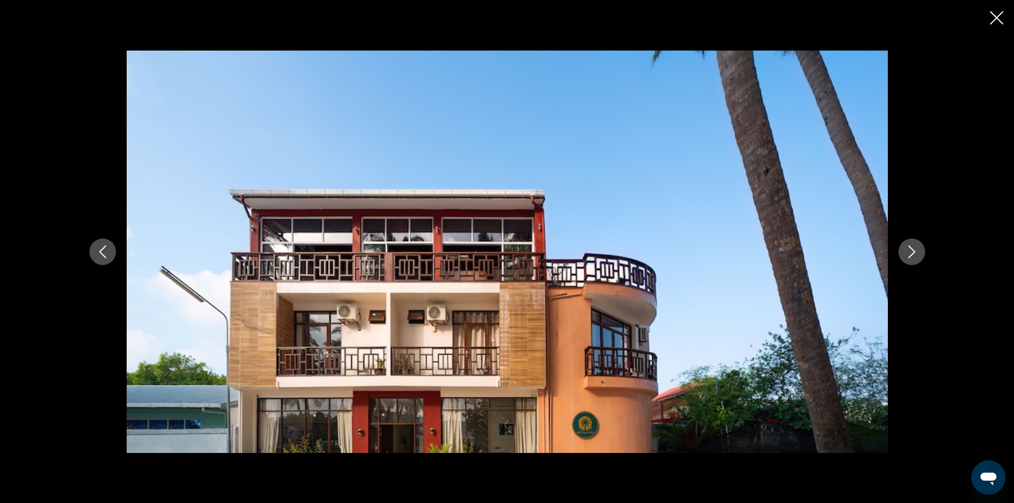
click at [911, 251] on icon "Next image" at bounding box center [912, 251] width 13 height 13
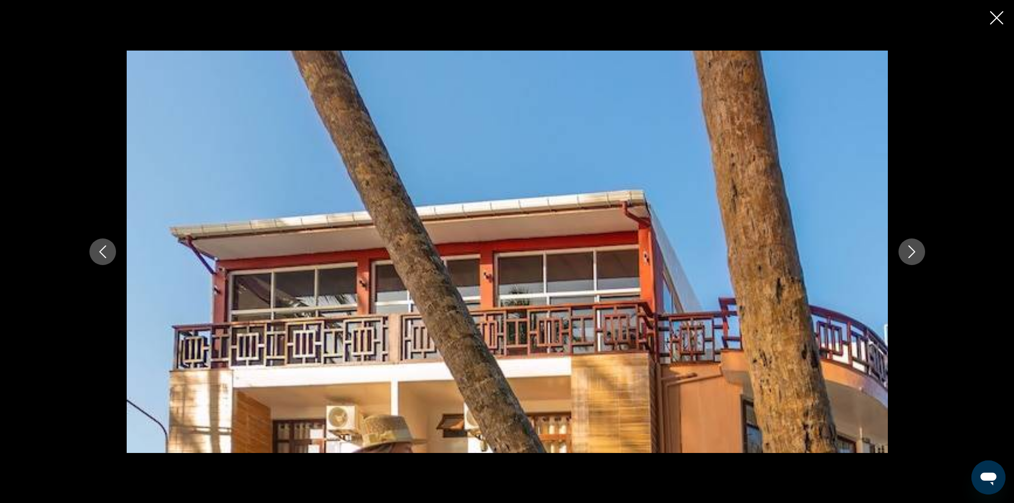
click at [911, 251] on icon "Next image" at bounding box center [912, 251] width 13 height 13
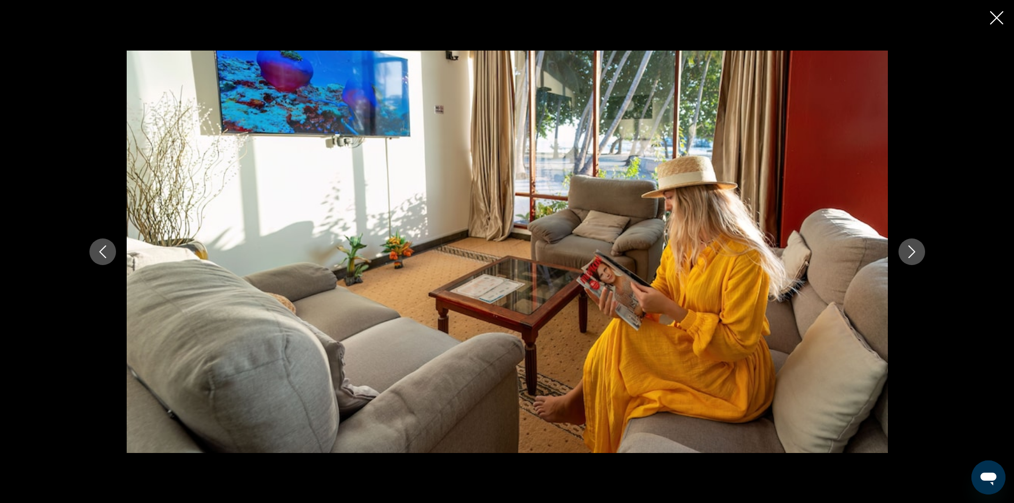
click at [911, 251] on icon "Next image" at bounding box center [912, 251] width 13 height 13
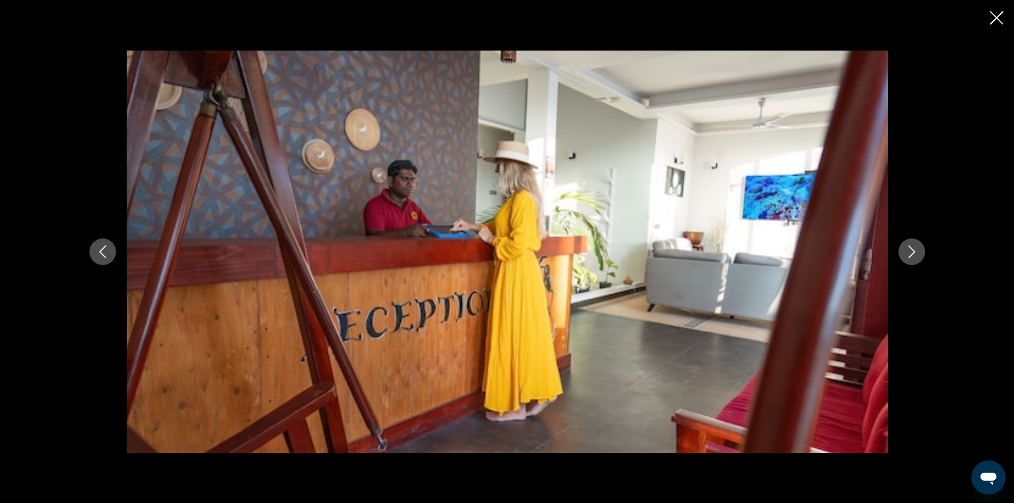
click at [911, 251] on icon "Next image" at bounding box center [912, 251] width 13 height 13
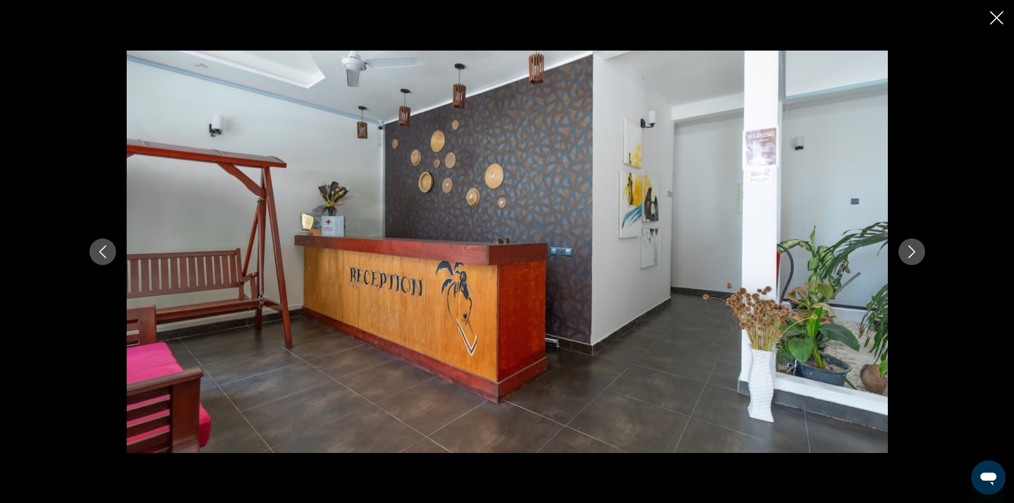
click at [999, 15] on icon "Close slideshow" at bounding box center [996, 17] width 13 height 13
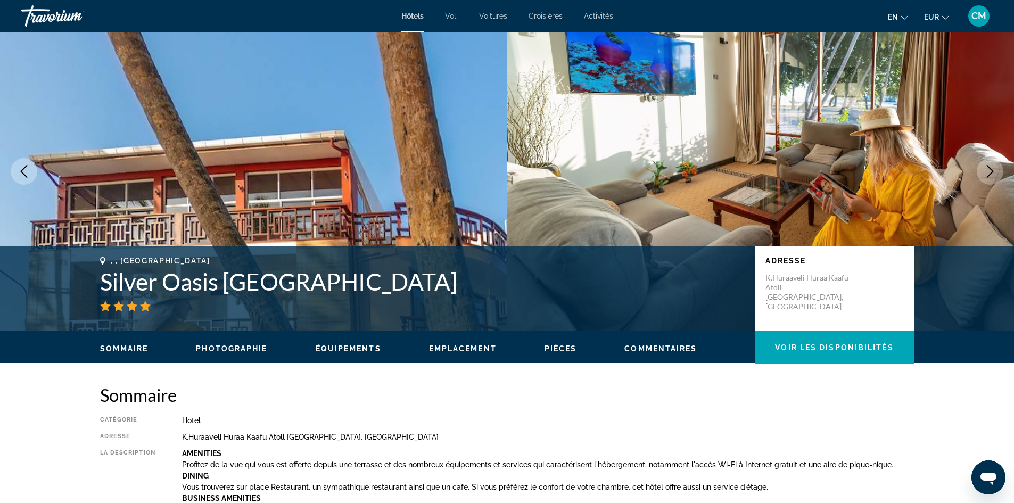
scroll to position [0, 0]
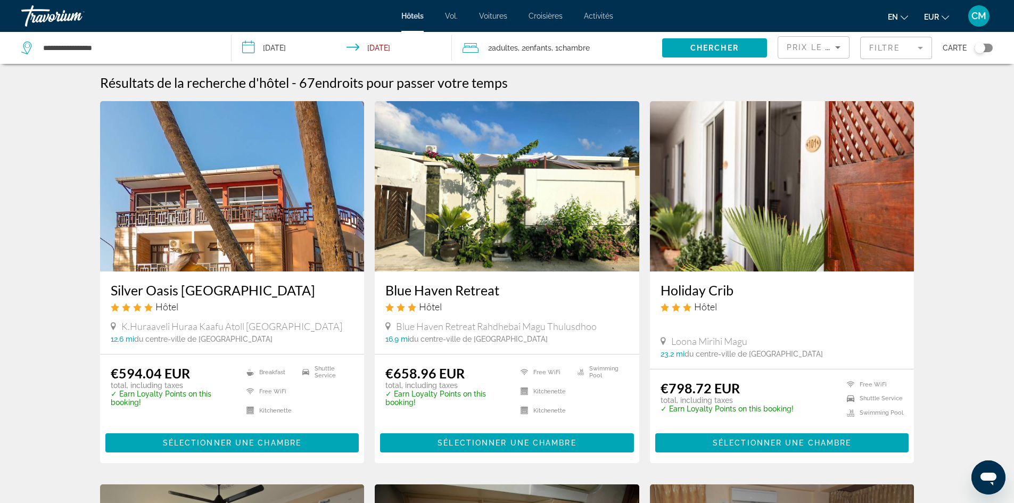
click at [522, 249] on img "Contenu principal" at bounding box center [507, 186] width 265 height 170
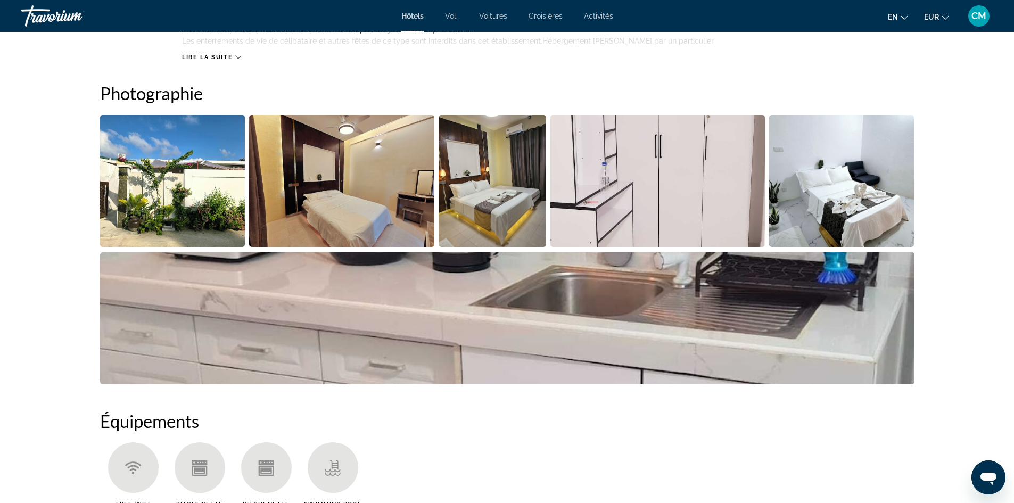
scroll to position [479, 0]
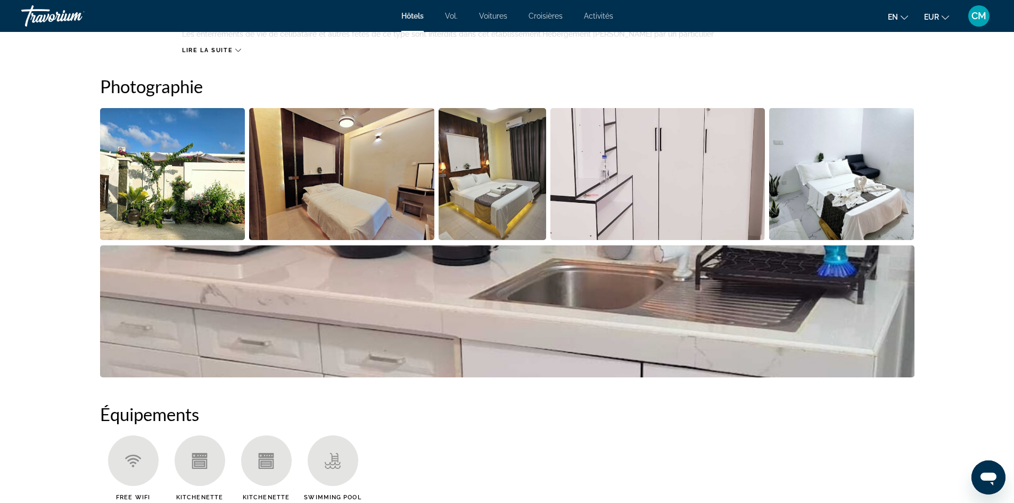
click at [162, 199] on img "Open full-screen image slider" at bounding box center [172, 174] width 145 height 132
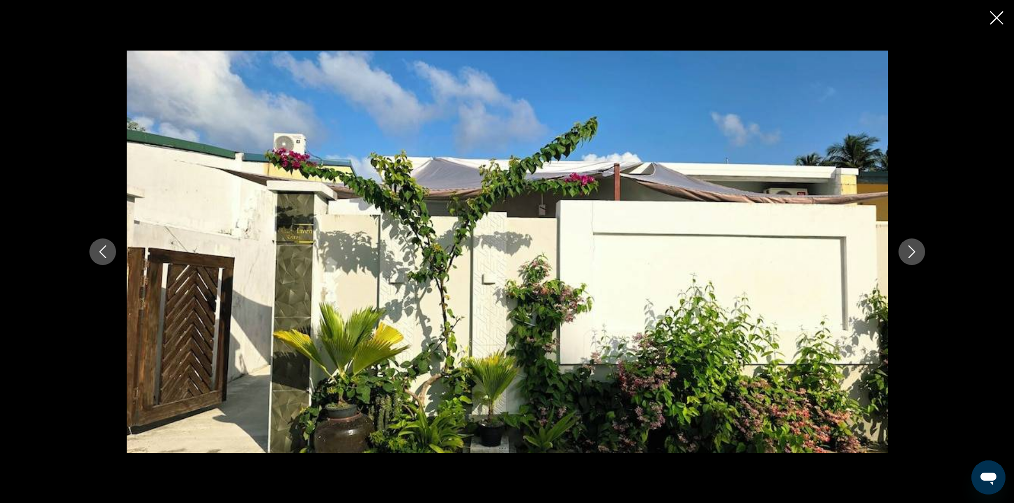
click at [910, 250] on icon "Next image" at bounding box center [912, 251] width 13 height 13
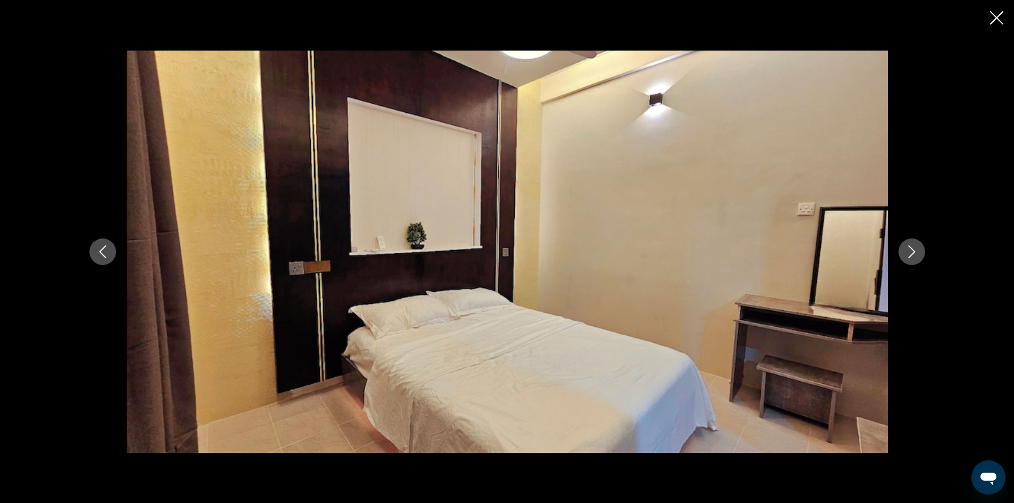
click at [910, 250] on icon "Next image" at bounding box center [912, 251] width 13 height 13
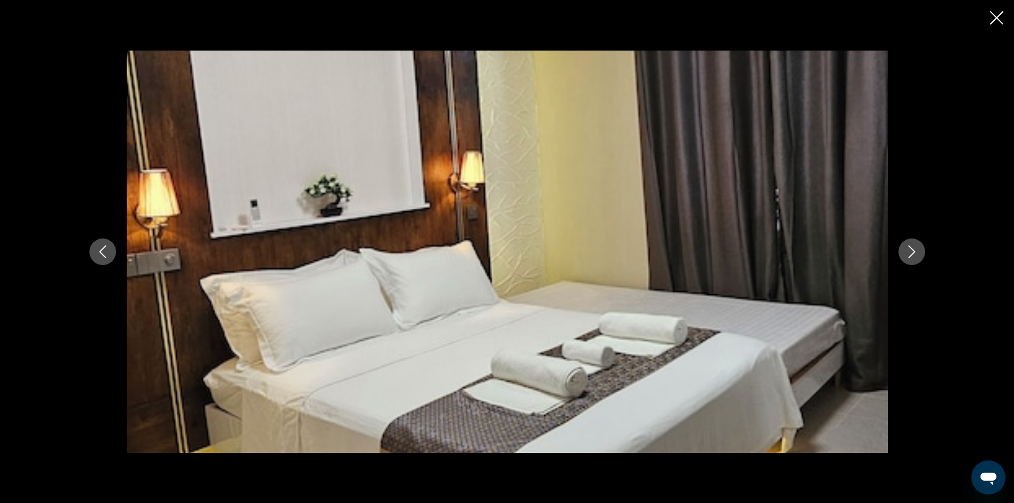
click at [910, 250] on icon "Next image" at bounding box center [912, 251] width 13 height 13
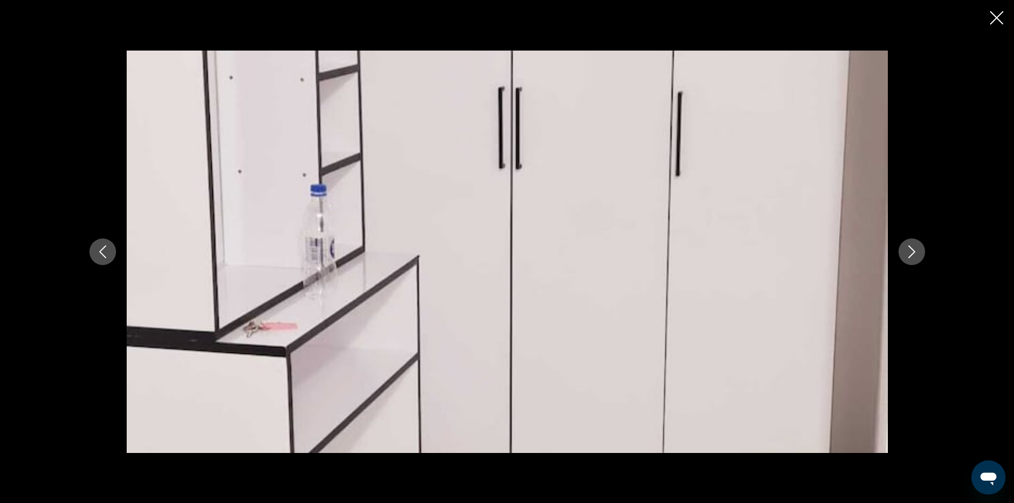
click at [910, 250] on icon "Next image" at bounding box center [912, 251] width 13 height 13
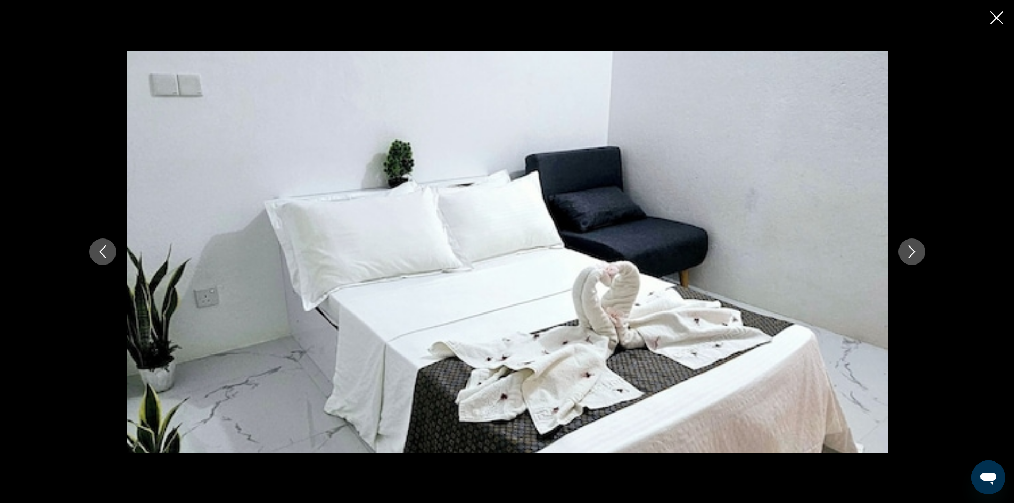
click at [910, 250] on icon "Next image" at bounding box center [912, 251] width 13 height 13
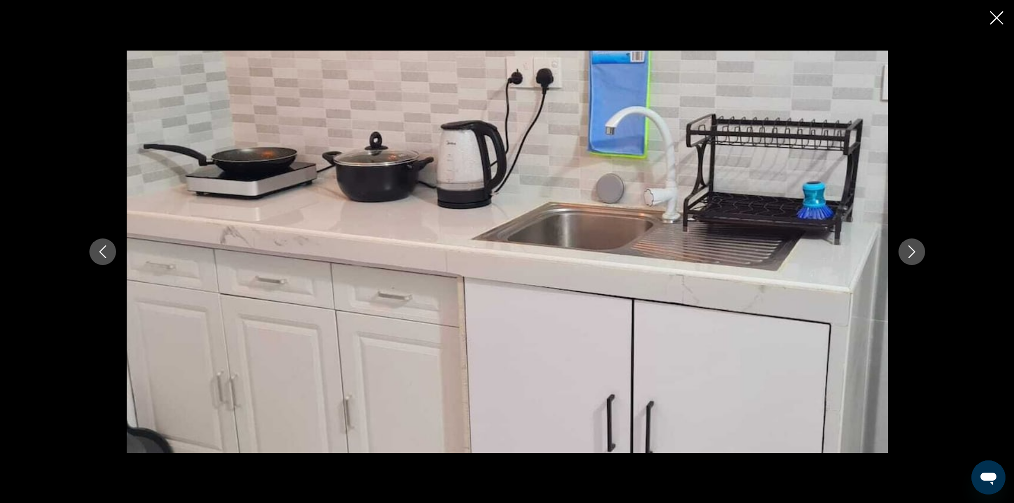
click at [910, 250] on icon "Next image" at bounding box center [912, 251] width 13 height 13
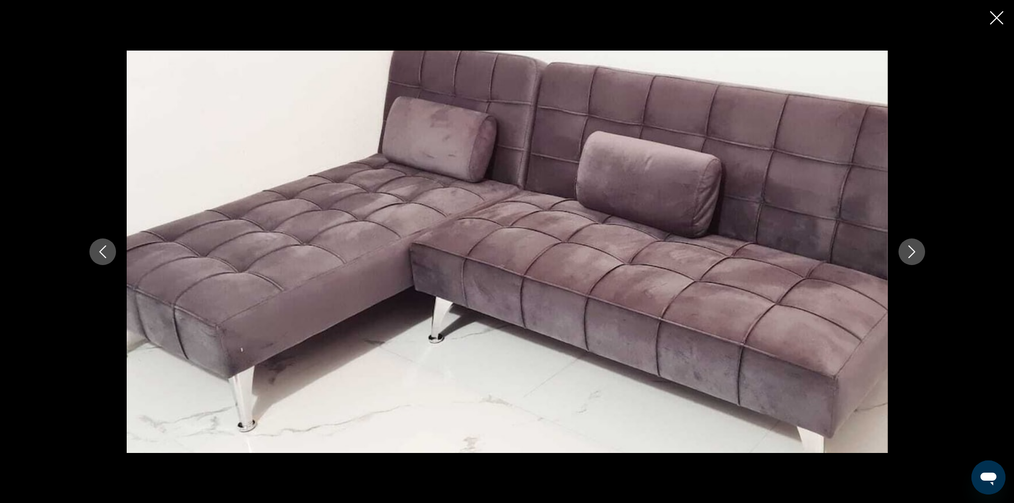
click at [910, 250] on icon "Next image" at bounding box center [912, 251] width 13 height 13
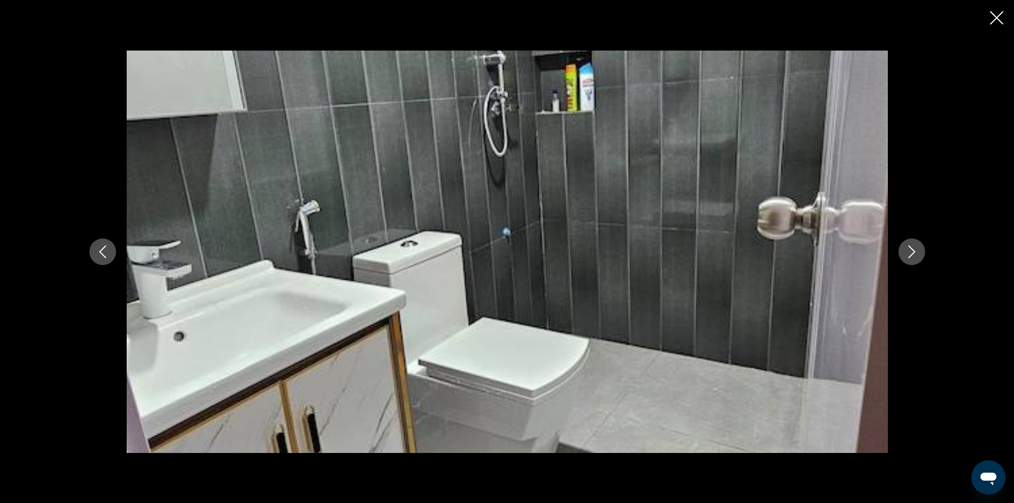
click at [910, 250] on icon "Next image" at bounding box center [912, 251] width 13 height 13
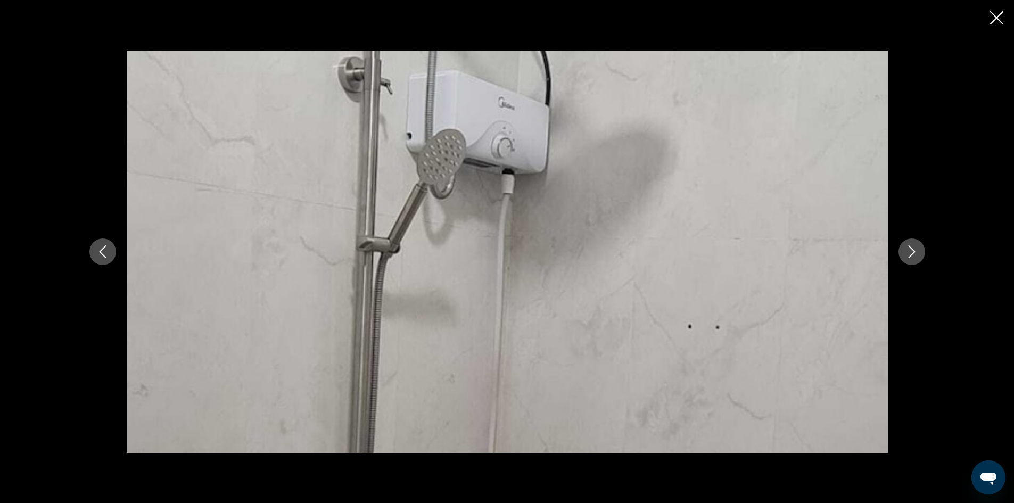
click at [910, 250] on icon "Next image" at bounding box center [912, 251] width 13 height 13
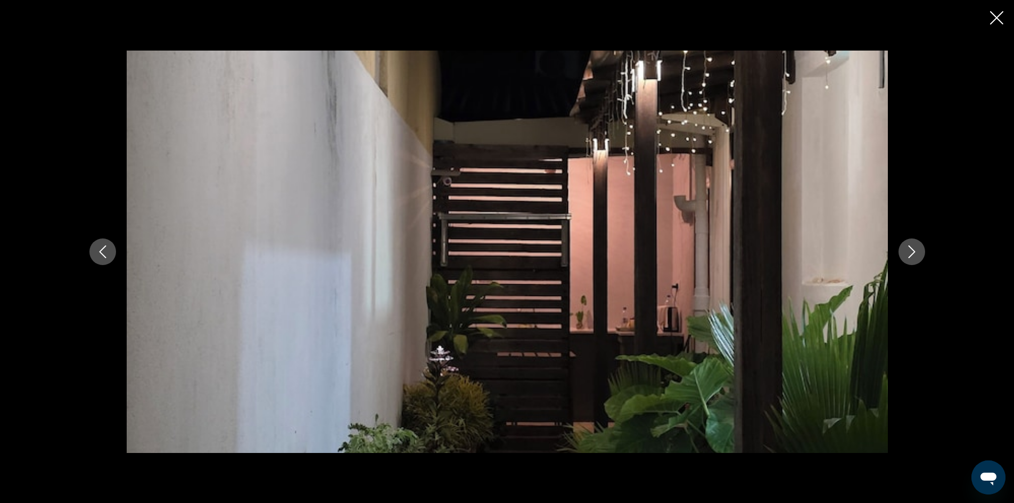
click at [910, 250] on icon "Next image" at bounding box center [912, 251] width 13 height 13
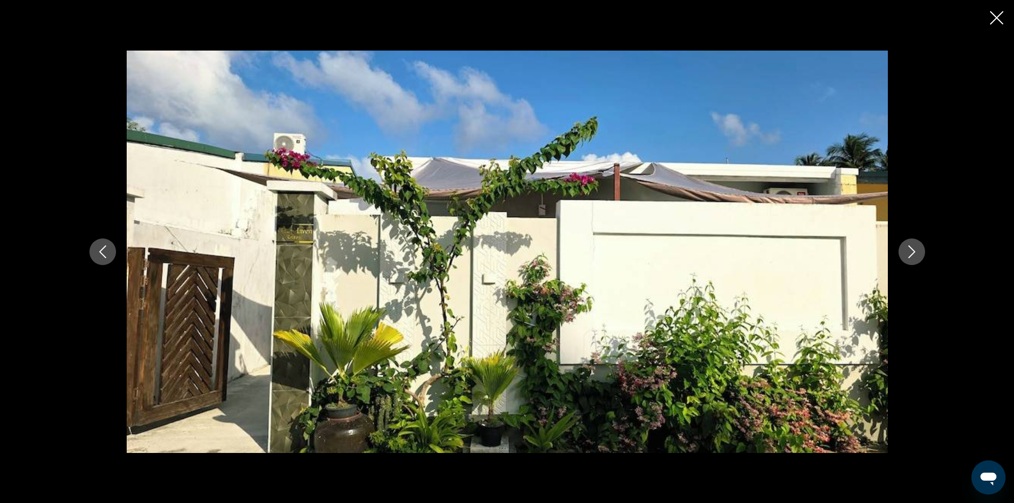
click at [910, 250] on icon "Next image" at bounding box center [912, 251] width 13 height 13
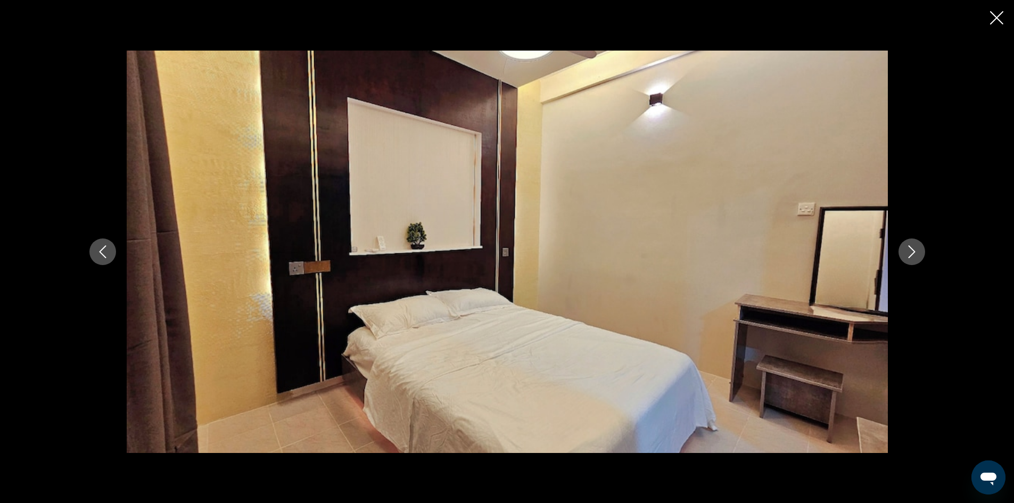
click at [993, 19] on icon "Close slideshow" at bounding box center [996, 17] width 13 height 13
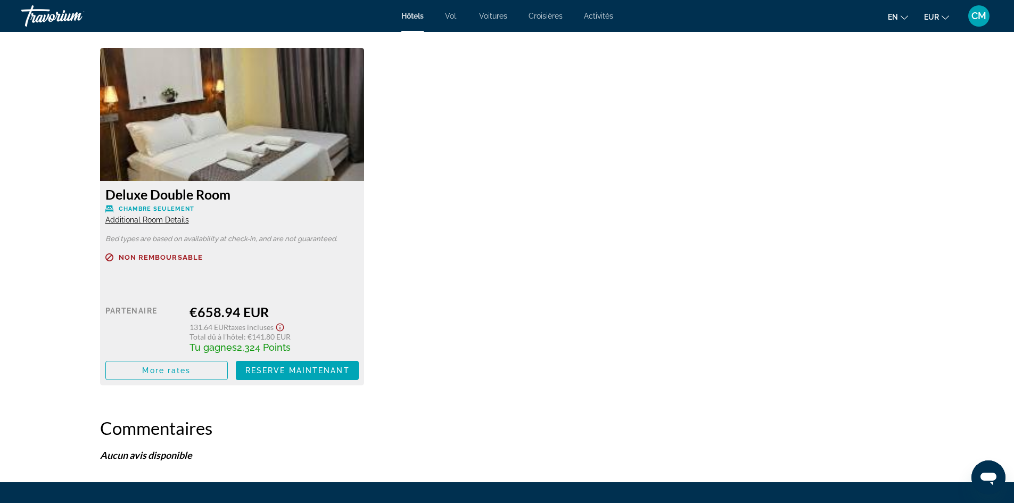
scroll to position [1438, 0]
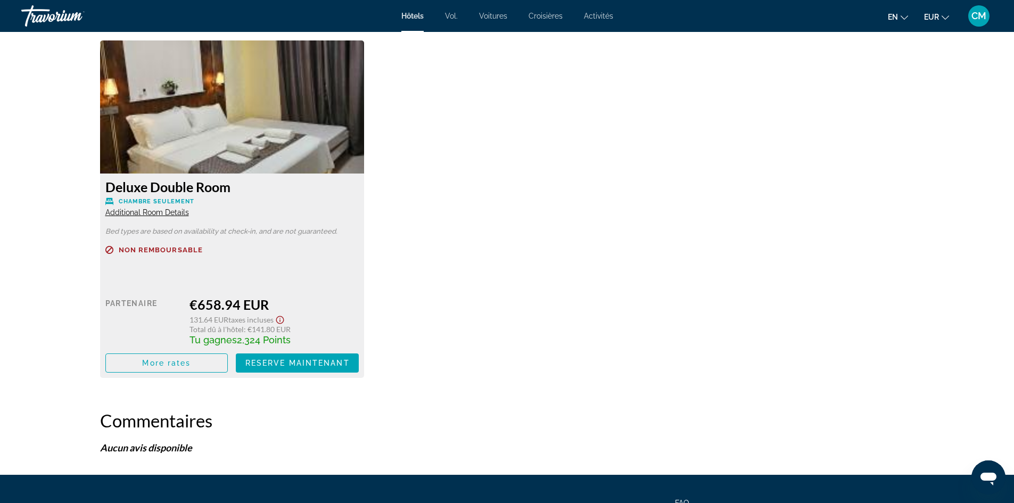
click at [906, 19] on icon "Changer de langue" at bounding box center [904, 17] width 7 height 7
click at [882, 70] on button "Français" at bounding box center [876, 70] width 47 height 14
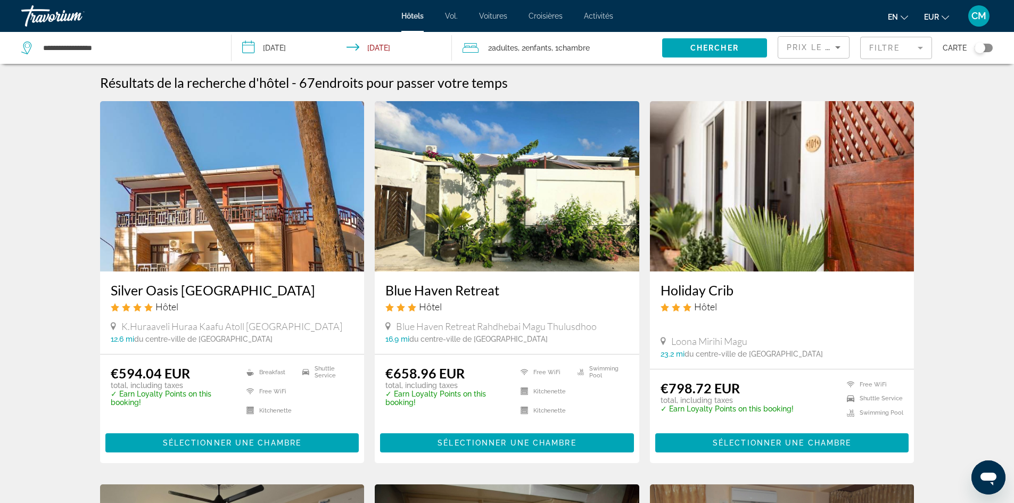
click at [690, 288] on h3 "Holiday Crib" at bounding box center [782, 290] width 243 height 16
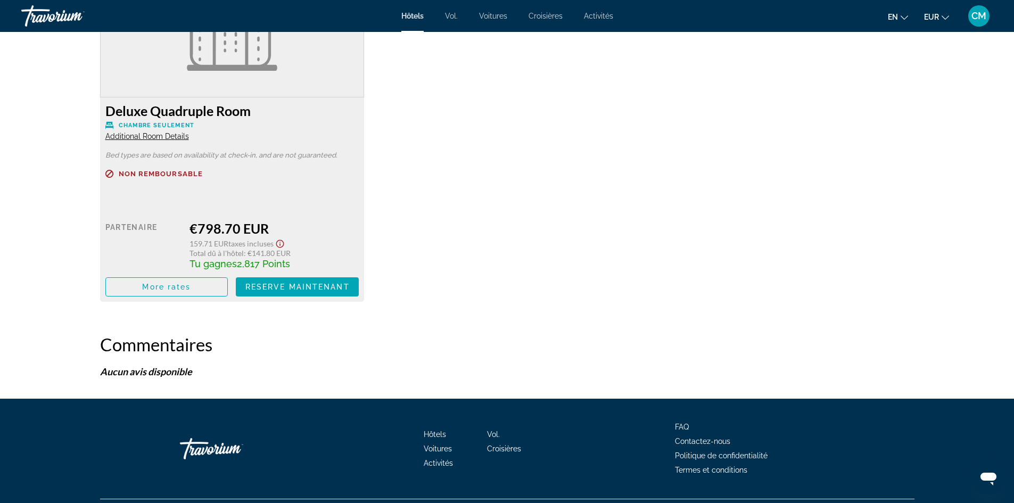
scroll to position [1544, 0]
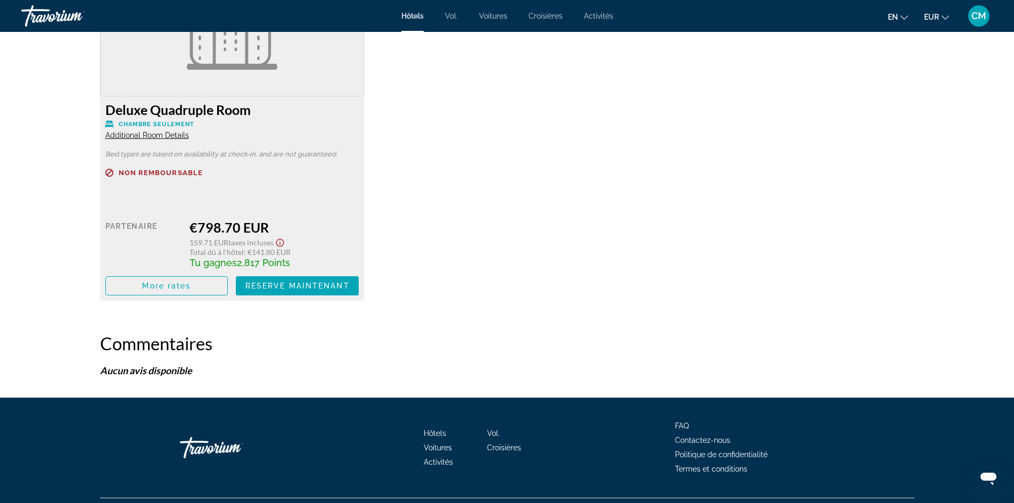
click at [904, 15] on icon "Changer de langue" at bounding box center [904, 17] width 7 height 7
click at [881, 68] on button "Français" at bounding box center [876, 70] width 47 height 14
click at [898, 14] on font "en" at bounding box center [893, 17] width 10 height 9
click at [877, 44] on button "English" at bounding box center [876, 43] width 47 height 14
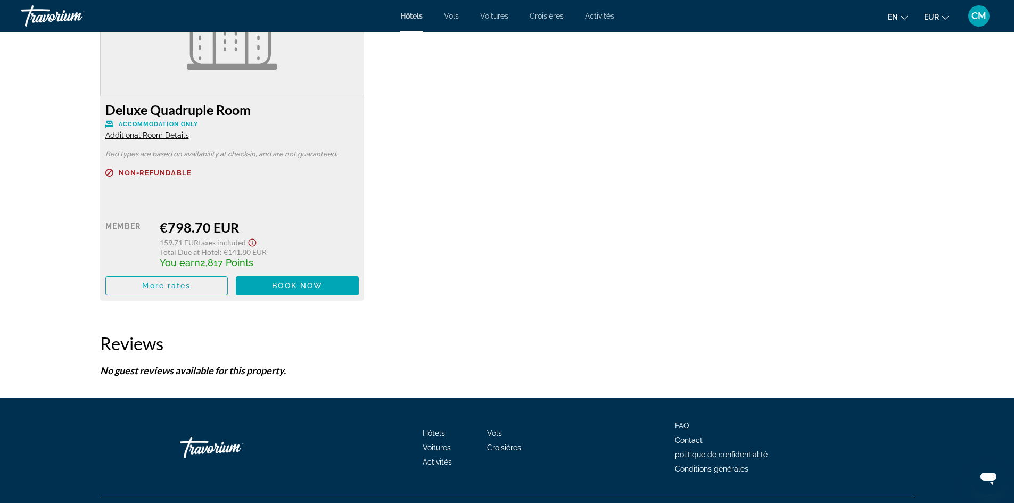
click at [902, 14] on icon "Changer de langue" at bounding box center [904, 17] width 7 height 7
click at [883, 73] on button "Français" at bounding box center [876, 70] width 47 height 14
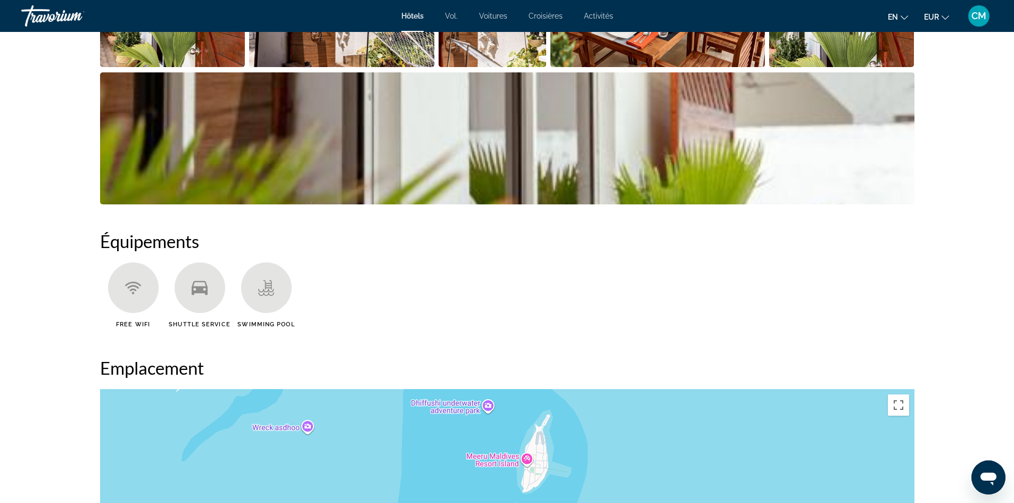
scroll to position [504, 0]
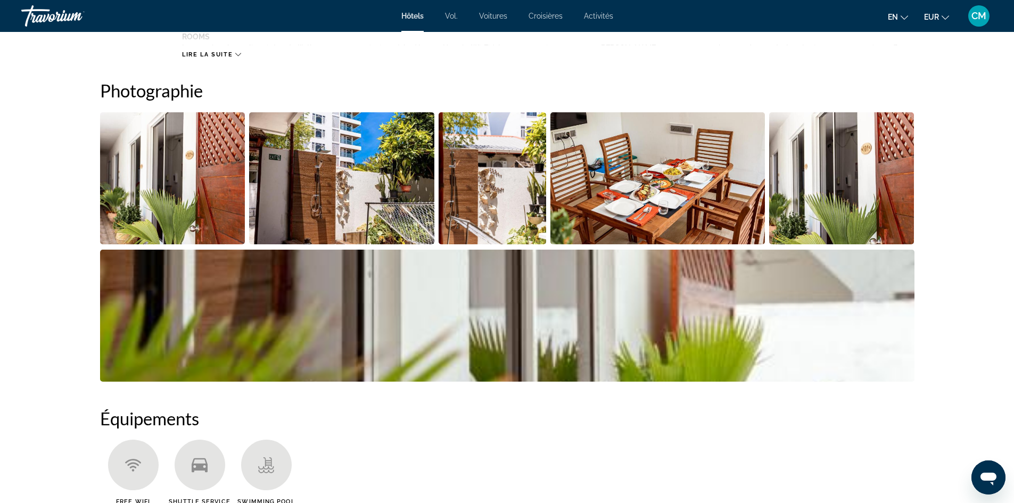
click at [214, 55] on span "Lire la suite" at bounding box center [207, 54] width 51 height 7
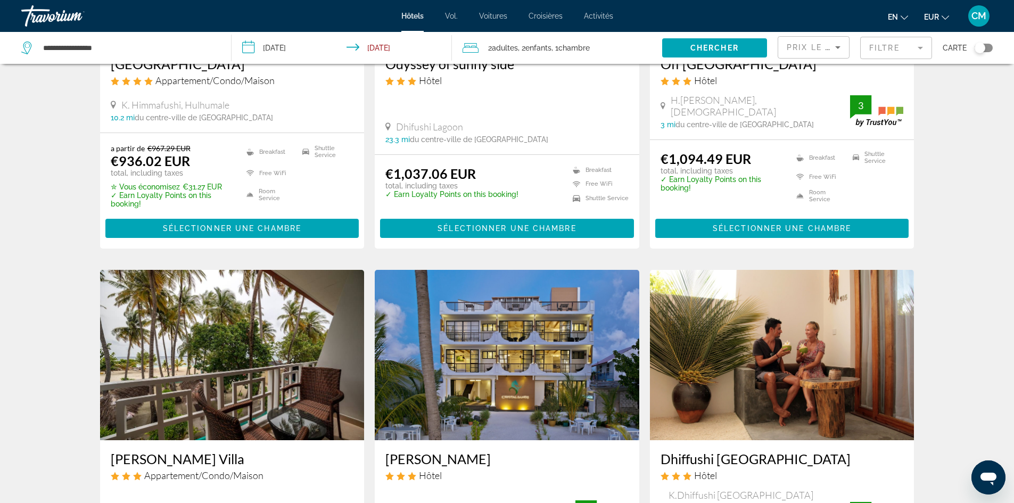
scroll to position [439, 0]
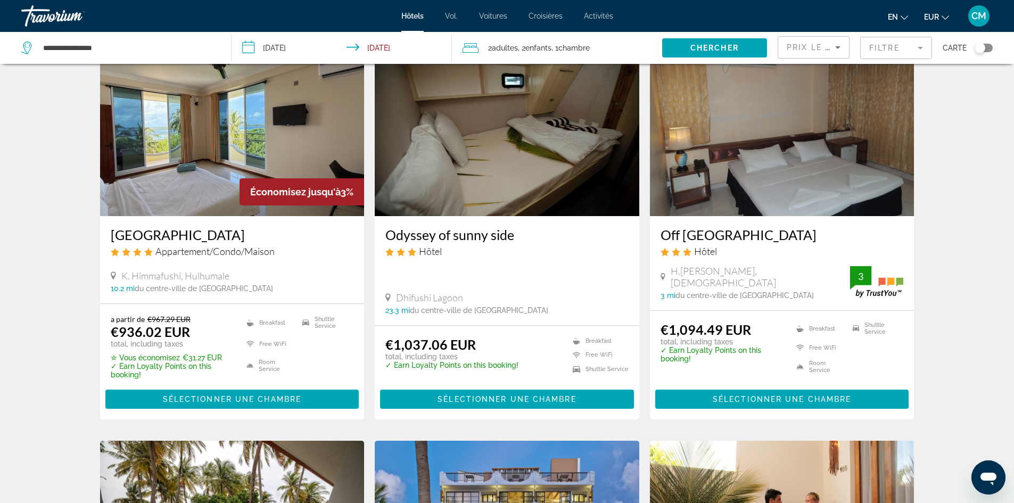
click at [210, 163] on img "Contenu principal" at bounding box center [232, 131] width 265 height 170
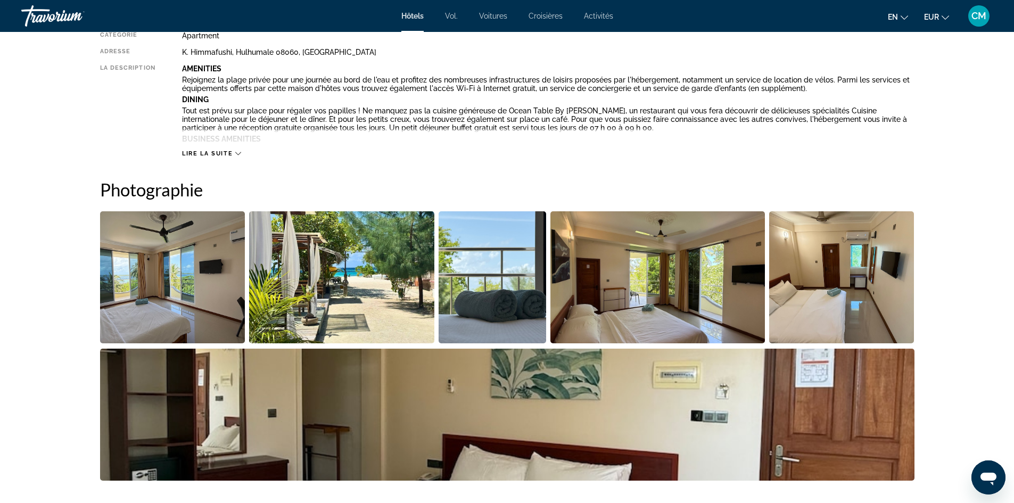
scroll to position [266, 0]
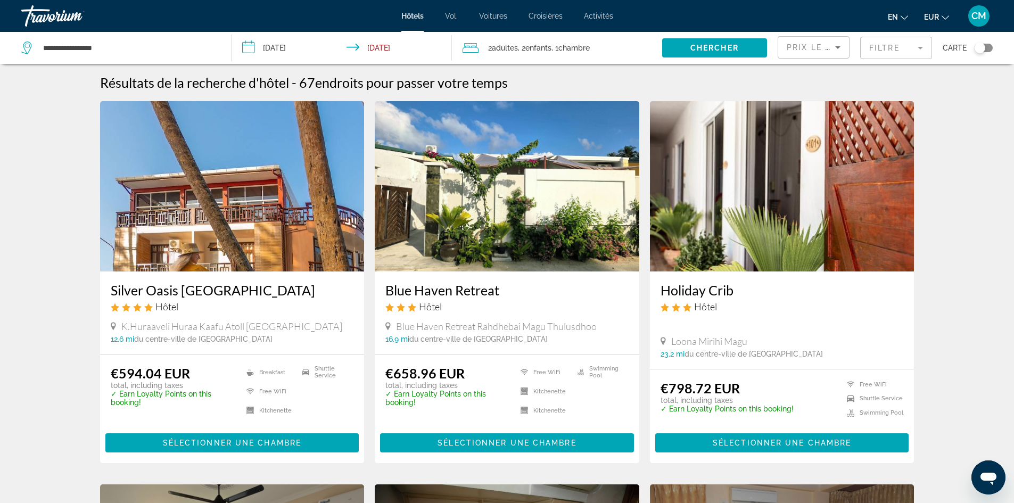
click at [540, 253] on img "Contenu principal" at bounding box center [507, 186] width 265 height 170
click at [736, 220] on img "Contenu principal" at bounding box center [782, 186] width 265 height 170
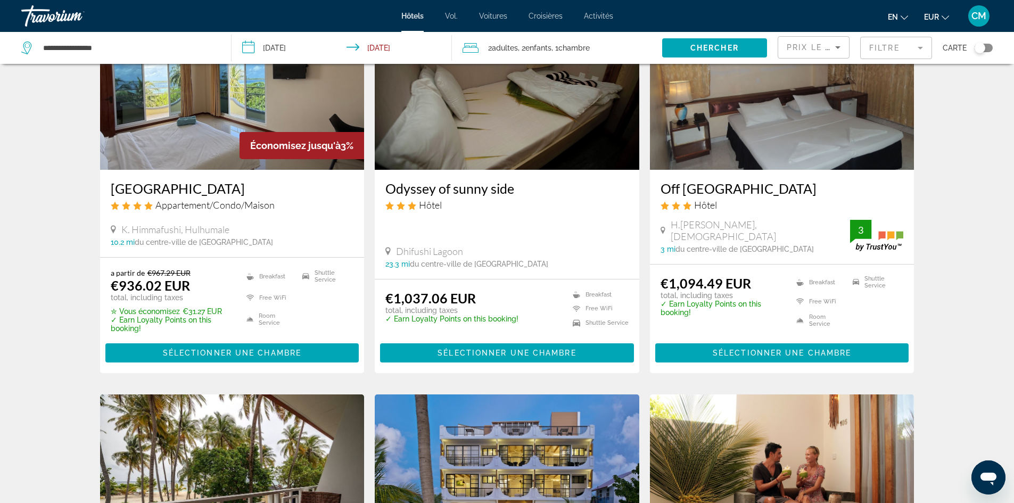
scroll to position [692, 0]
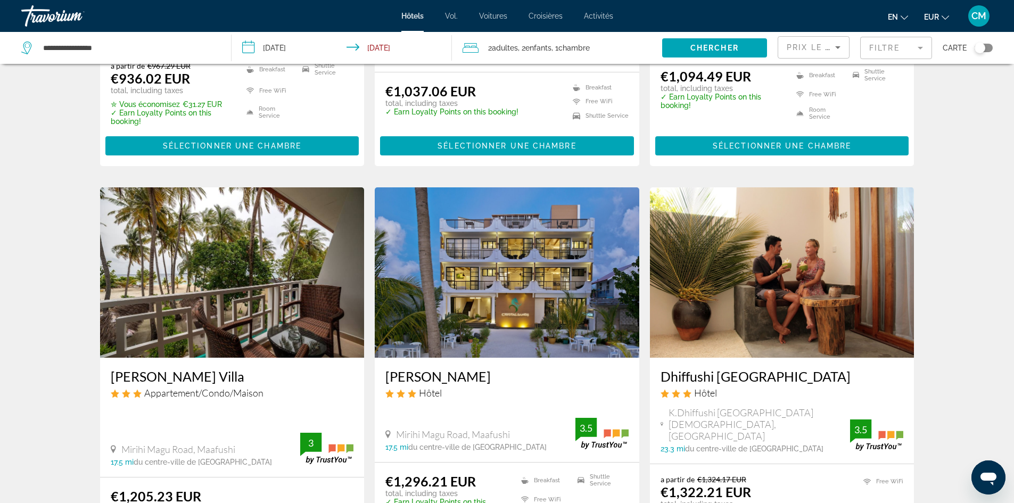
click at [592, 305] on img "Contenu principal" at bounding box center [507, 272] width 265 height 170
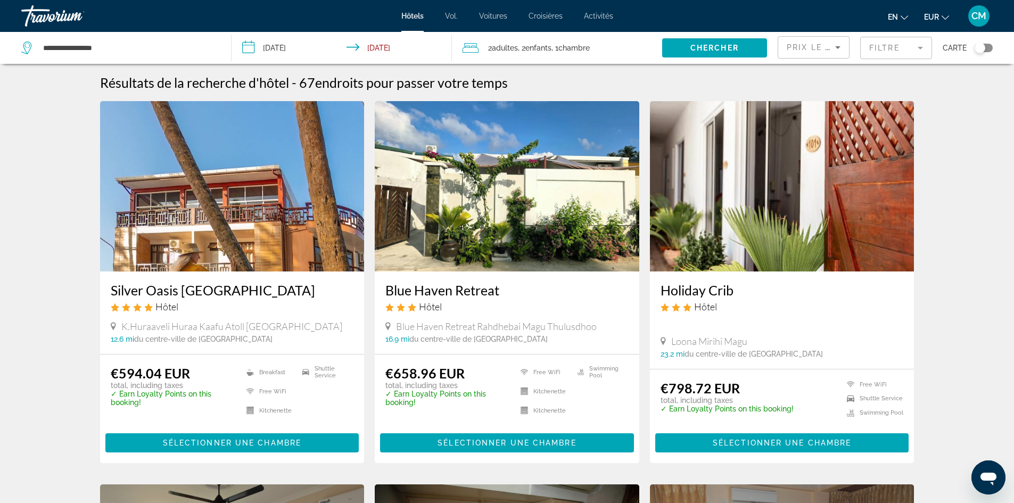
click at [252, 264] on img "Contenu principal" at bounding box center [232, 186] width 265 height 170
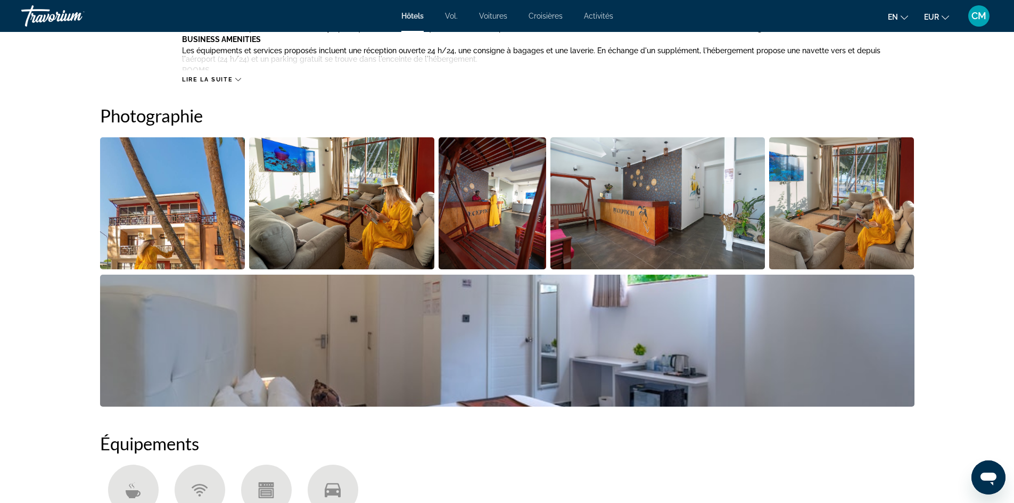
scroll to position [533, 0]
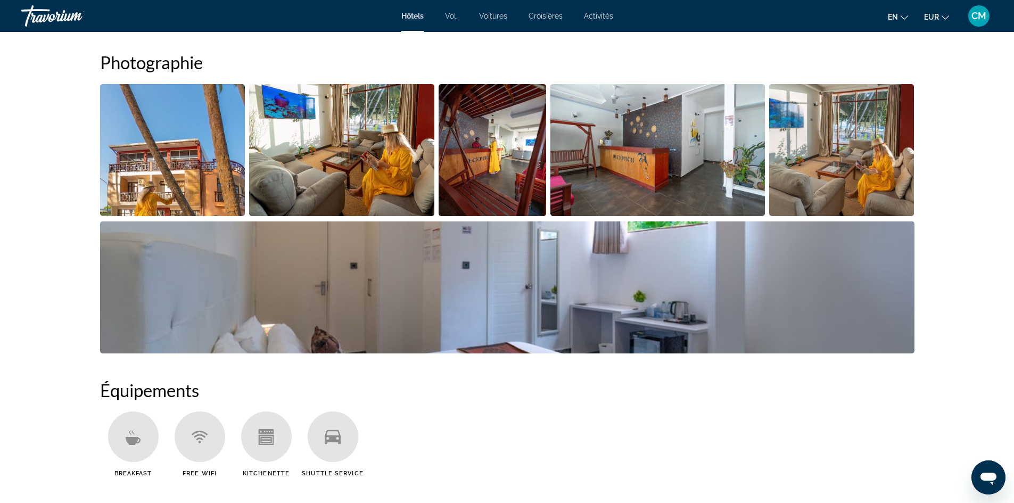
click at [157, 152] on img "Open full-screen image slider" at bounding box center [172, 150] width 145 height 132
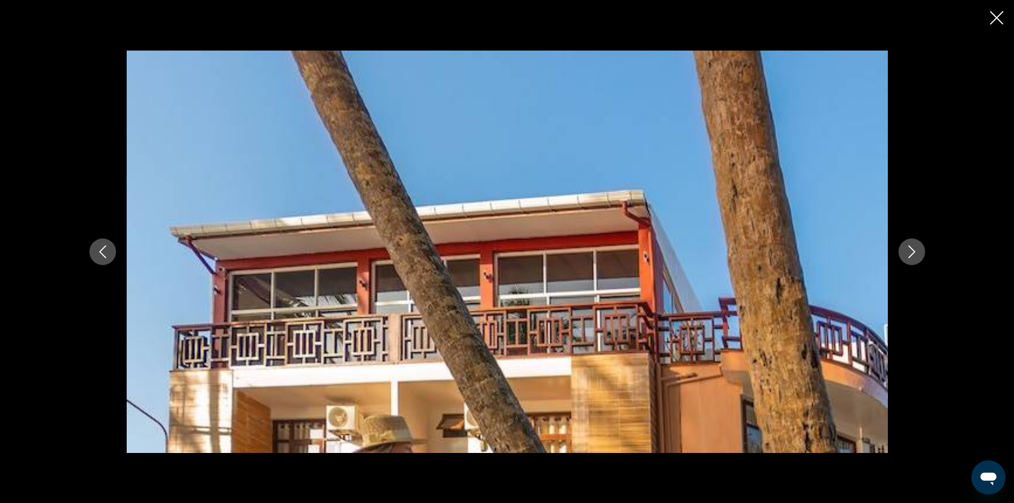
click at [907, 252] on icon "Next image" at bounding box center [912, 251] width 13 height 13
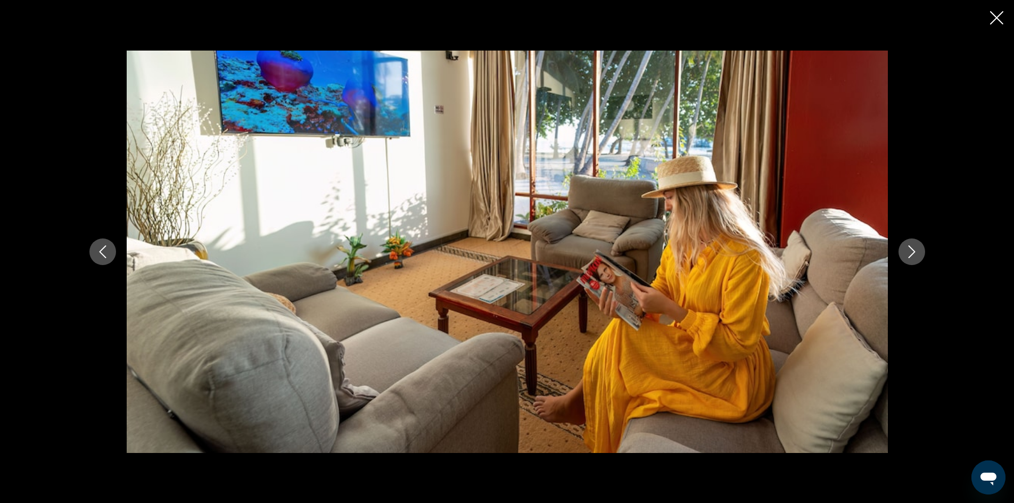
click at [912, 247] on icon "Next image" at bounding box center [912, 251] width 13 height 13
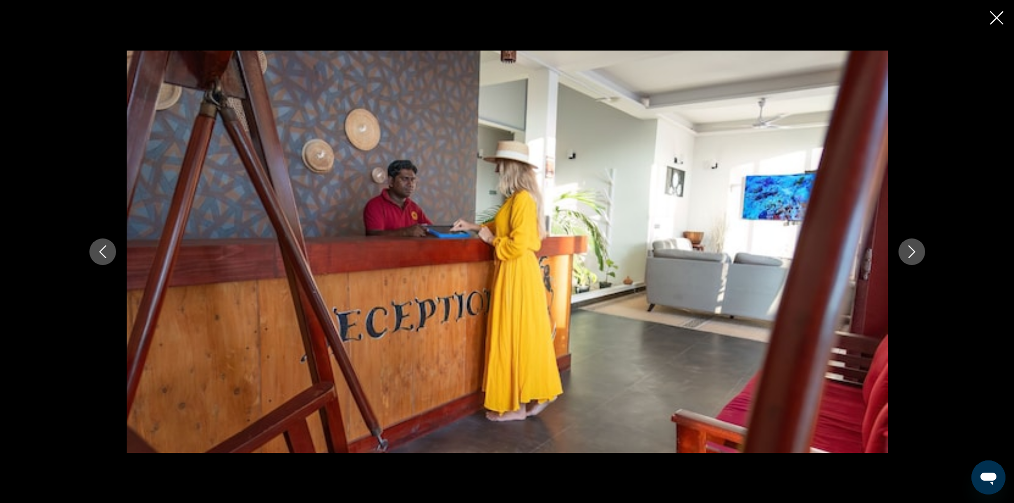
click at [915, 254] on icon "Next image" at bounding box center [912, 251] width 13 height 13
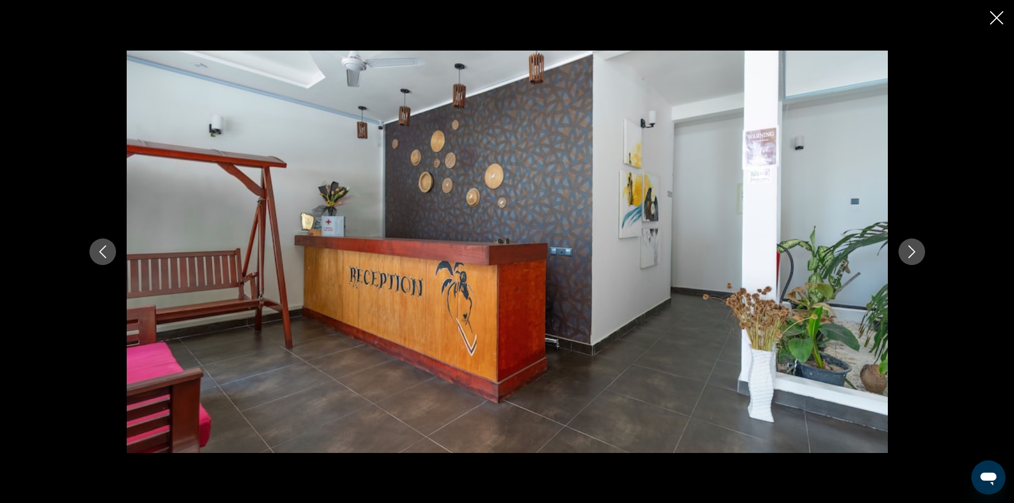
click at [915, 254] on icon "Next image" at bounding box center [912, 251] width 13 height 13
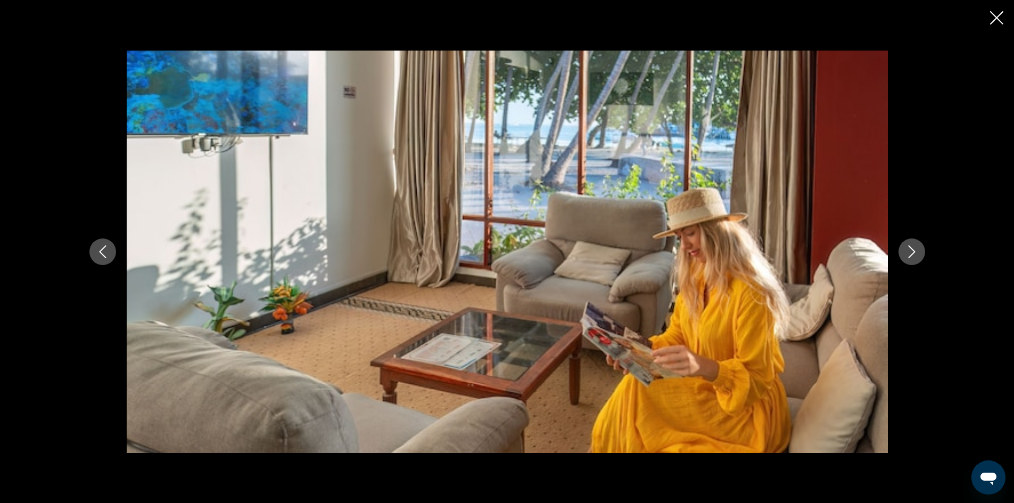
click at [915, 254] on icon "Next image" at bounding box center [912, 251] width 13 height 13
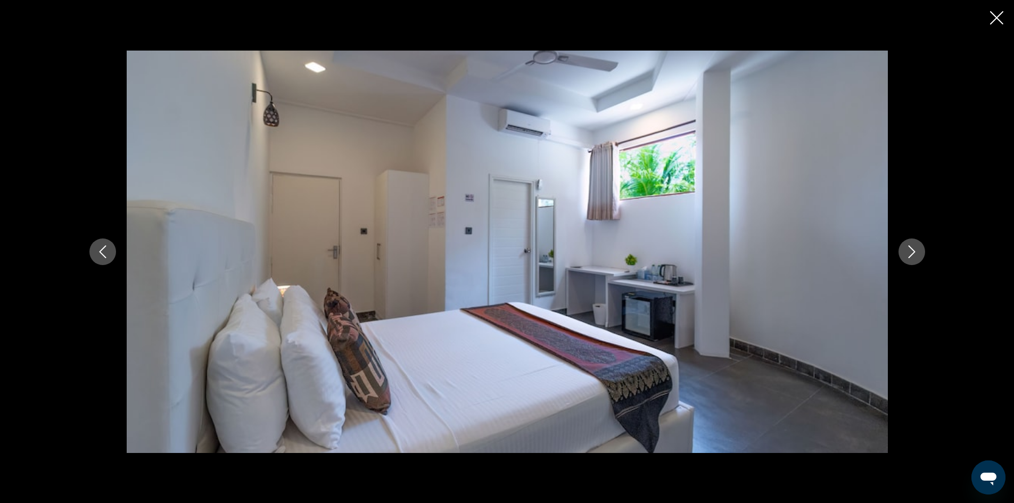
click at [915, 254] on icon "Next image" at bounding box center [912, 251] width 13 height 13
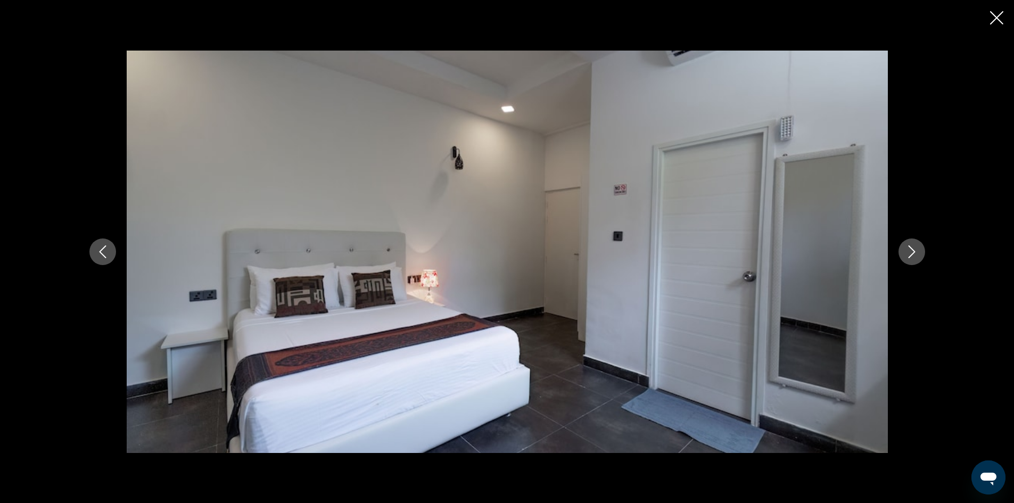
click at [97, 248] on icon "Previous image" at bounding box center [102, 251] width 13 height 13
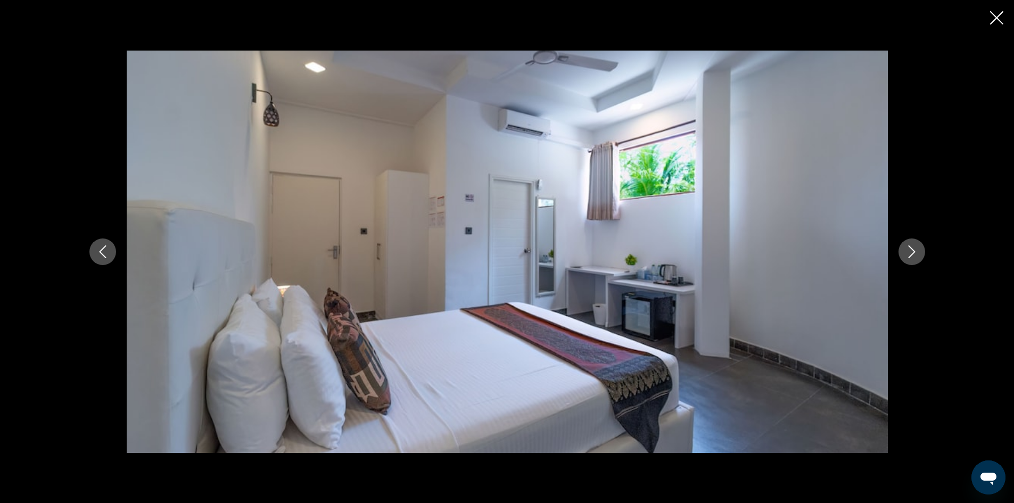
click at [914, 250] on icon "Next image" at bounding box center [912, 251] width 13 height 13
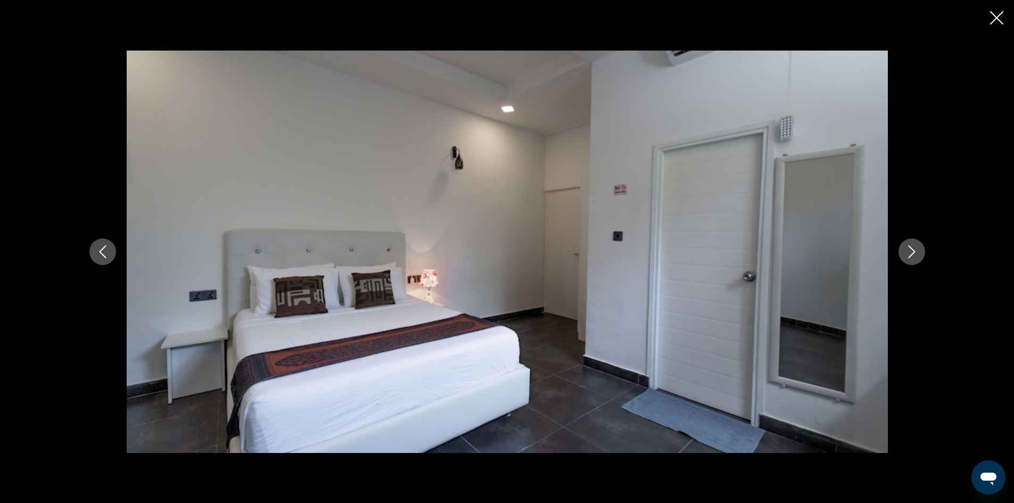
click at [914, 250] on icon "Next image" at bounding box center [912, 251] width 13 height 13
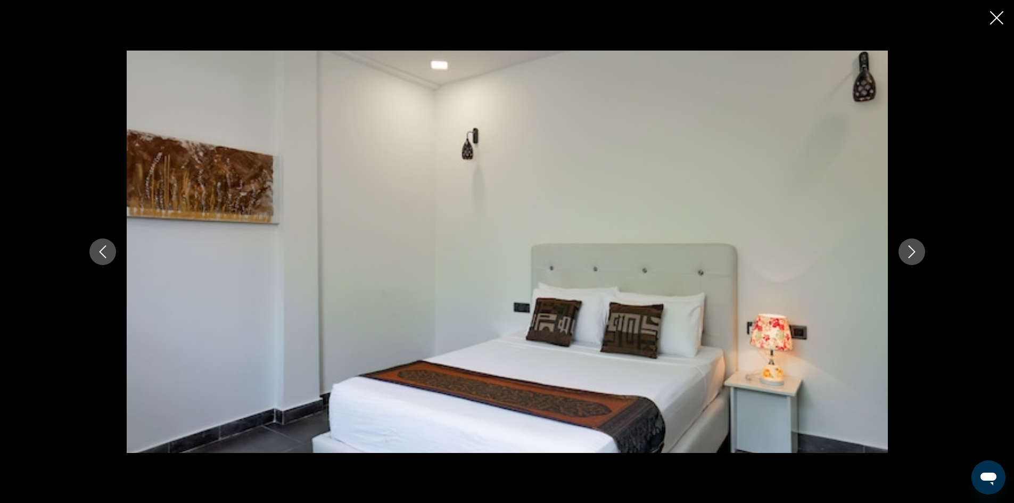
click at [914, 250] on icon "Next image" at bounding box center [912, 251] width 13 height 13
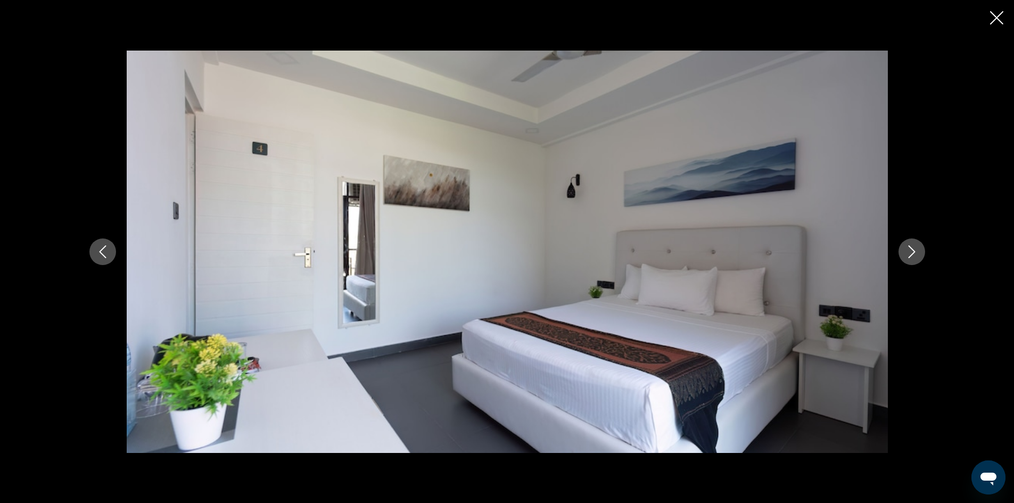
click at [914, 250] on icon "Next image" at bounding box center [912, 251] width 13 height 13
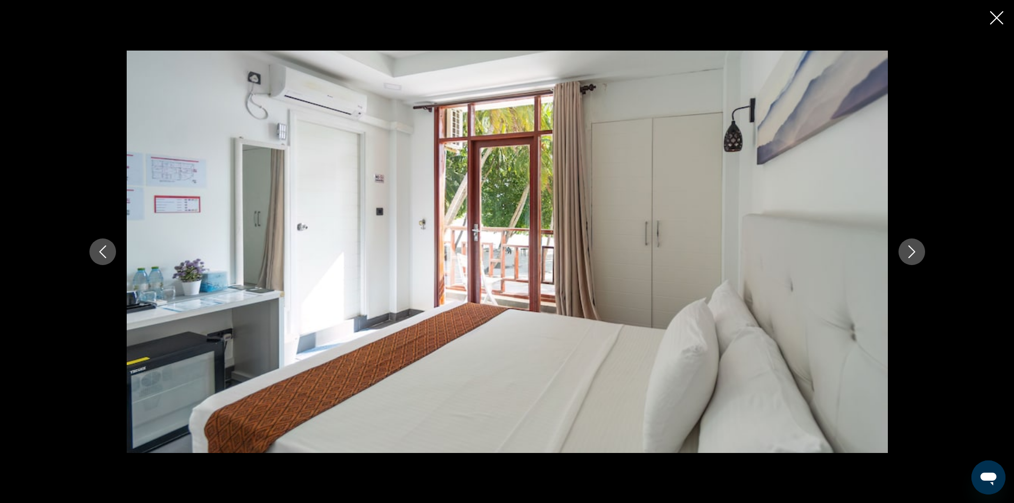
click at [914, 250] on icon "Next image" at bounding box center [912, 251] width 13 height 13
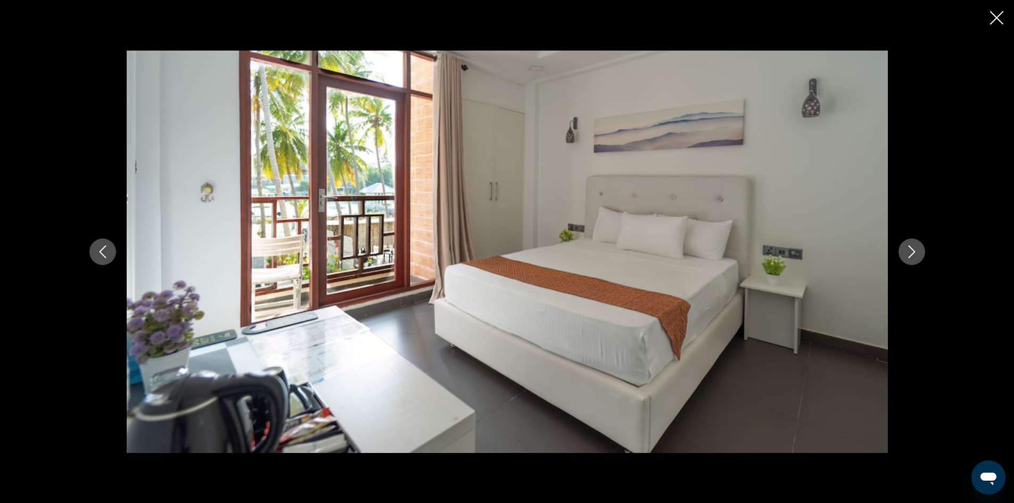
click at [914, 250] on icon "Next image" at bounding box center [912, 251] width 13 height 13
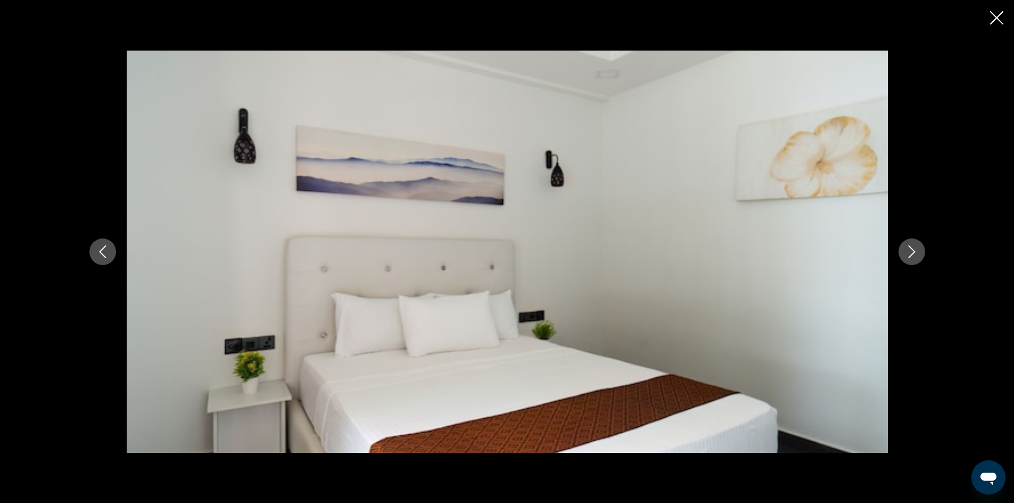
click at [914, 250] on icon "Next image" at bounding box center [912, 251] width 13 height 13
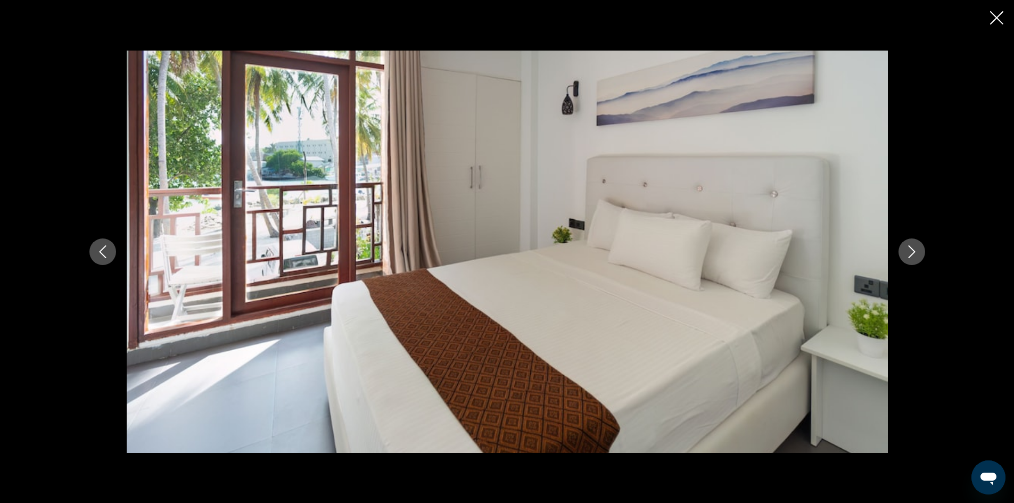
click at [914, 250] on icon "Next image" at bounding box center [912, 251] width 13 height 13
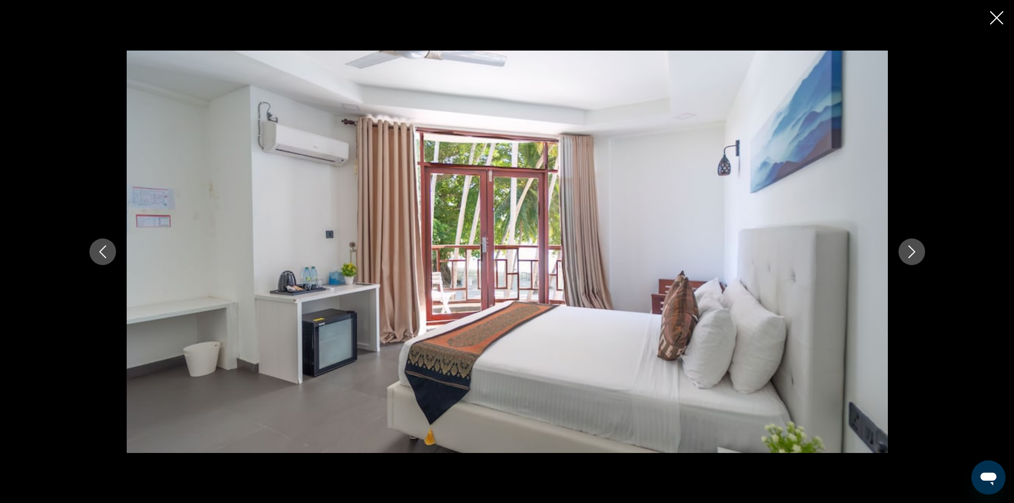
click at [914, 250] on icon "Next image" at bounding box center [912, 251] width 13 height 13
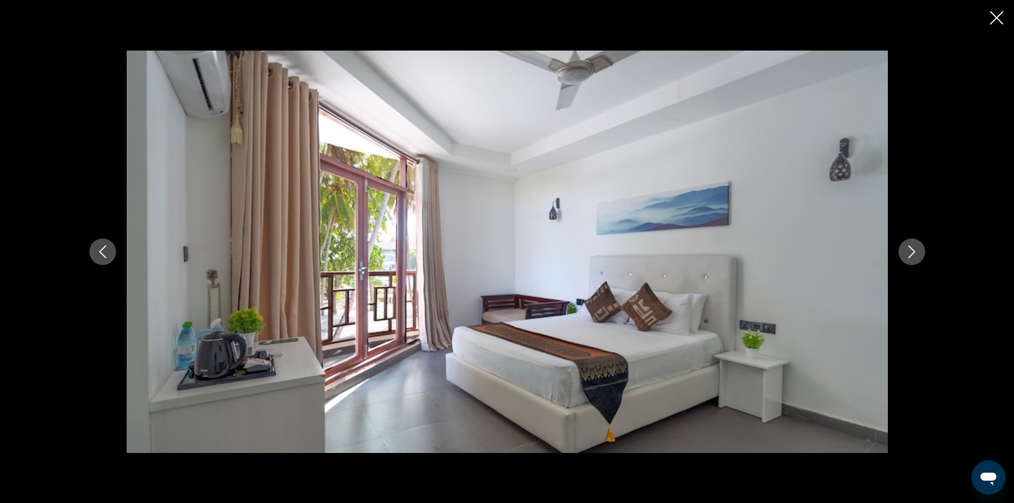
click at [914, 250] on icon "Next image" at bounding box center [912, 251] width 13 height 13
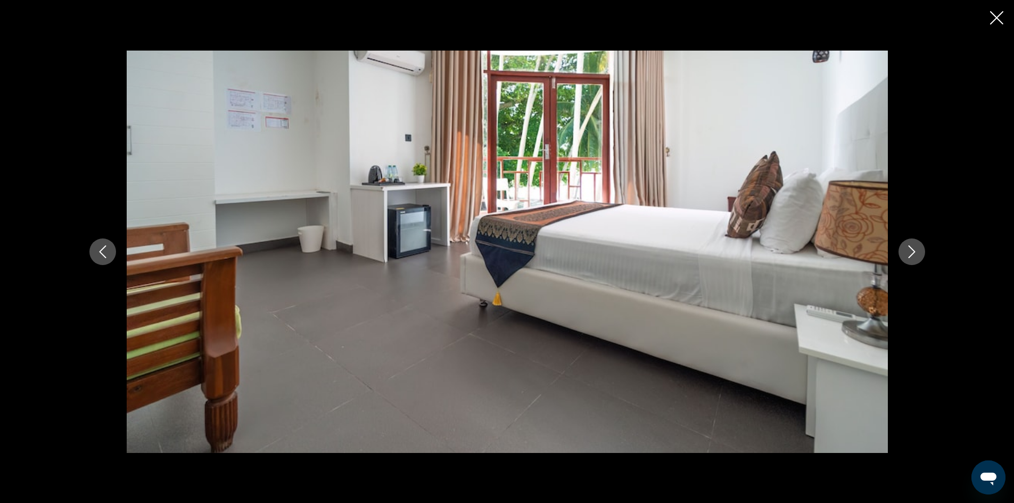
click at [914, 250] on icon "Next image" at bounding box center [912, 251] width 13 height 13
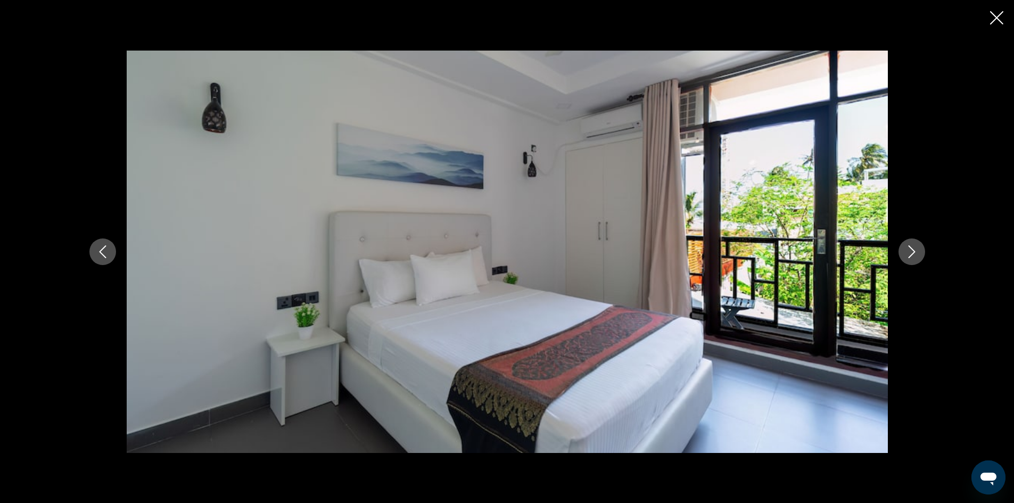
click at [914, 250] on icon "Next image" at bounding box center [912, 251] width 13 height 13
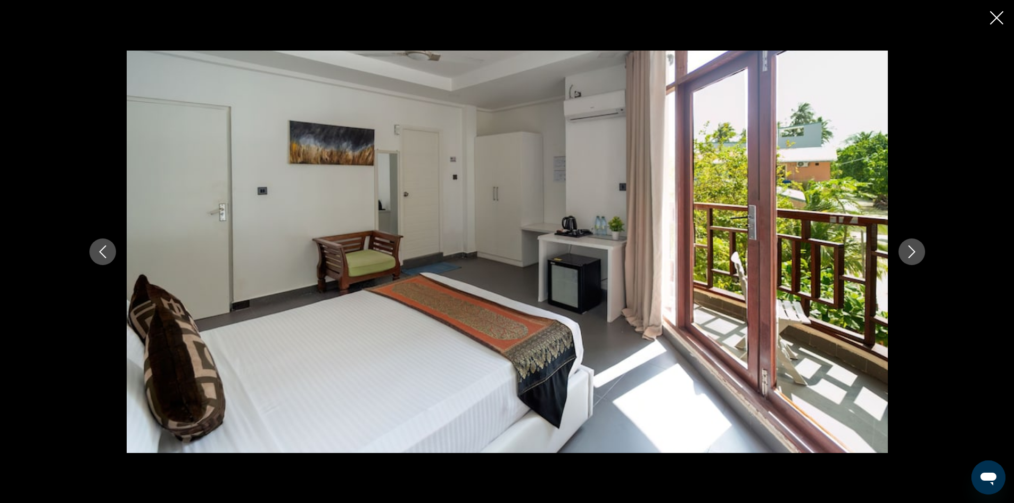
click at [914, 250] on icon "Next image" at bounding box center [912, 251] width 13 height 13
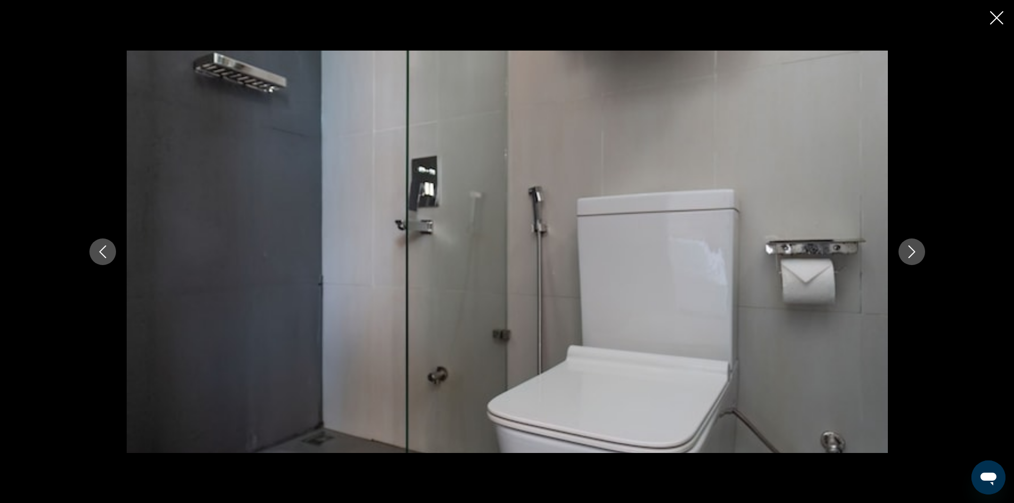
click at [914, 250] on icon "Next image" at bounding box center [912, 251] width 13 height 13
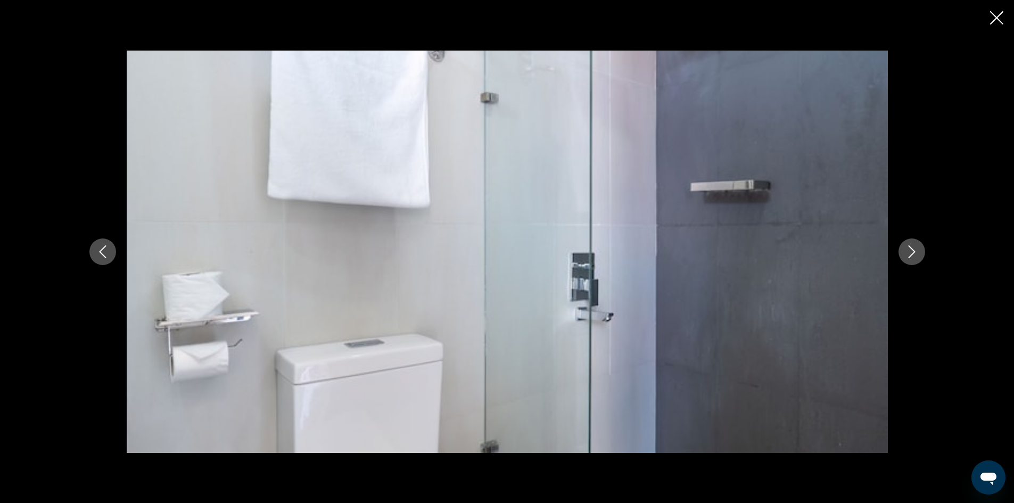
click at [914, 250] on icon "Next image" at bounding box center [912, 251] width 13 height 13
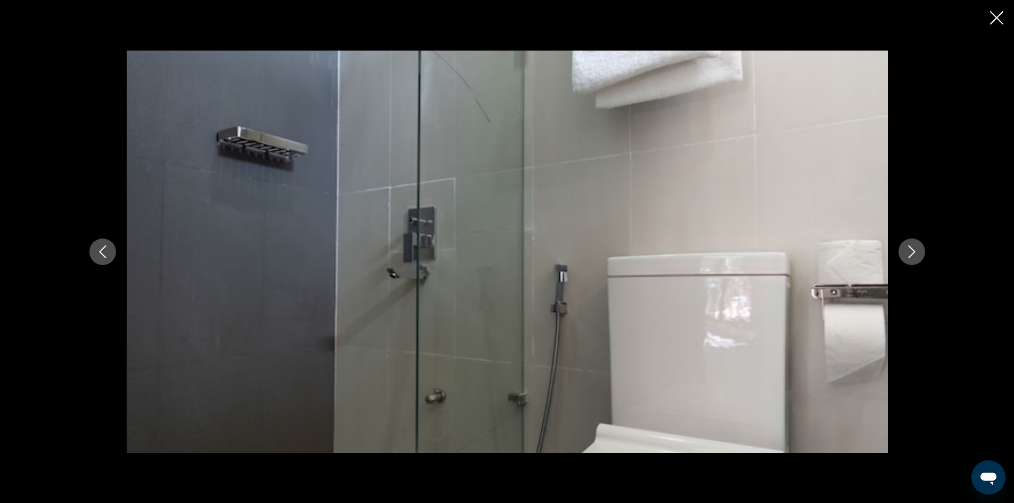
click at [914, 250] on icon "Next image" at bounding box center [912, 251] width 13 height 13
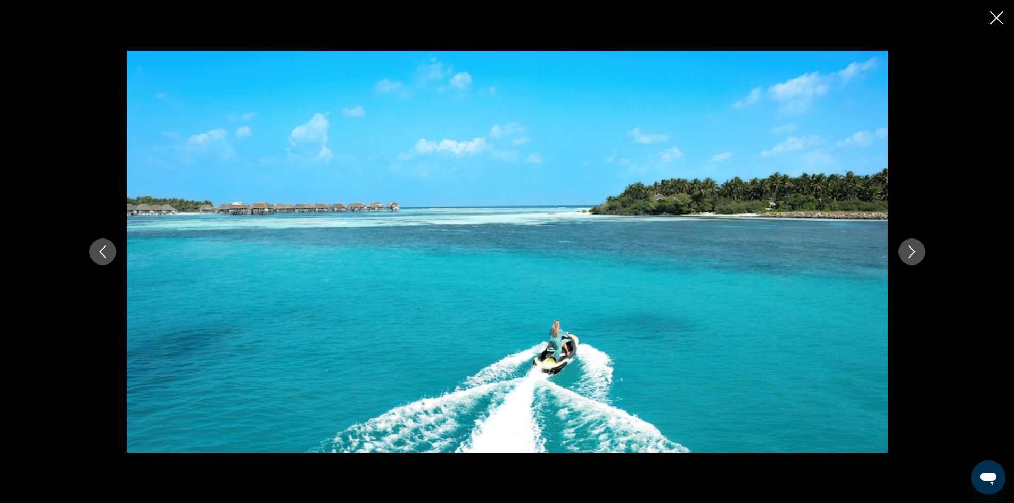
click at [914, 250] on icon "Next image" at bounding box center [912, 251] width 13 height 13
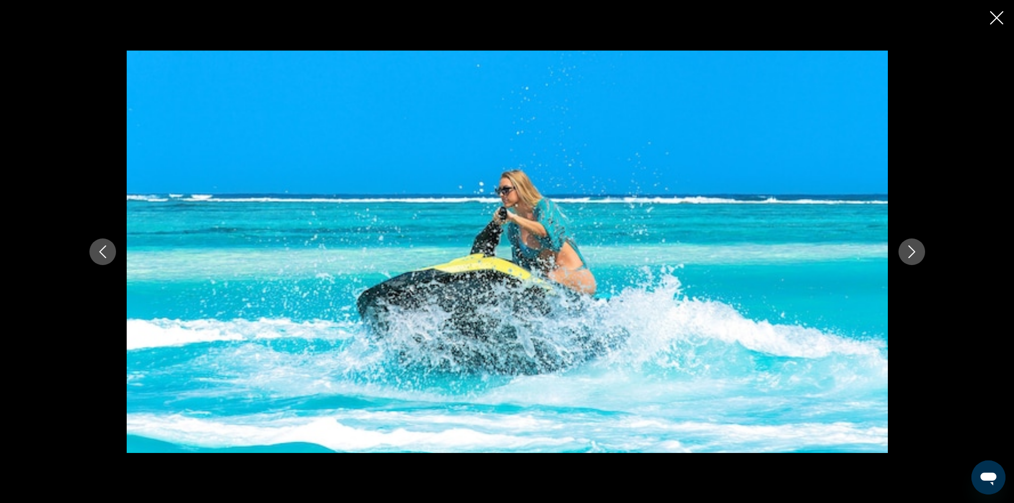
click at [914, 250] on icon "Next image" at bounding box center [912, 251] width 13 height 13
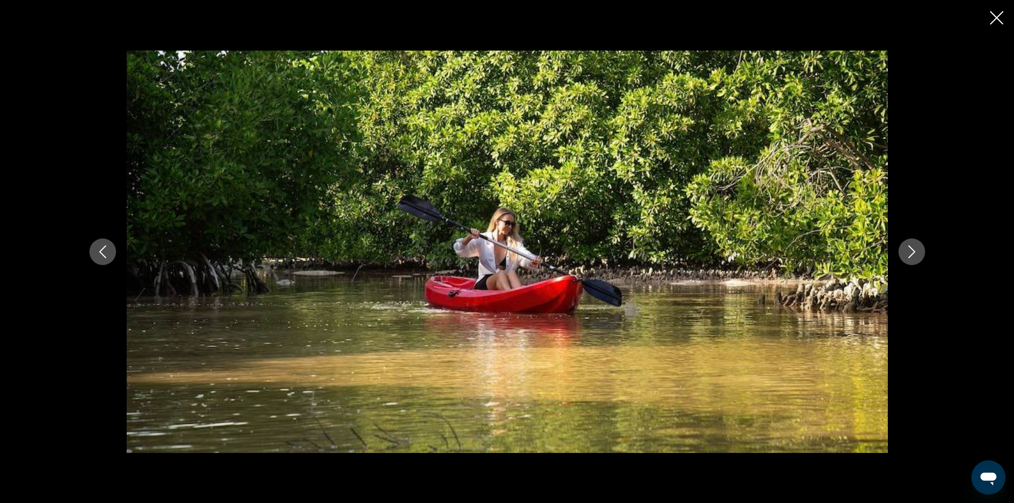
click at [905, 250] on button "Next image" at bounding box center [912, 252] width 27 height 27
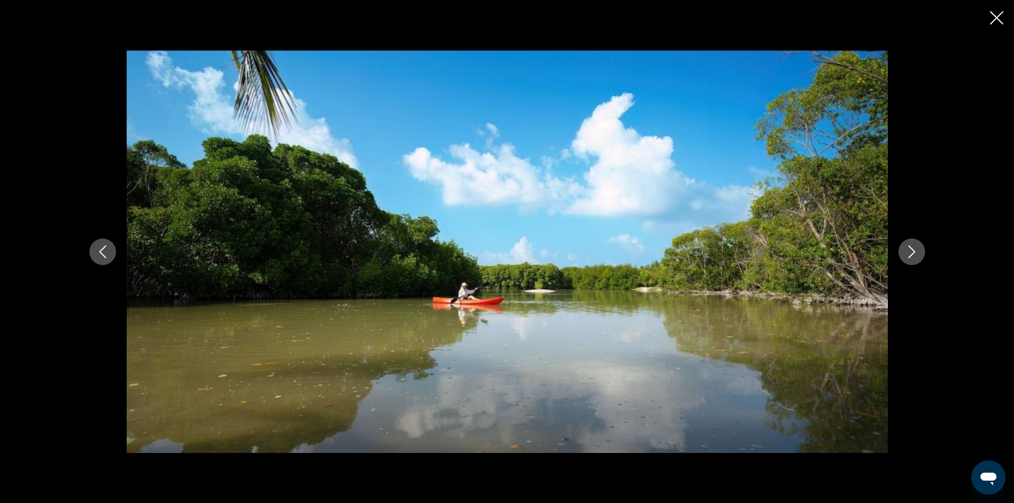
click at [905, 250] on button "Next image" at bounding box center [912, 252] width 27 height 27
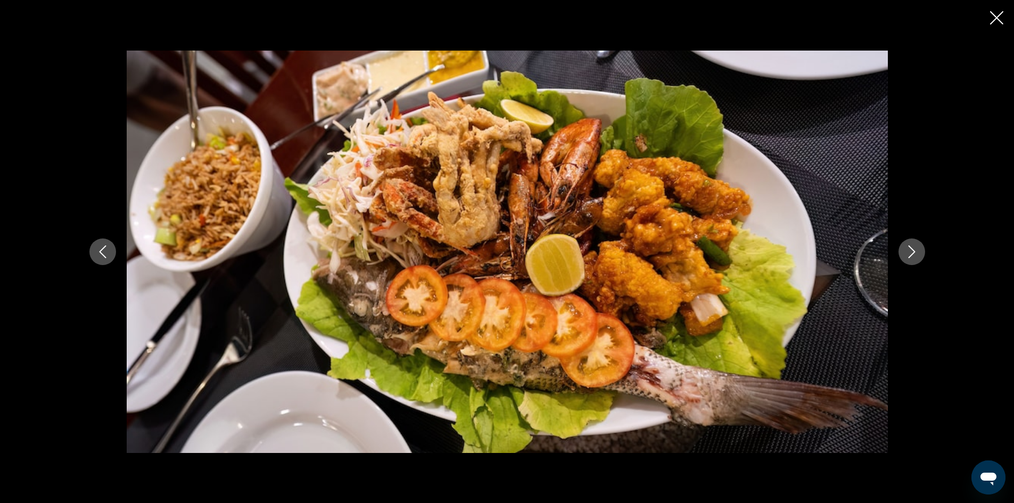
click at [905, 250] on button "Next image" at bounding box center [912, 252] width 27 height 27
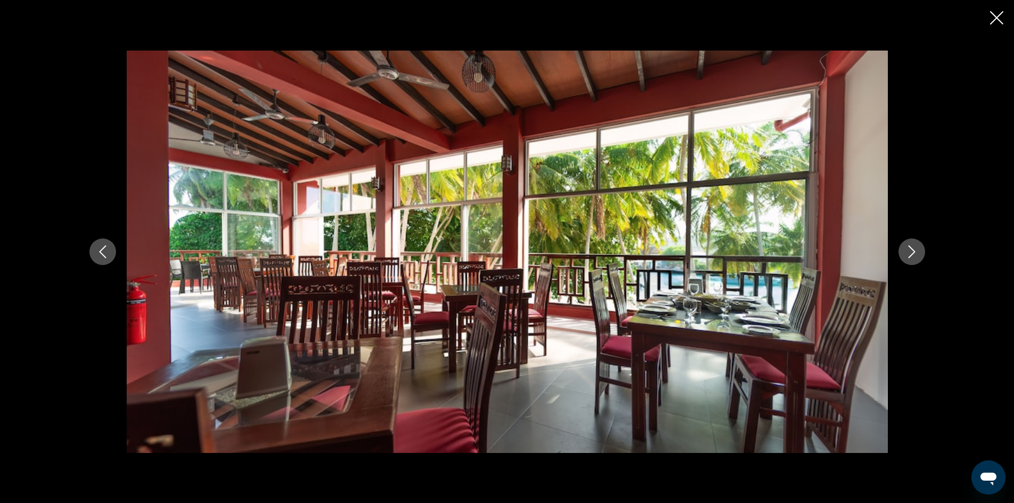
click at [905, 250] on button "Next image" at bounding box center [912, 252] width 27 height 27
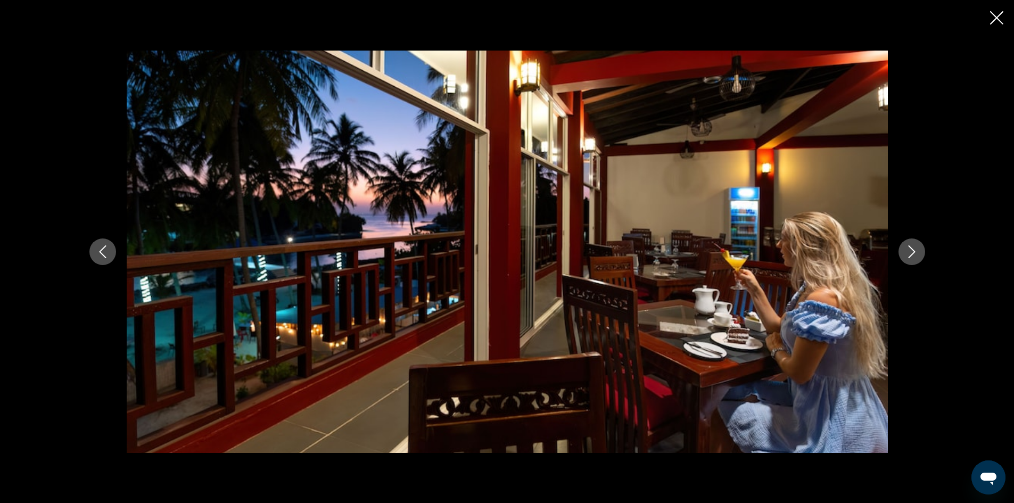
click at [905, 250] on button "Next image" at bounding box center [912, 252] width 27 height 27
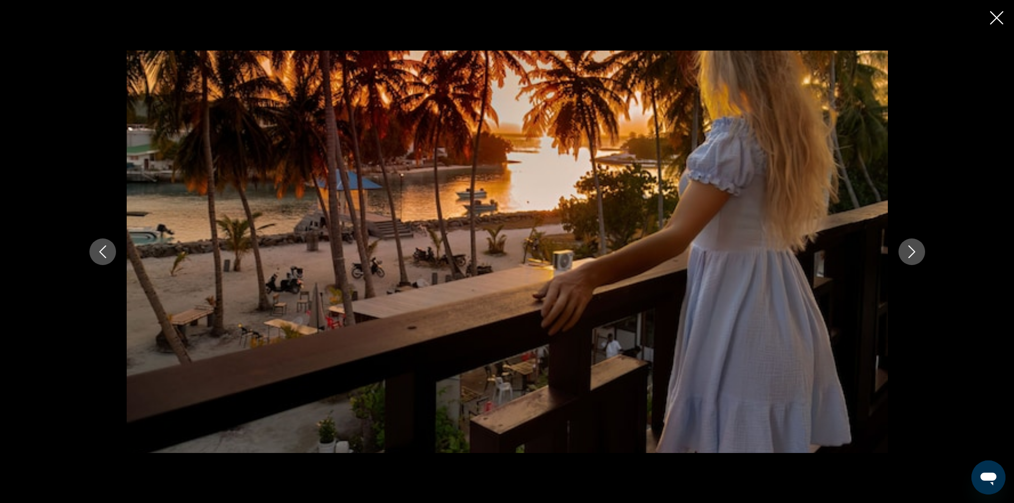
click at [917, 250] on icon "Next image" at bounding box center [912, 251] width 13 height 13
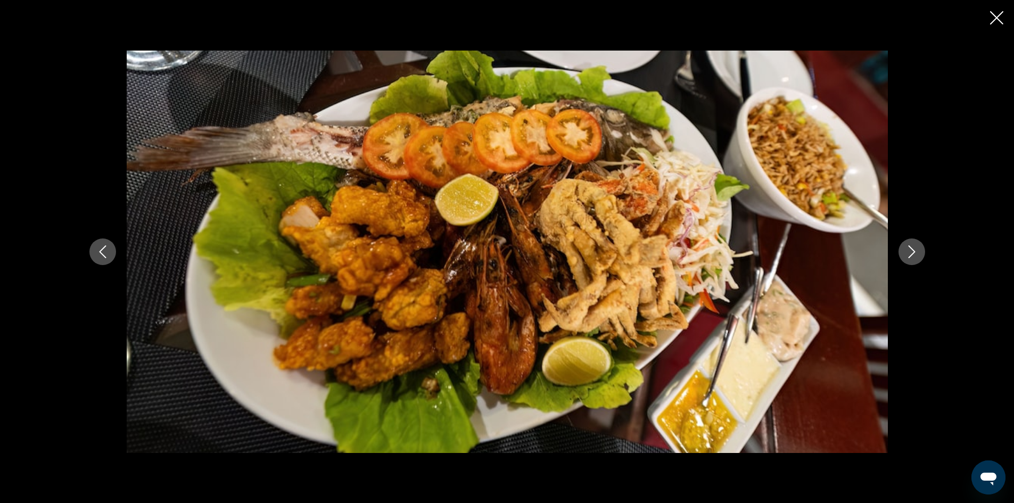
click at [917, 250] on icon "Next image" at bounding box center [912, 251] width 13 height 13
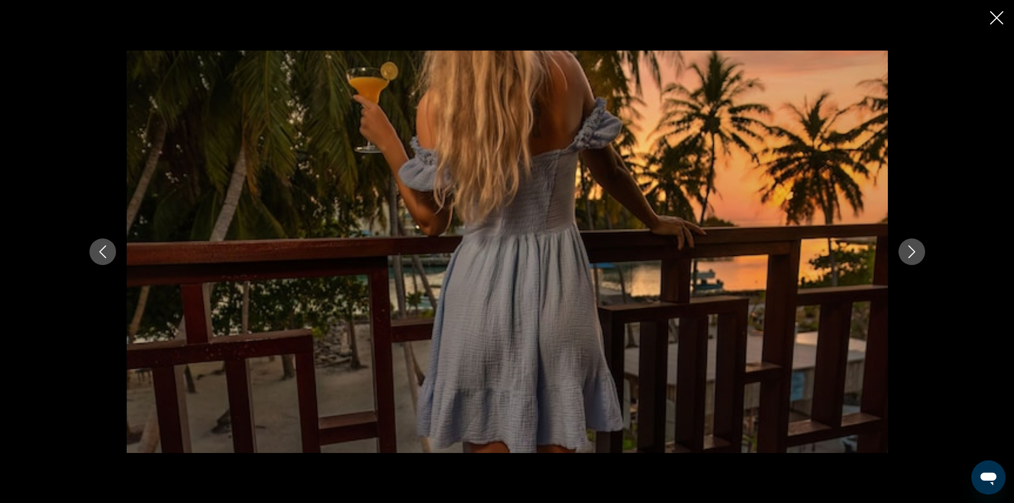
click at [917, 250] on icon "Next image" at bounding box center [912, 251] width 13 height 13
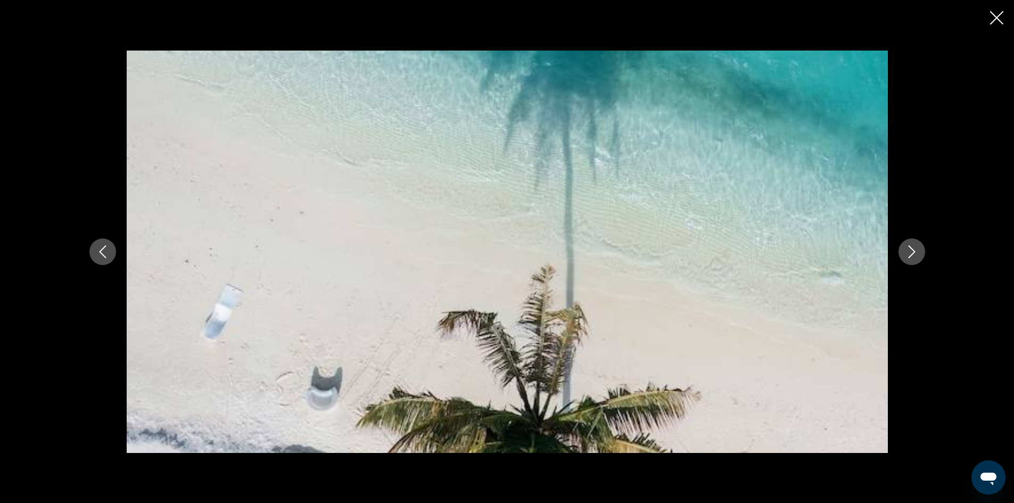
click at [917, 250] on icon "Next image" at bounding box center [912, 251] width 13 height 13
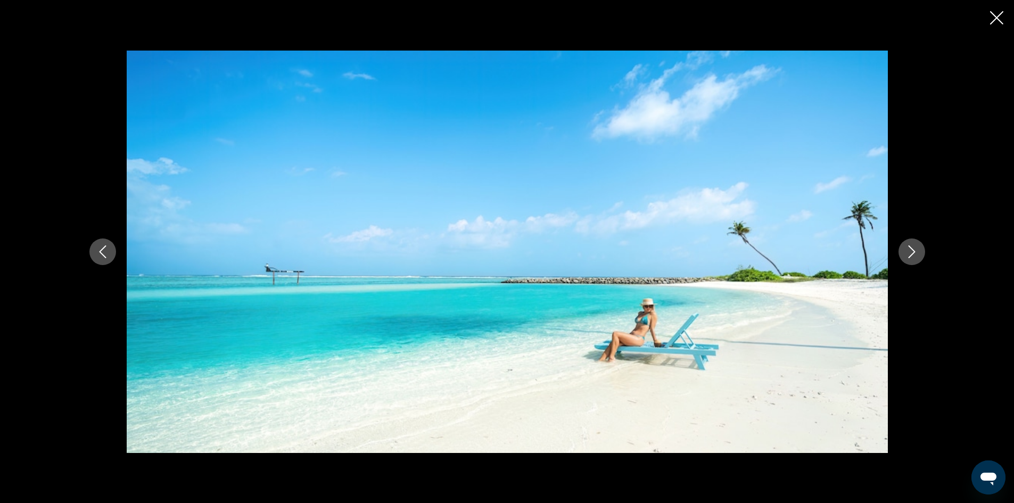
click at [914, 250] on icon "Next image" at bounding box center [912, 251] width 13 height 13
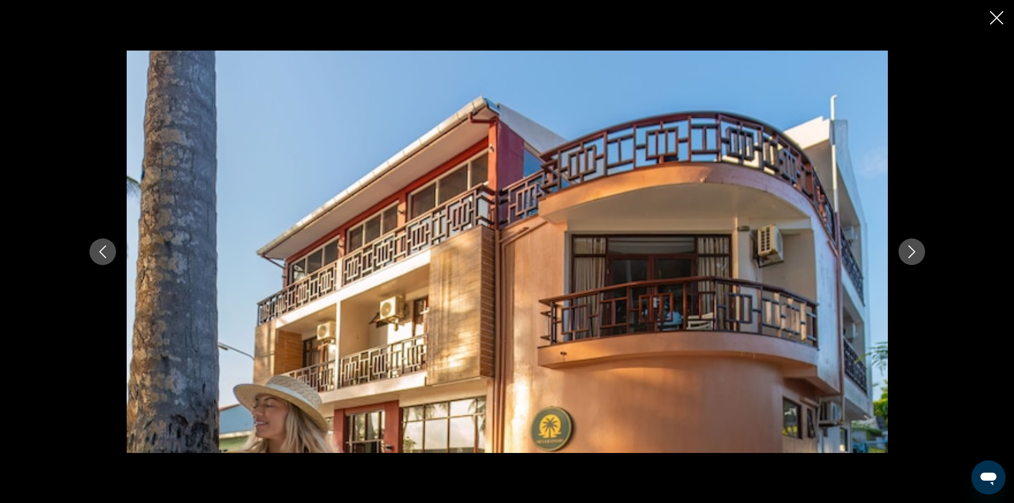
click at [914, 250] on icon "Next image" at bounding box center [912, 251] width 13 height 13
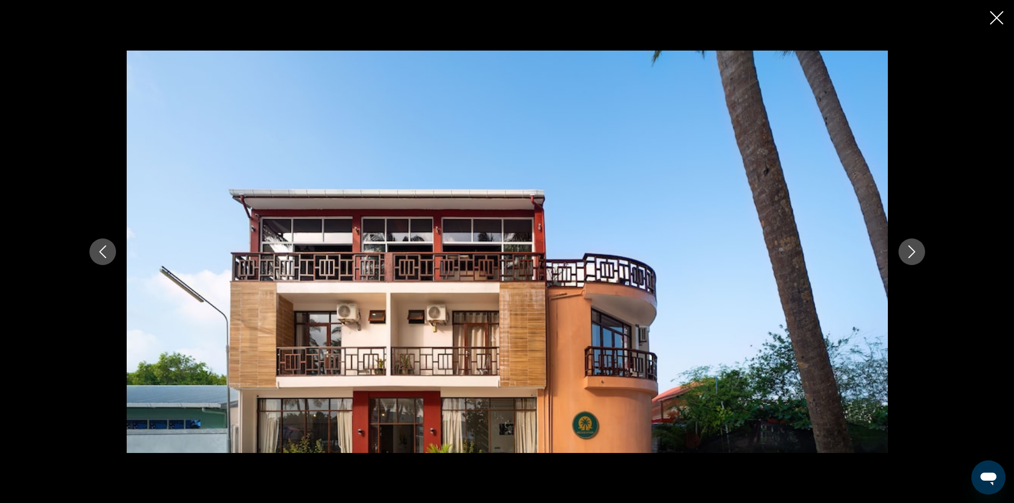
click at [109, 250] on icon "Previous image" at bounding box center [102, 251] width 13 height 13
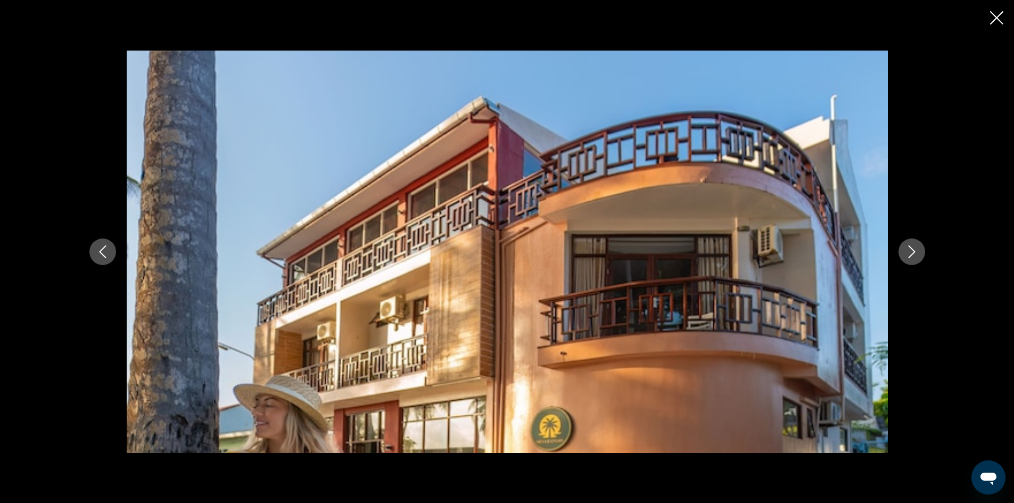
click at [907, 249] on icon "Next image" at bounding box center [912, 251] width 13 height 13
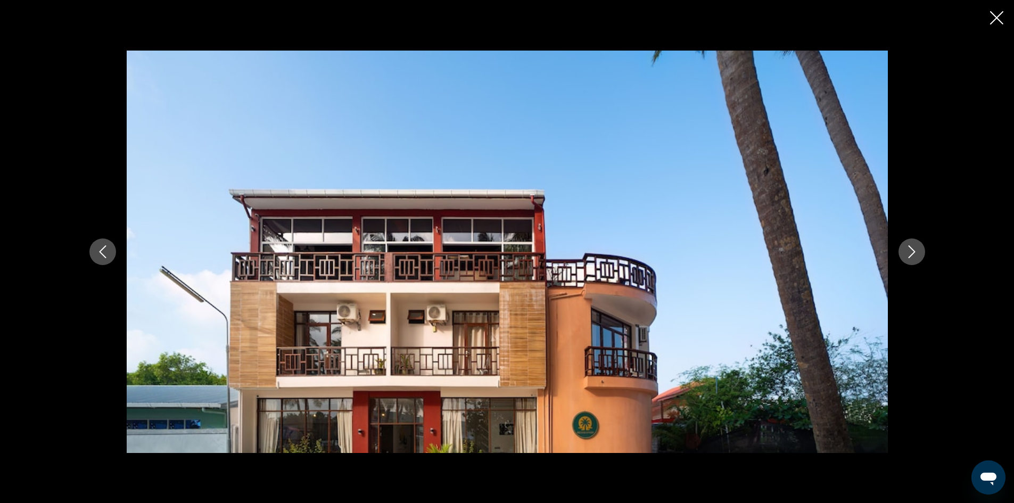
click at [907, 249] on icon "Next image" at bounding box center [912, 251] width 13 height 13
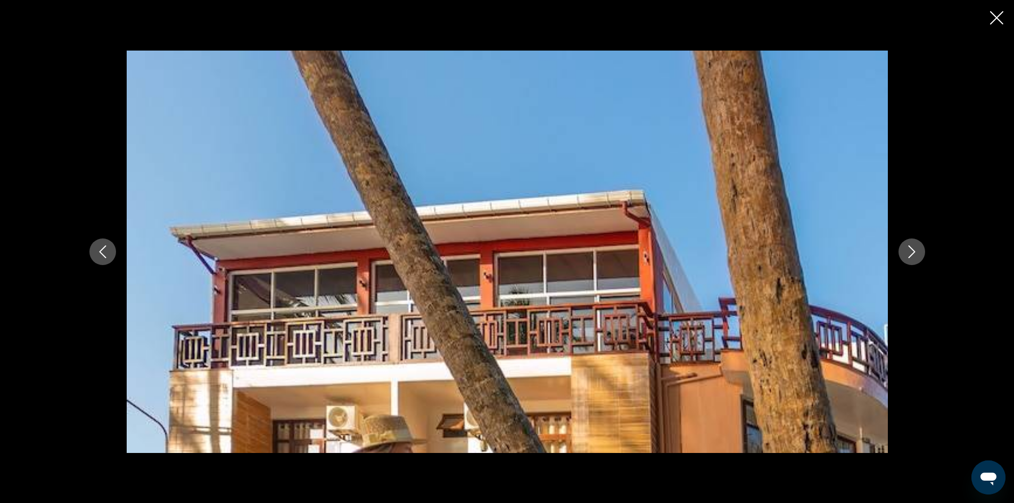
click at [907, 249] on icon "Next image" at bounding box center [912, 251] width 13 height 13
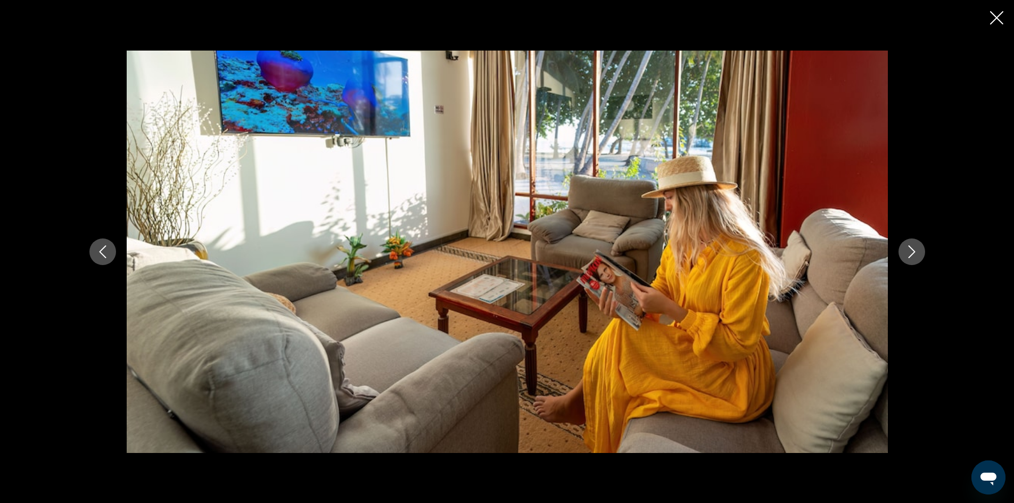
click at [998, 15] on icon "Close slideshow" at bounding box center [996, 17] width 13 height 13
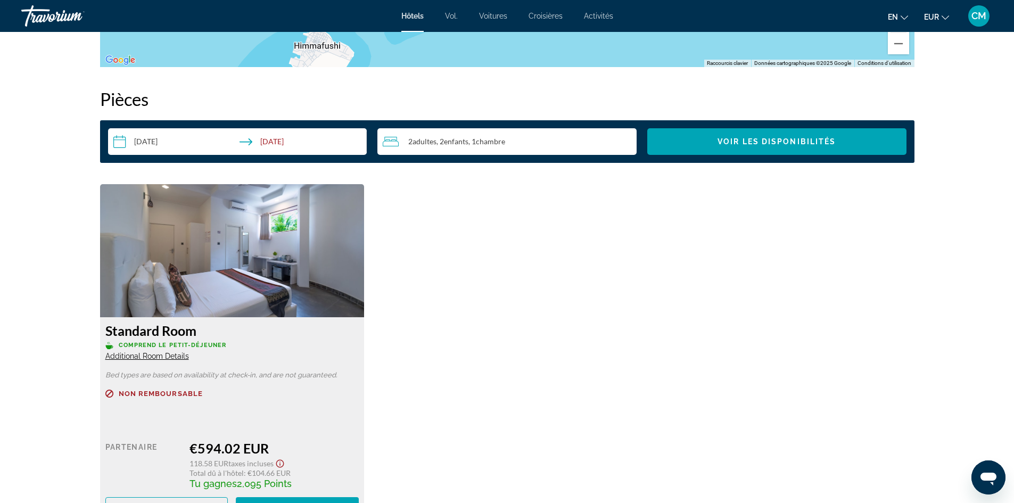
scroll to position [1143, 0]
